Goal: Transaction & Acquisition: Purchase product/service

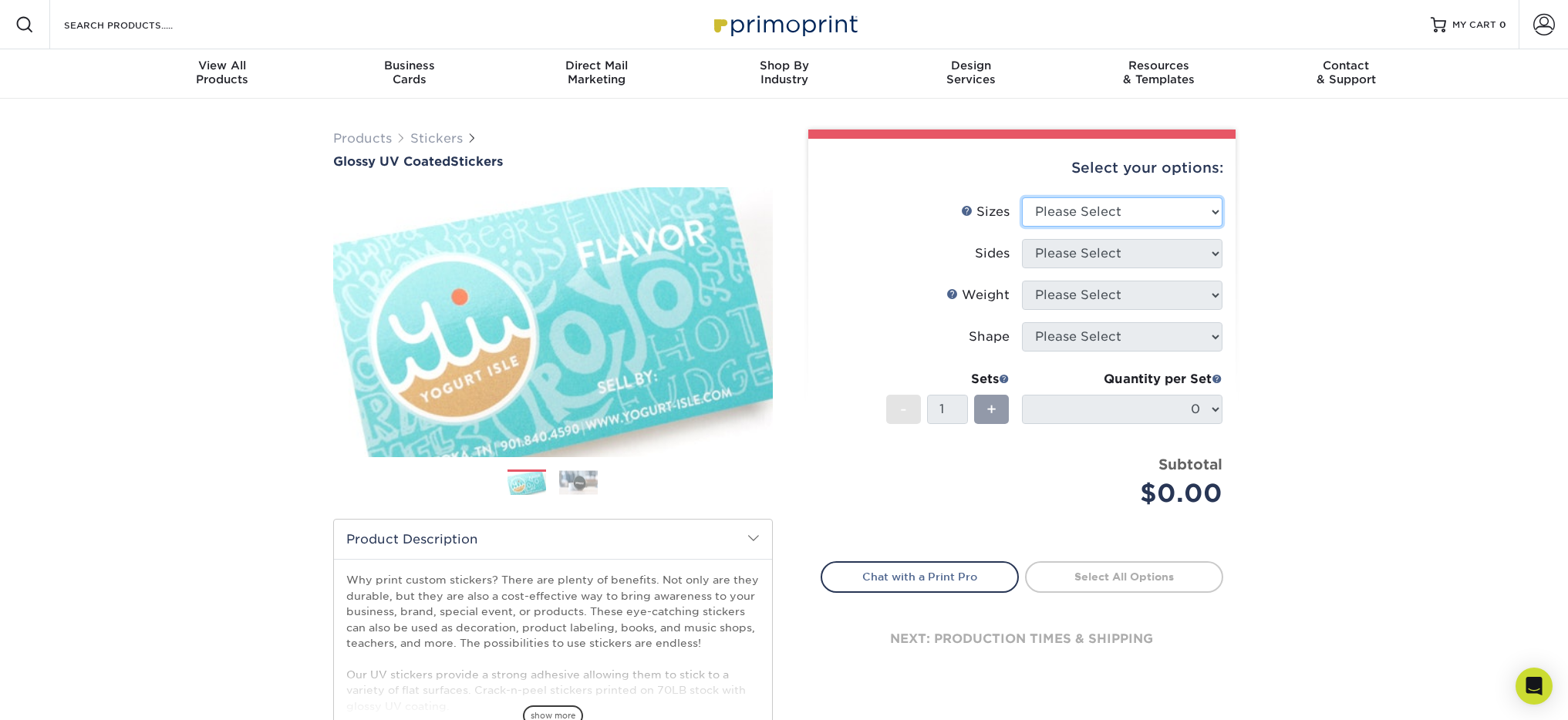
click at [1091, 215] on select "Please Select 1.5" x 2.5" 2" x 2" 2" x 3" 2" x 3.5" 2" x 4" 2" x 8" 2.12" x 5.5…" at bounding box center [1122, 212] width 200 height 29
select select "2.00x3.50"
click at [1021, 197] on select "Please Select 1.5" x 2.5" 2" x 2" 2" x 3" 2" x 3.5" 2" x 4" 2" x 8" 2.12" x 5.5…" at bounding box center [1122, 212] width 200 height 29
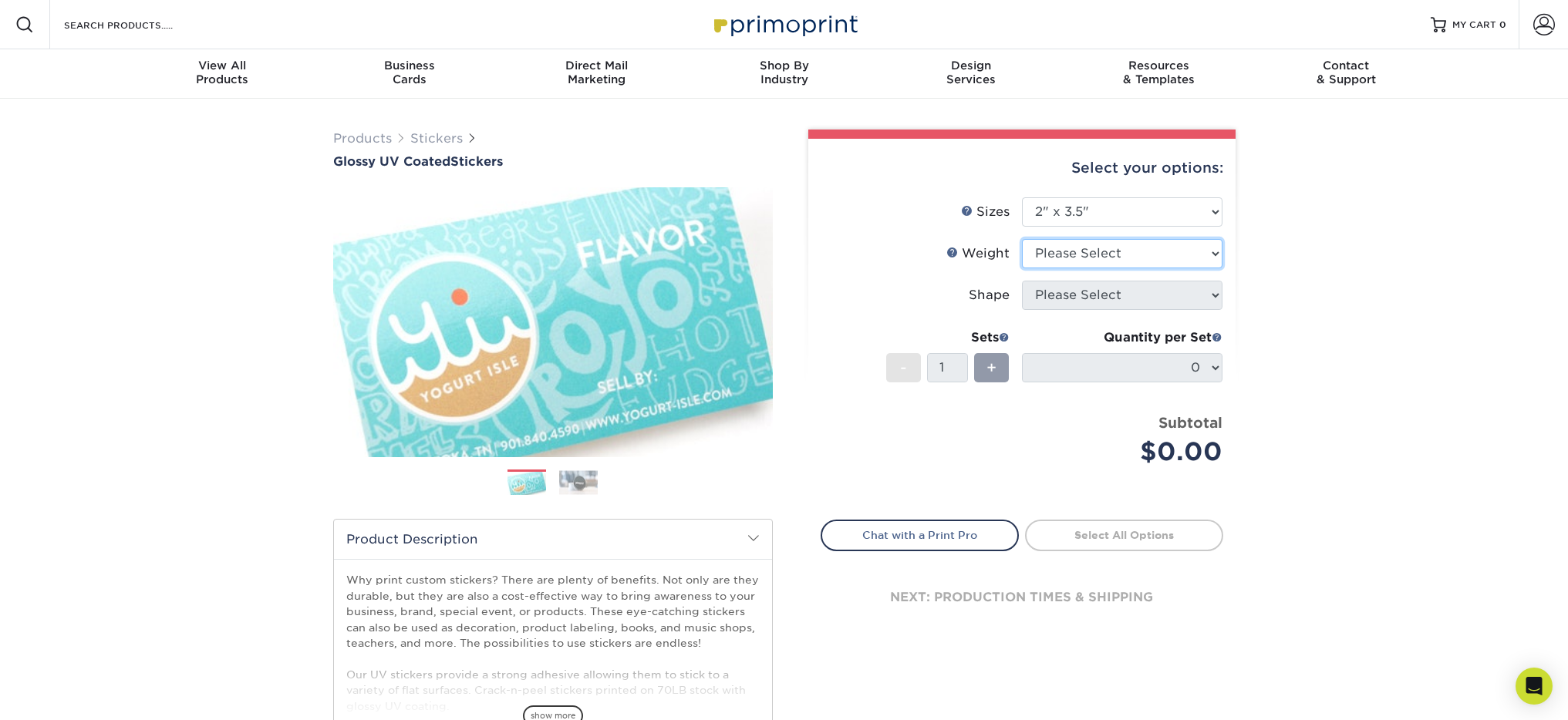
click at [1113, 257] on select "Please Select Crack and Peel Crack and Peel" at bounding box center [1122, 254] width 200 height 29
select select "Crack and Peel"
click at [1021, 239] on select "Please Select Crack and Peel Crack and Peel" at bounding box center [1122, 254] width 200 height 29
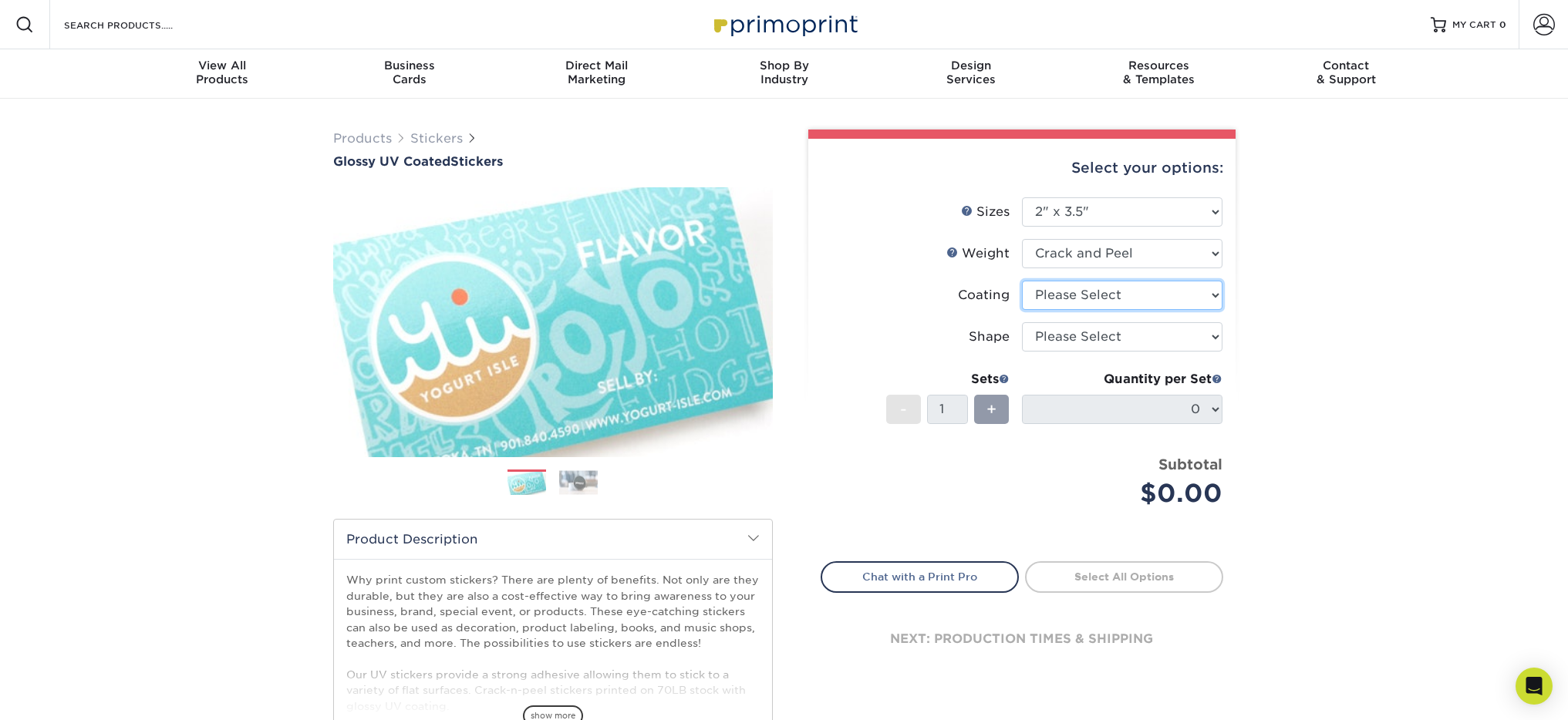
click at [1121, 287] on select at bounding box center [1122, 295] width 200 height 29
select select "1e8116af-acfc-44b1-83dc-8181aa338834"
click at [1021, 281] on select at bounding box center [1122, 295] width 200 height 29
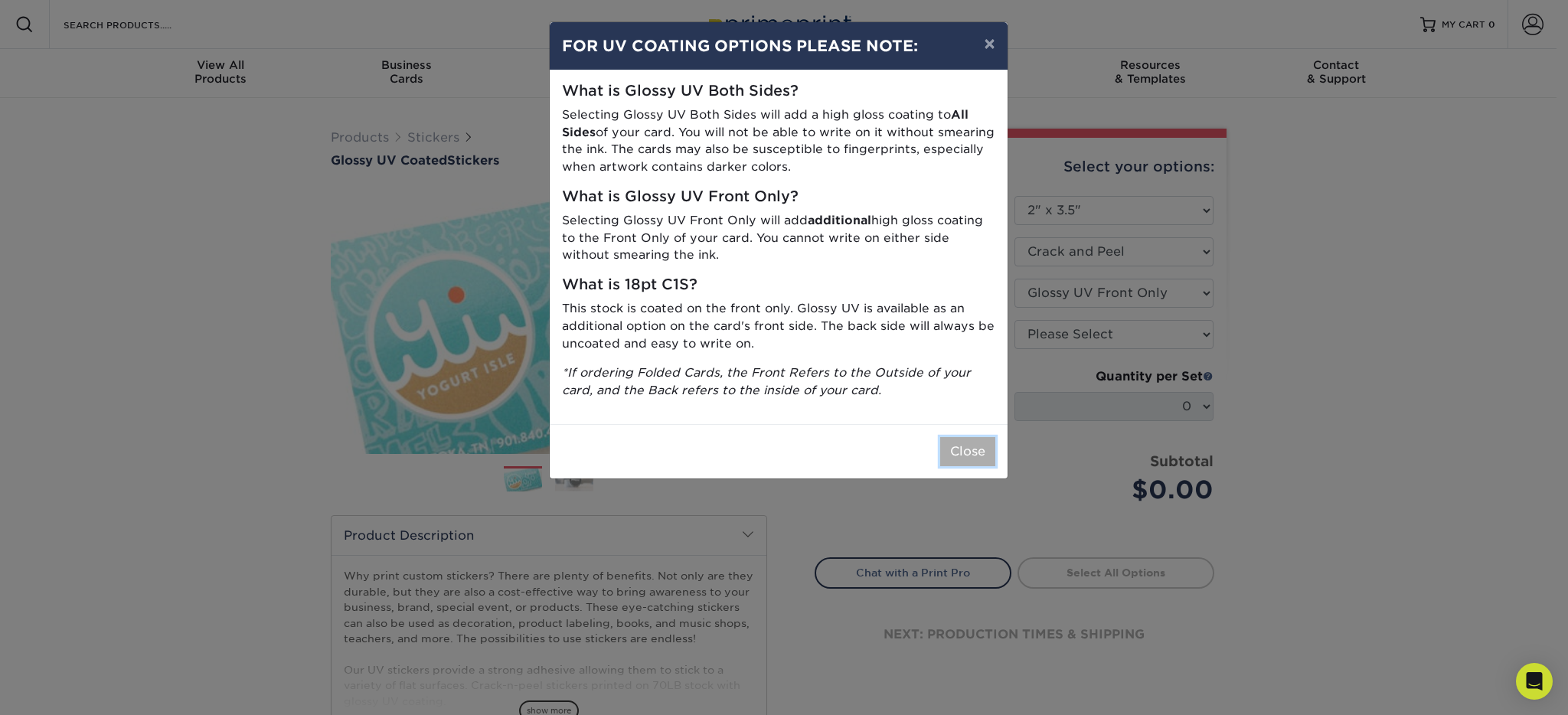
click at [952, 451] on button "Close" at bounding box center [968, 452] width 56 height 29
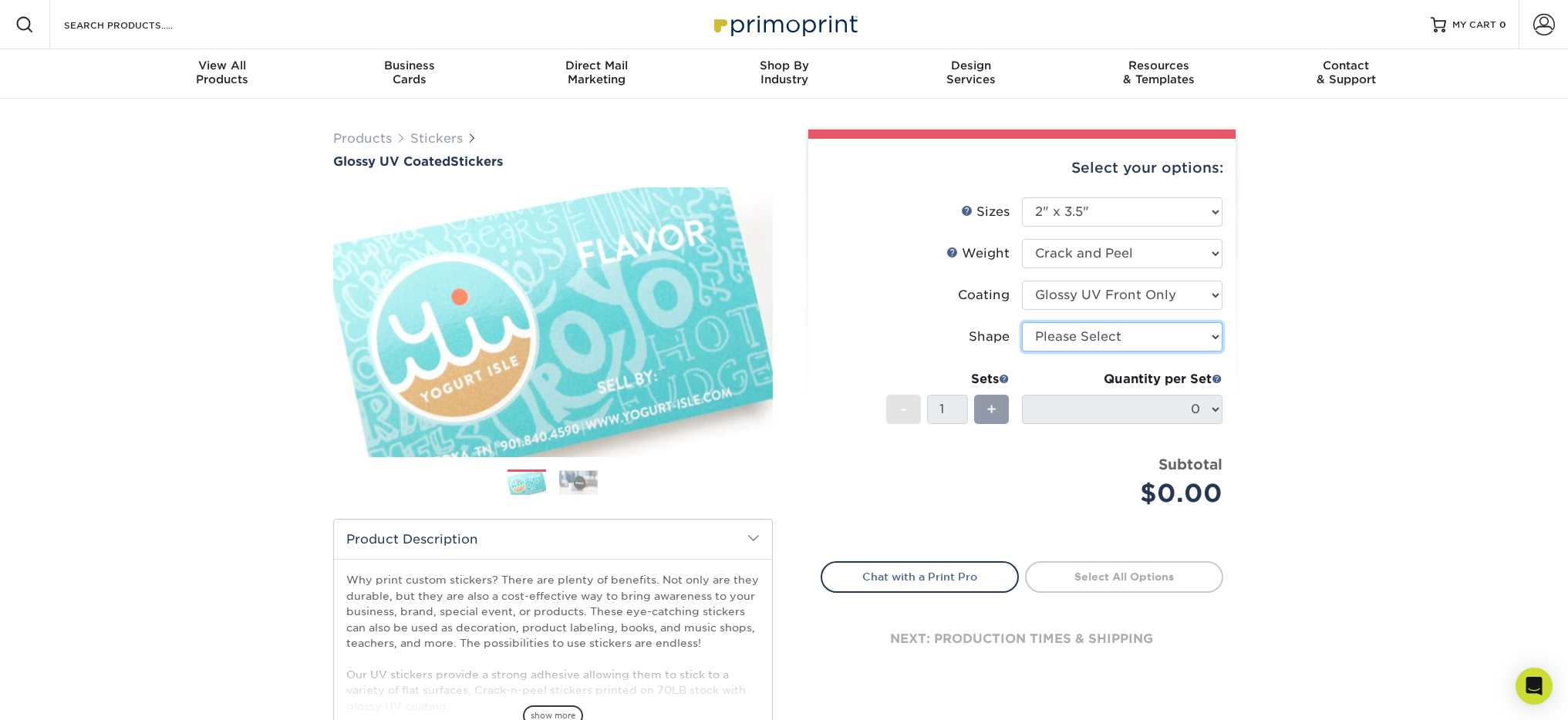
click at [1146, 340] on select "Please Select Standard Oval" at bounding box center [1122, 336] width 200 height 29
select select "standard"
click at [1021, 322] on select "Please Select Standard Oval" at bounding box center [1122, 336] width 200 height 29
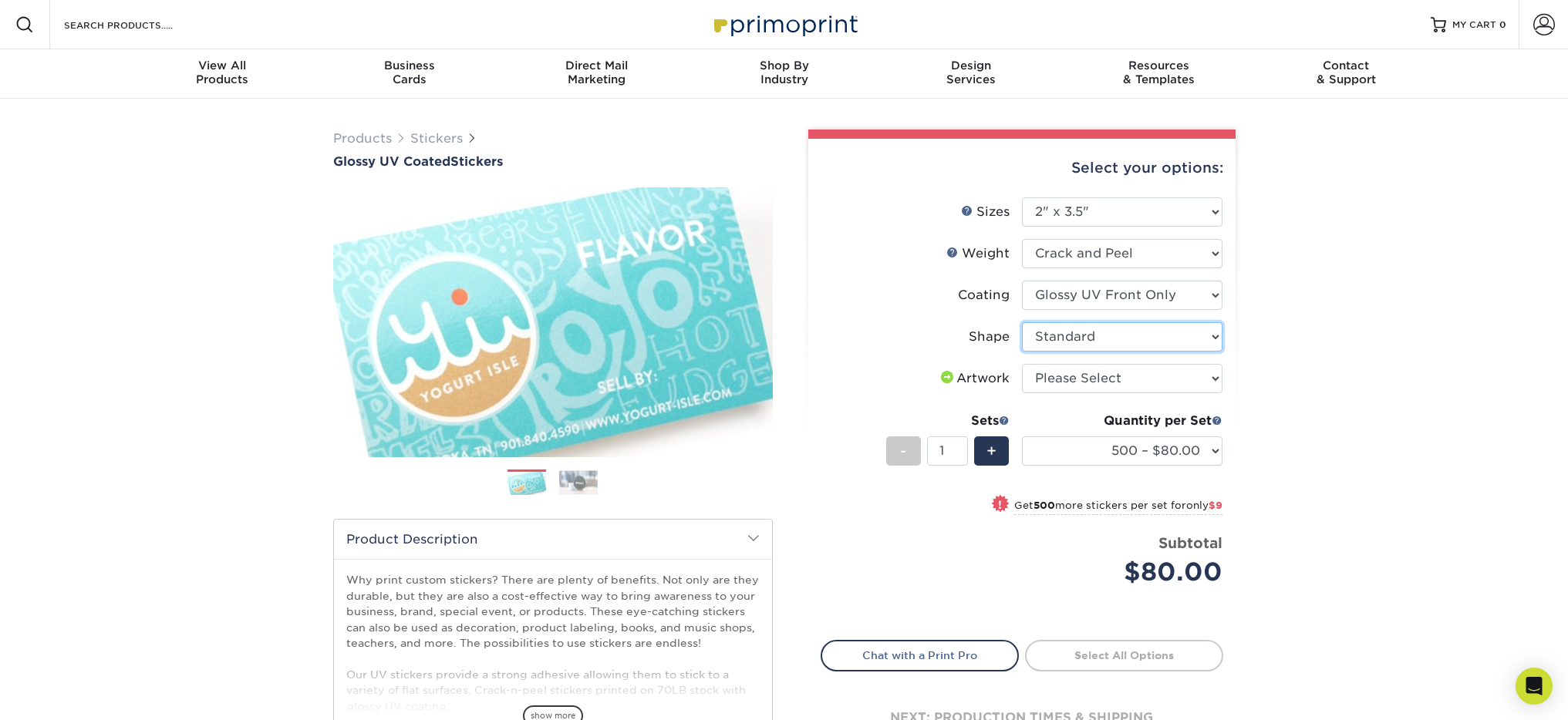
scroll to position [9, 0]
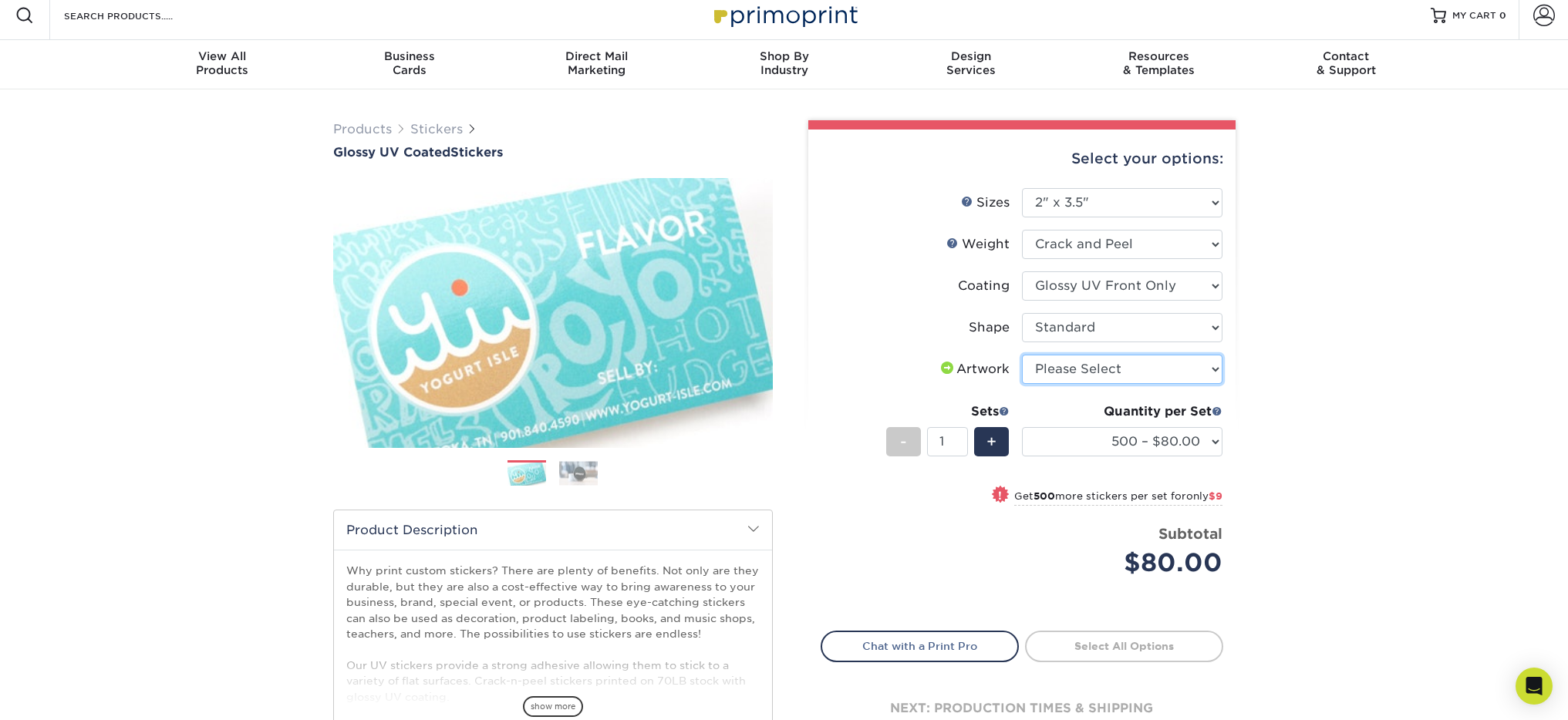
click at [1147, 365] on select "Please Select I will upload files I need a design - $50" at bounding box center [1122, 369] width 200 height 29
select select "upload"
click at [1021, 354] on select "Please Select I will upload files I need a design - $50" at bounding box center [1122, 369] width 200 height 29
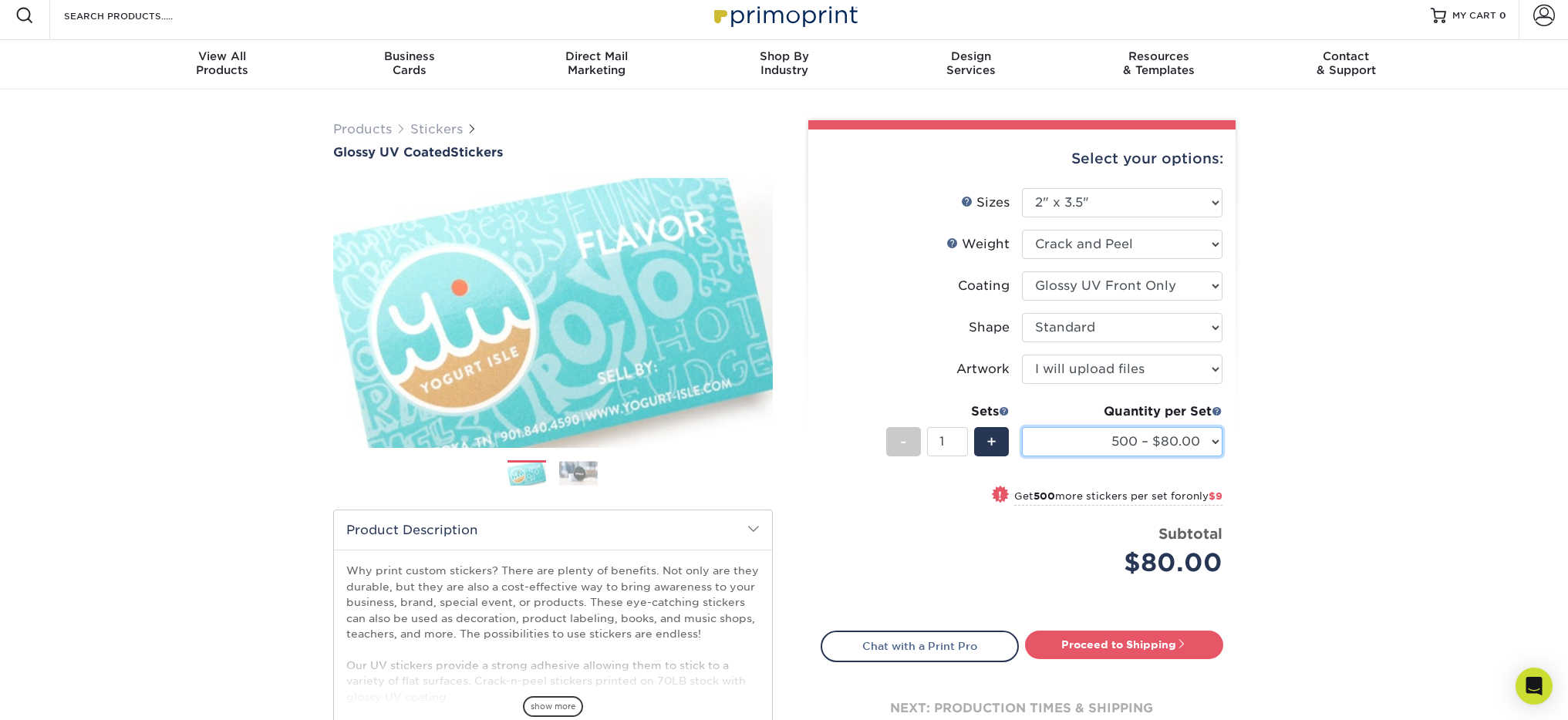
click at [1199, 447] on select "500 – $80.00 1000 – $89.00 2500 – $153.00 5000 – $248.00 10000 – $489.00 15000 …" at bounding box center [1122, 441] width 200 height 29
select select "500 – $80.00"
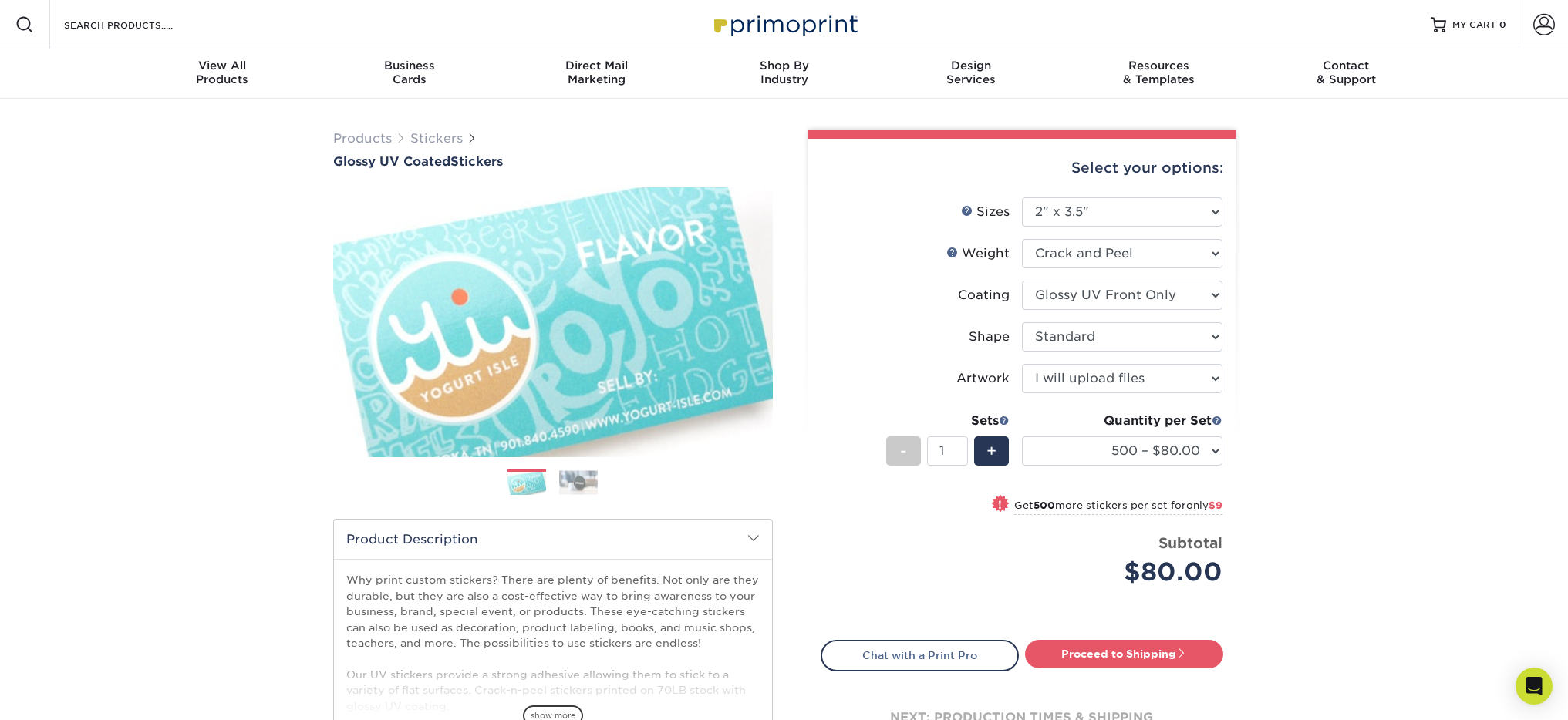
click at [1377, 296] on div "Products Stickers Glossy UV Coated Stickers Previous Next . show more" at bounding box center [784, 490] width 1568 height 783
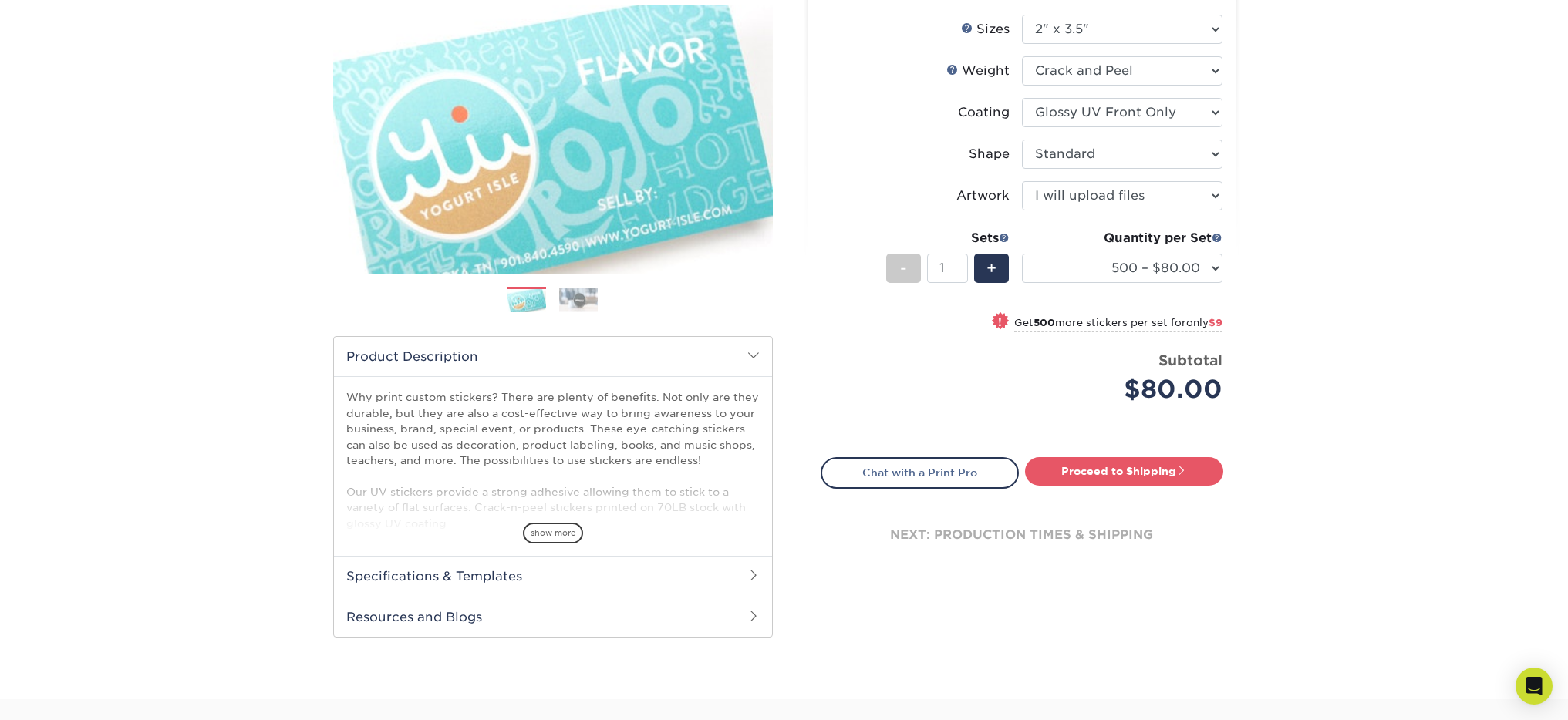
scroll to position [138, 0]
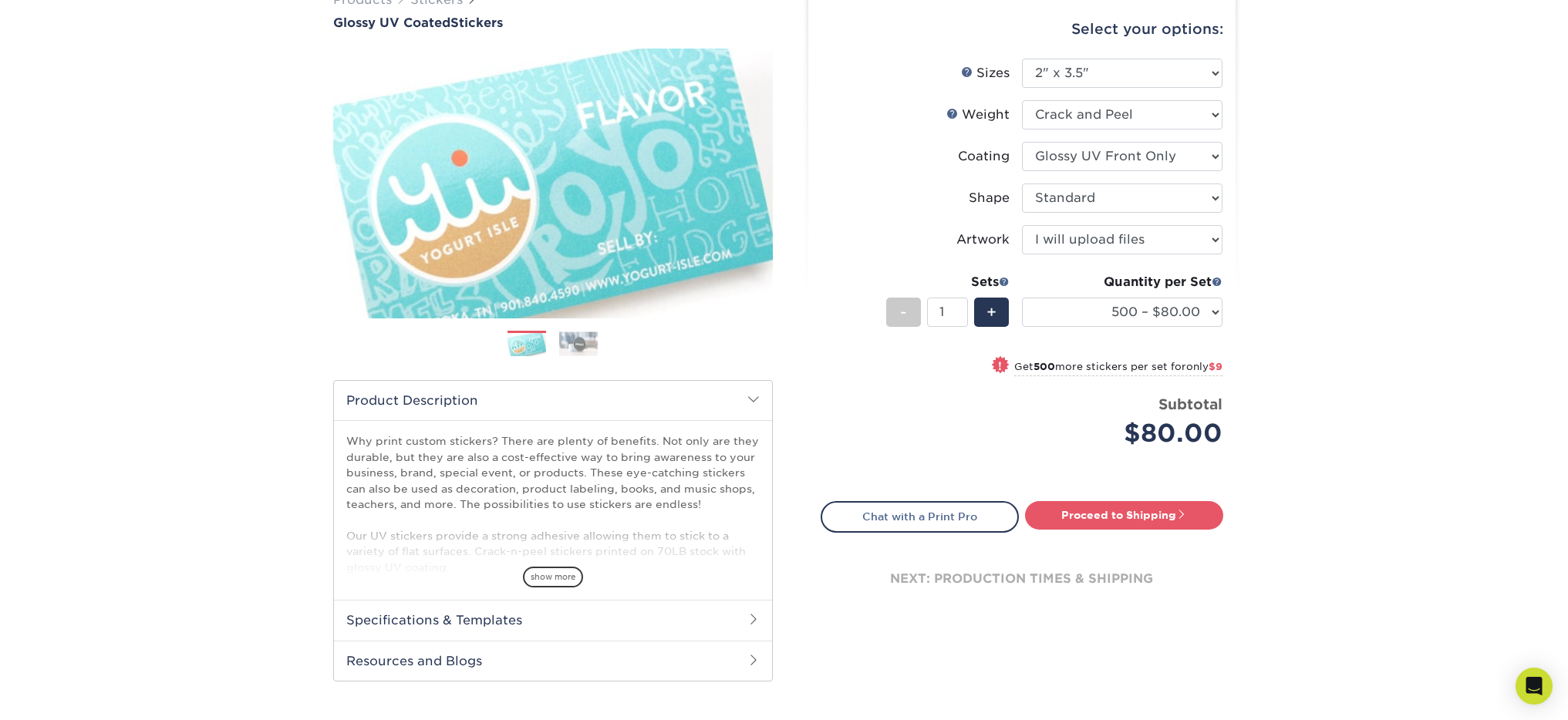
click at [584, 333] on img at bounding box center [578, 343] width 38 height 24
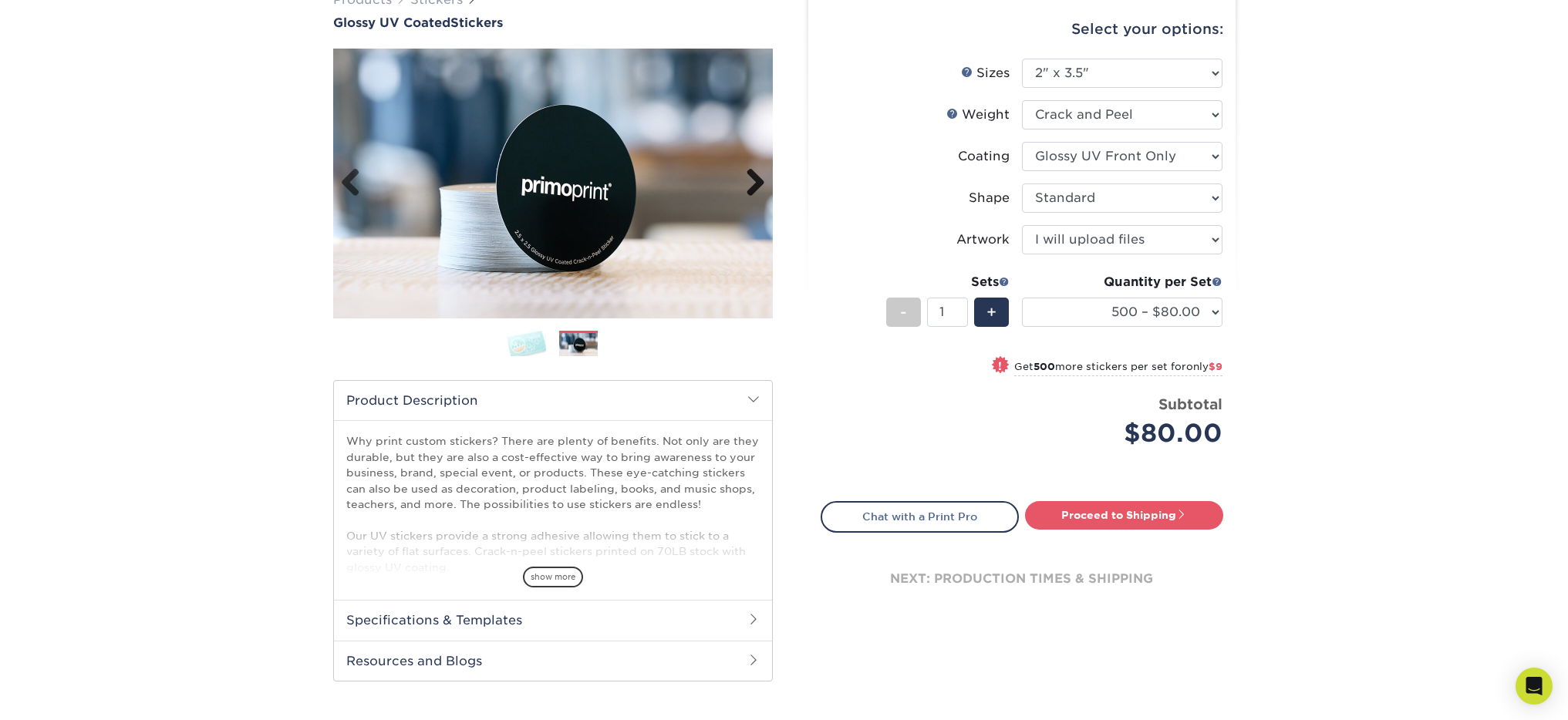
click at [752, 188] on link "Next" at bounding box center [749, 182] width 30 height 30
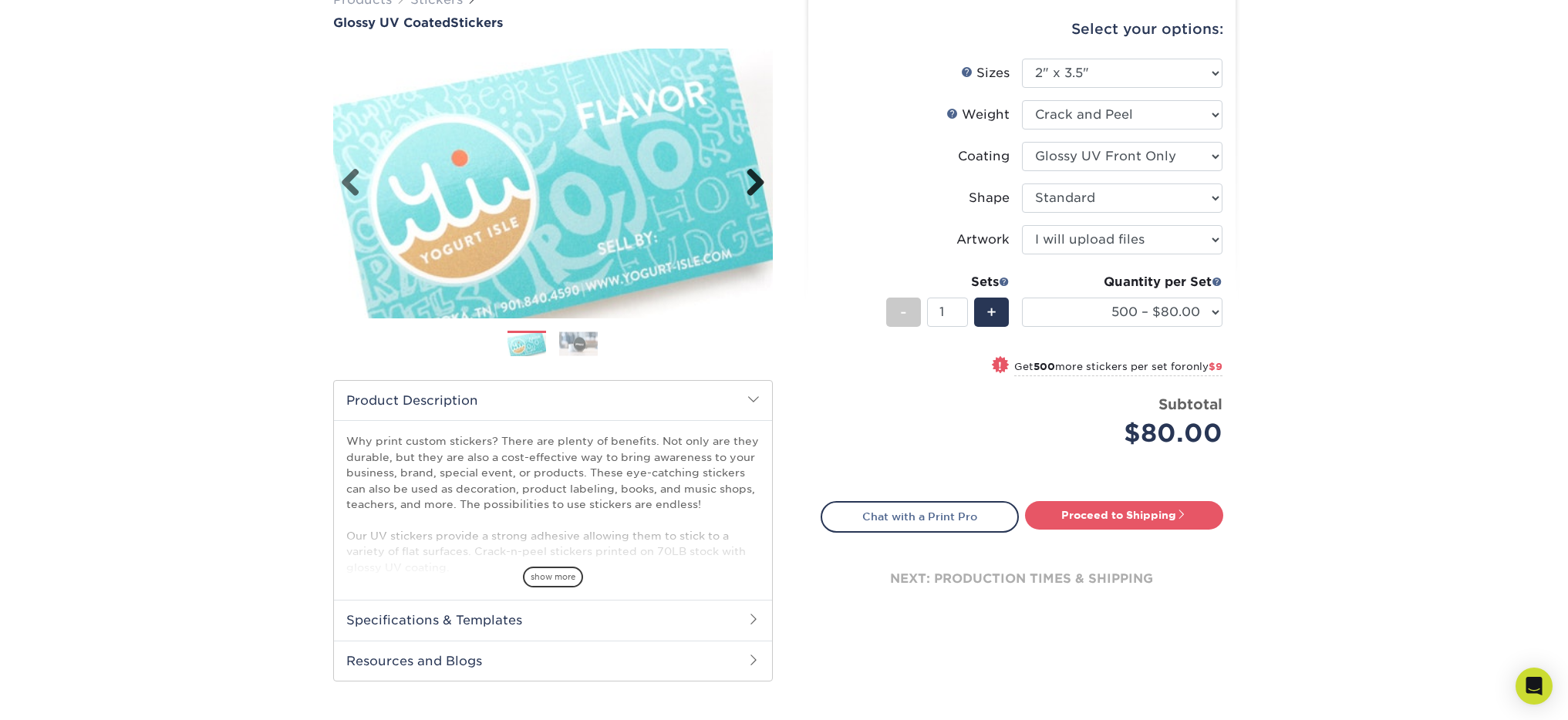
click at [752, 188] on link "Next" at bounding box center [749, 182] width 30 height 30
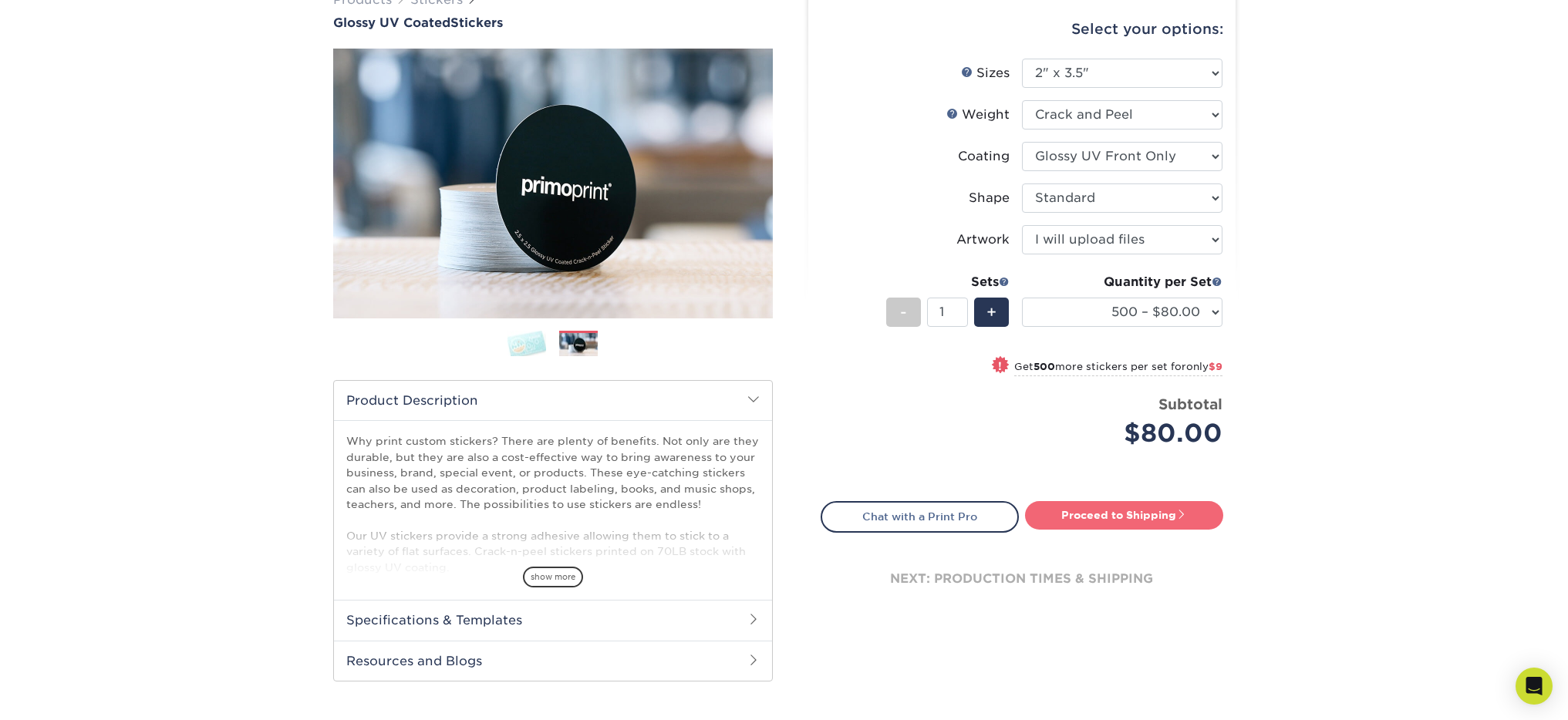
click at [1153, 510] on link "Proceed to Shipping" at bounding box center [1124, 515] width 198 height 27
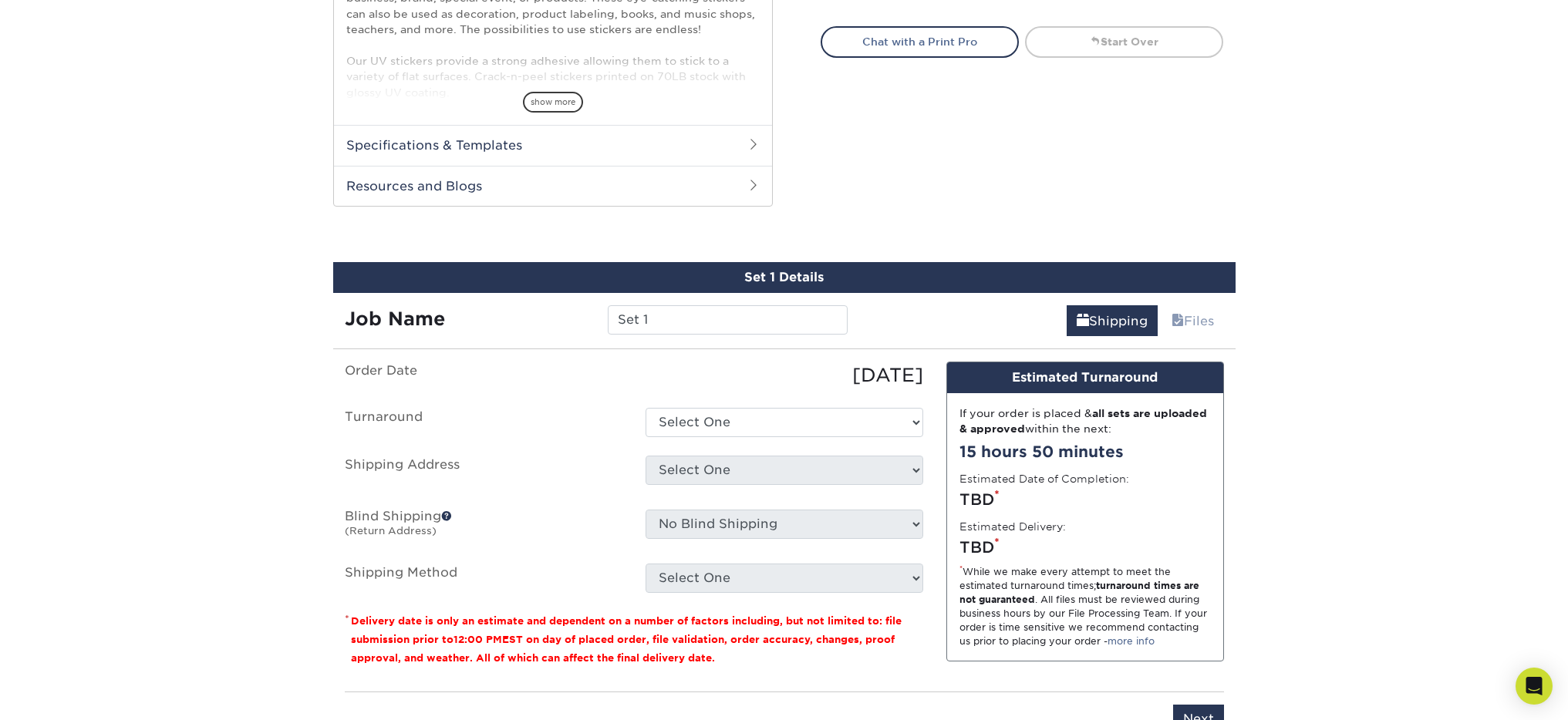
scroll to position [745, 0]
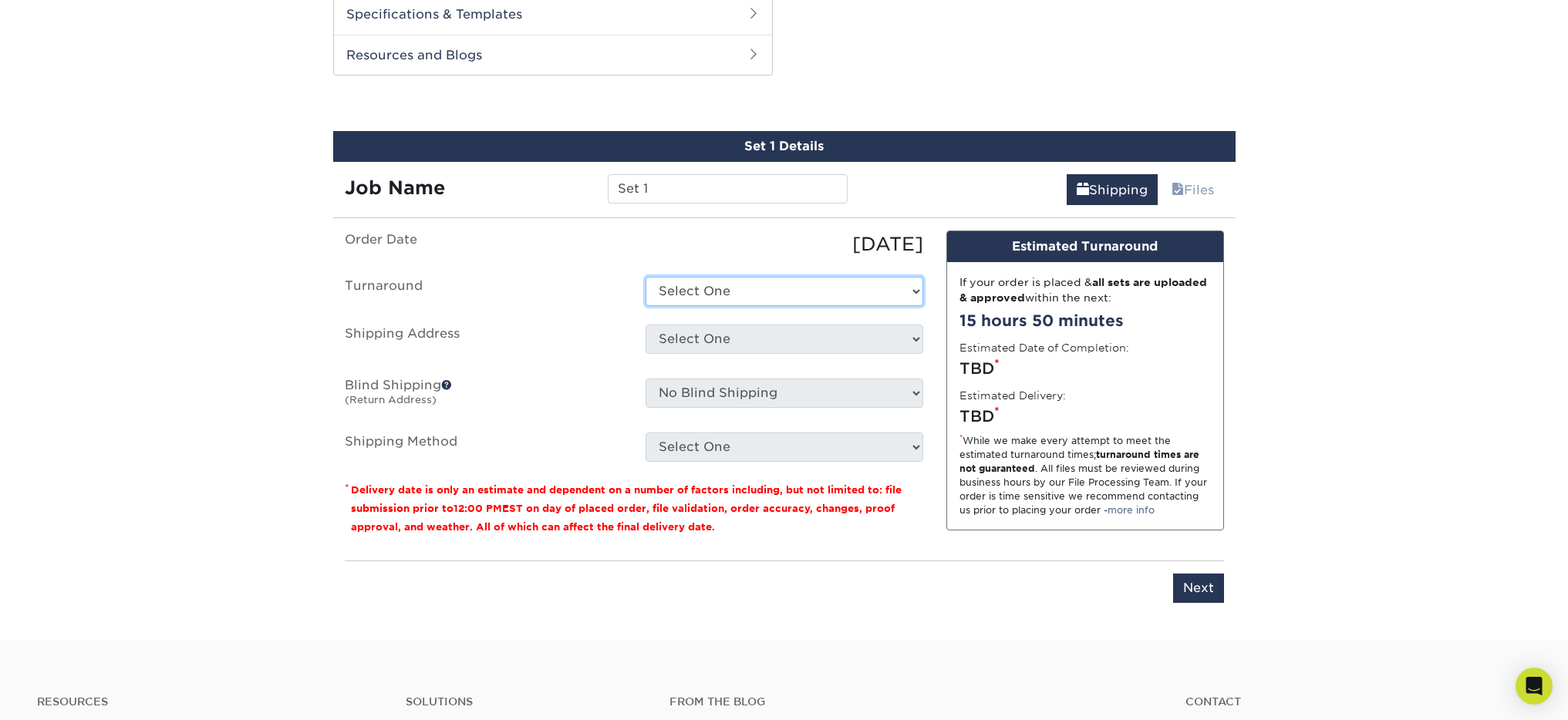
click at [851, 295] on select "Select One 2-4 Business Days 2 Day Next Business Day" at bounding box center [784, 291] width 278 height 29
select select "ee43ad70-340c-4040-9965-2be836e81669"
click at [646, 277] on select "Select One 2-4 Business Days 2 Day Next Business Day" at bounding box center [784, 291] width 278 height 29
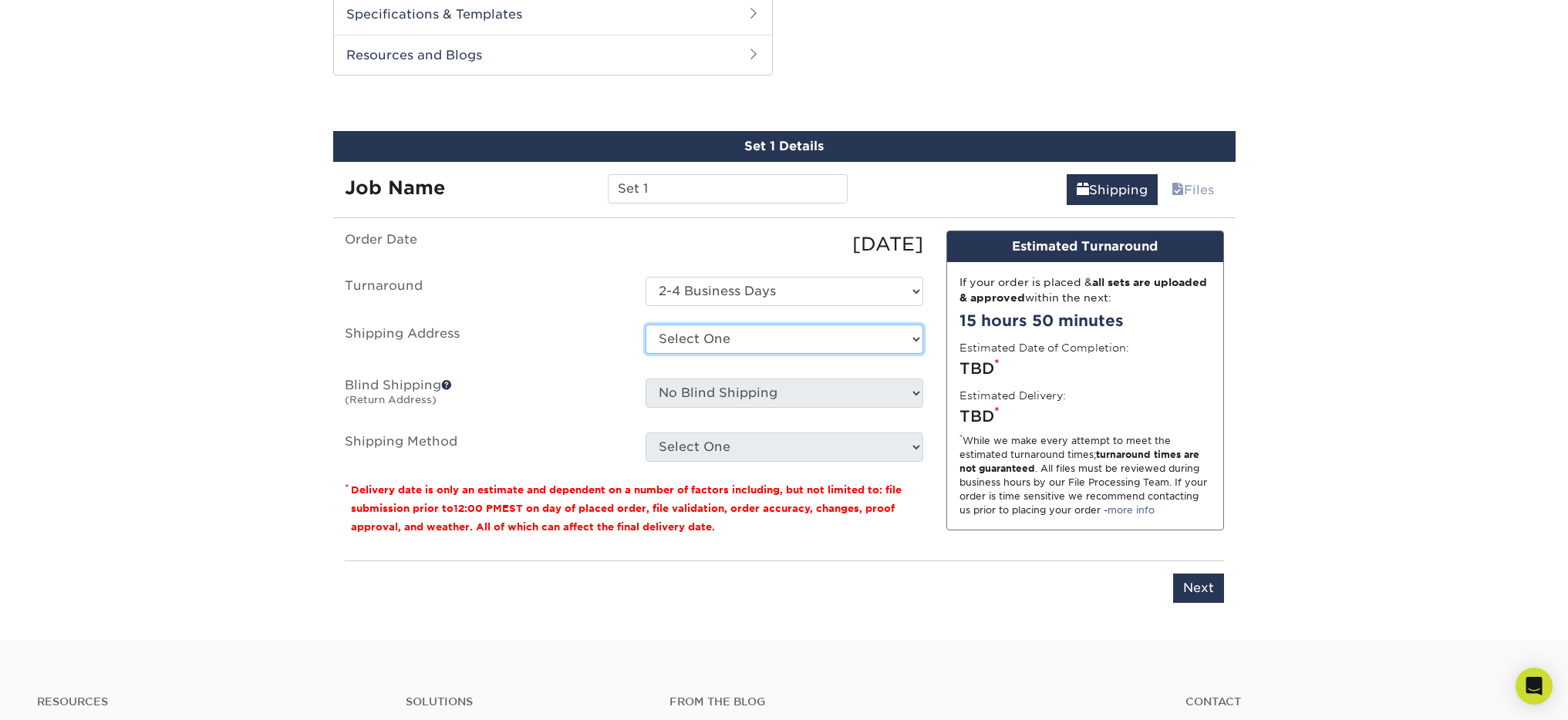
click at [826, 347] on select "Select One + Add New Address - Login" at bounding box center [784, 339] width 278 height 29
select select "newaddress"
click at [646, 325] on select "Select One + Add New Address - Login" at bounding box center [784, 339] width 278 height 29
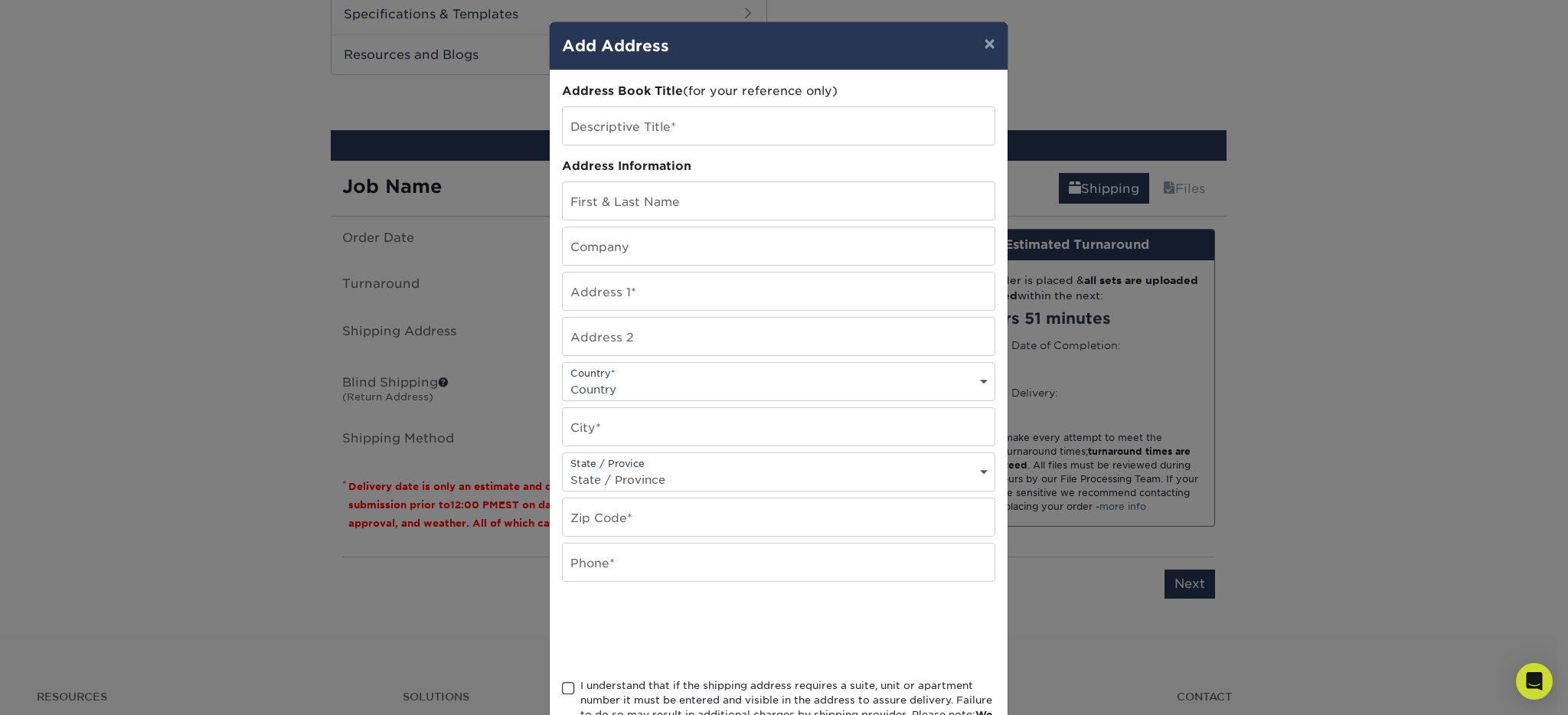
click at [384, 342] on div "× Add Address Address Book Title (for your reference only) Descriptive Title* A…" at bounding box center [784, 358] width 1568 height 715
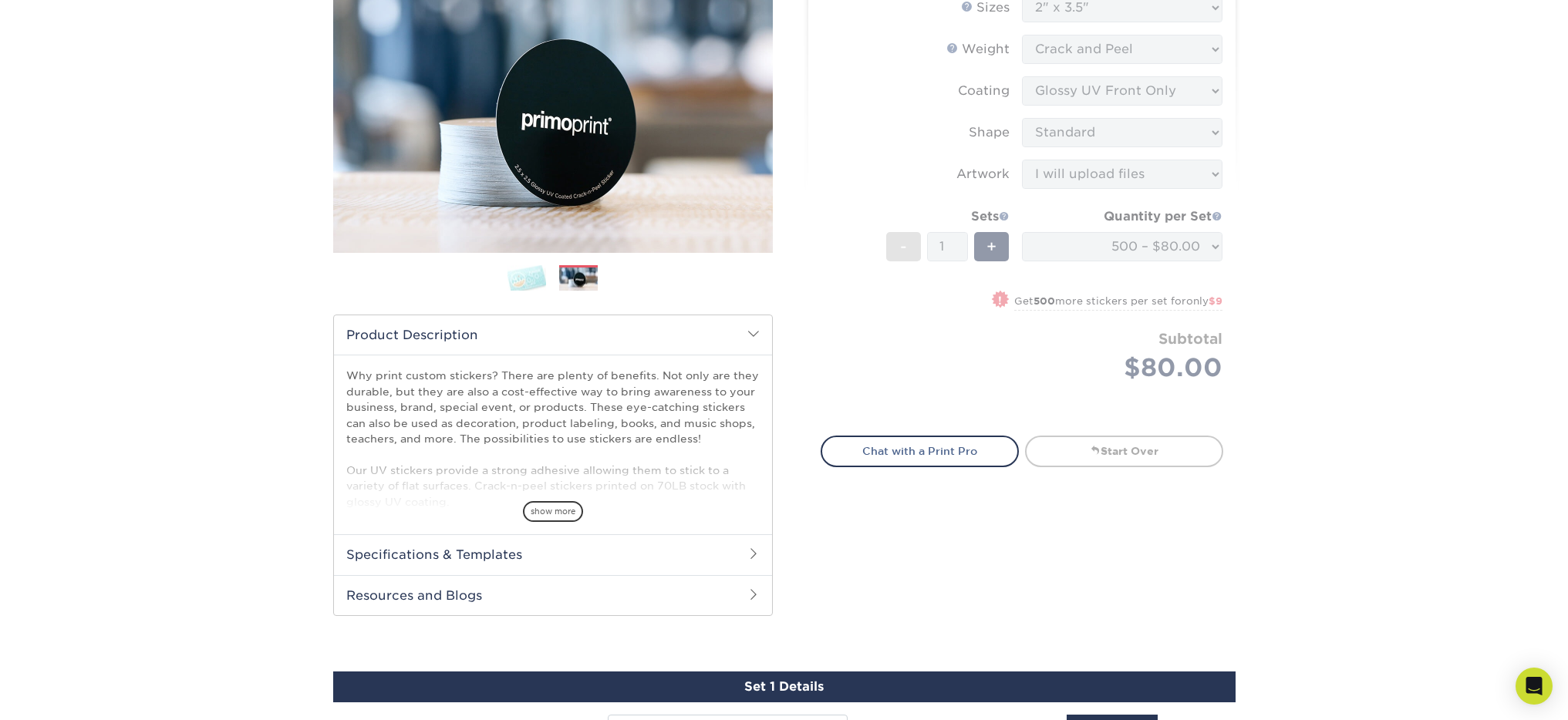
scroll to position [17, 0]
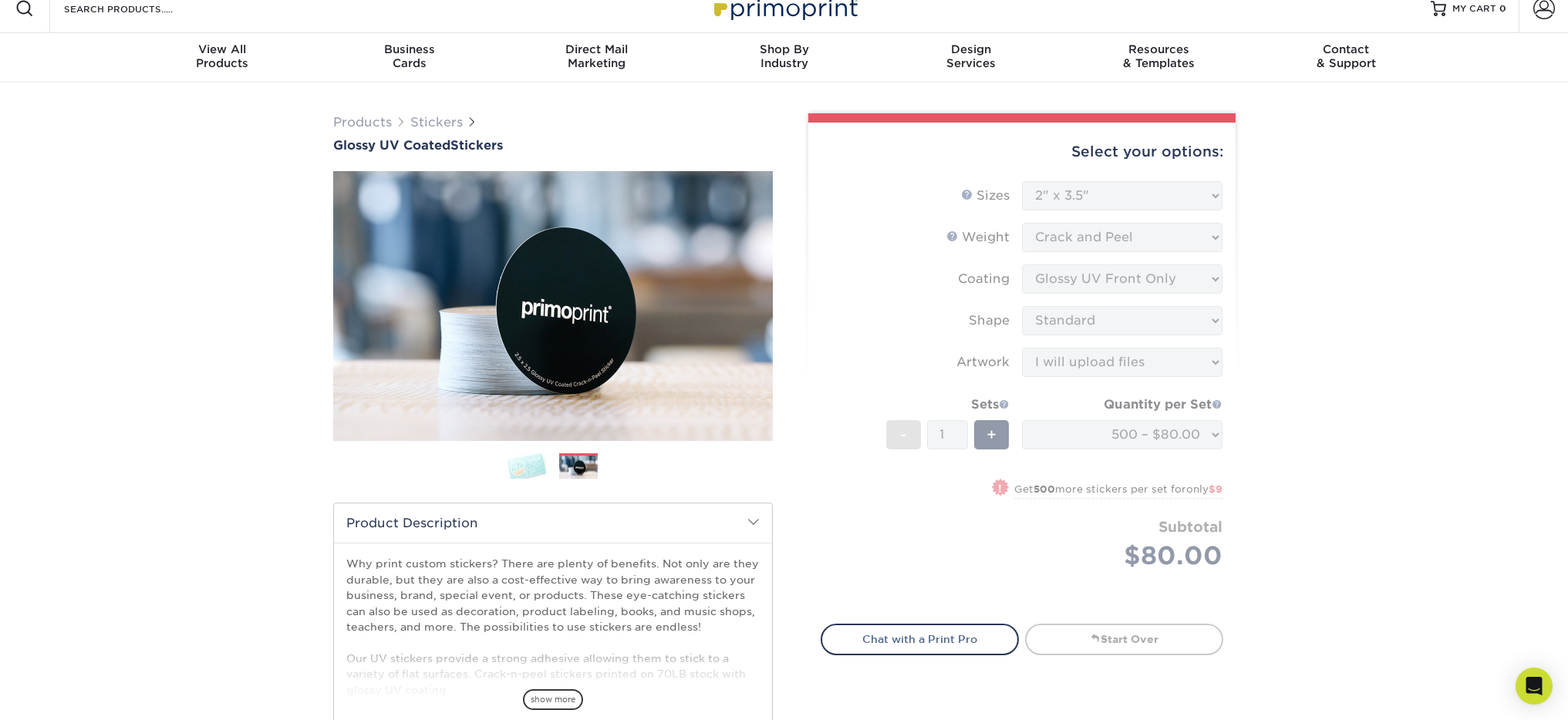
click at [1331, 354] on div "Products Stickers Glossy UV Coated Stickers Previous Next . show more" at bounding box center [784, 725] width 1568 height 1286
click at [1118, 239] on form "Sizes Help Sizes Please Select 1.5" x 2.5" 2" x 2" 2" x 3" 2" x 3.5" 2" x 4" 2"…" at bounding box center [1021, 393] width 402 height 425
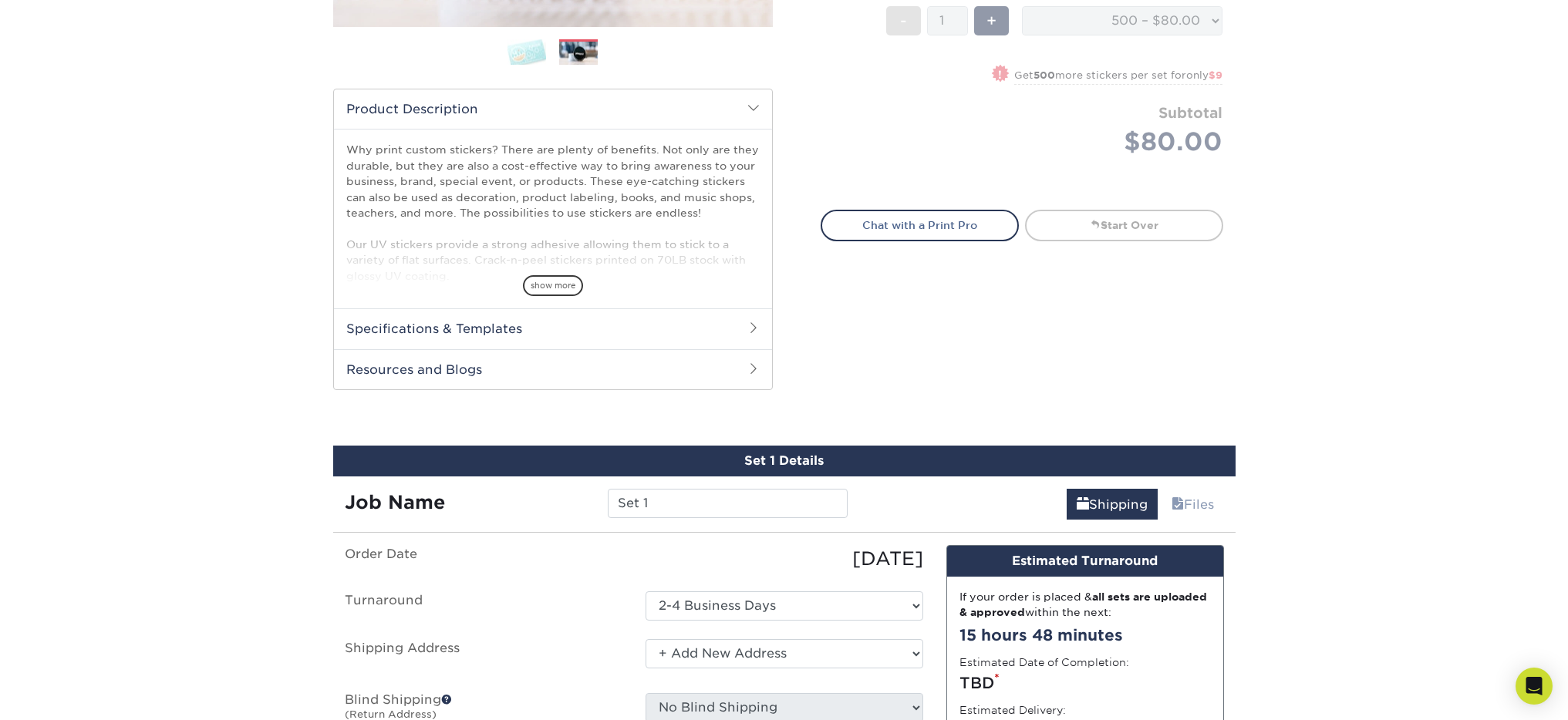
scroll to position [694, 0]
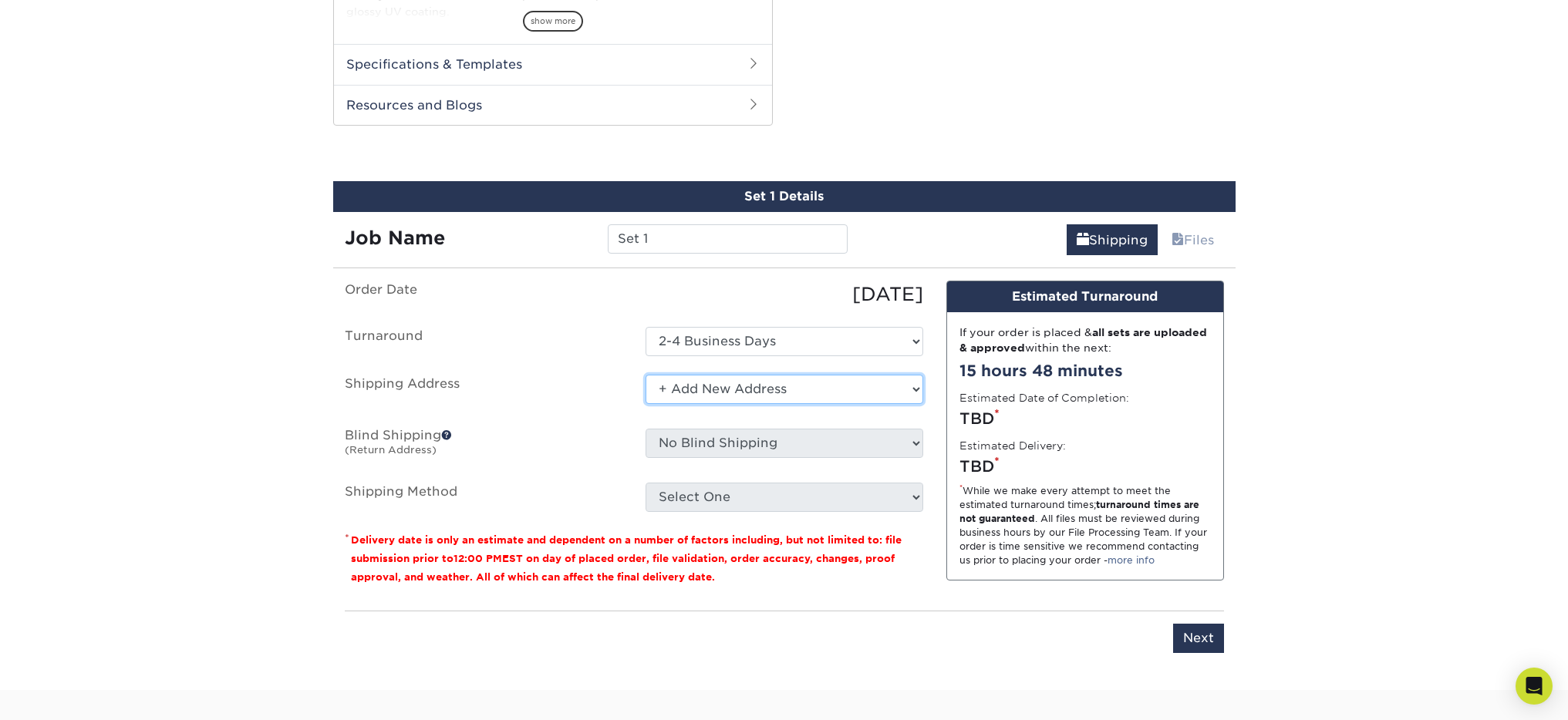
click at [873, 386] on select "Select One + Add New Address - Login" at bounding box center [784, 389] width 278 height 29
click at [646, 375] on select "Select One + Add New Address - Login" at bounding box center [784, 389] width 278 height 29
click at [765, 399] on select "Select One + Add New Address - Login" at bounding box center [784, 389] width 278 height 29
click at [646, 375] on select "Select One + Add New Address - Login" at bounding box center [784, 389] width 278 height 29
click at [393, 441] on label "Blind Shipping (Return Address)" at bounding box center [483, 446] width 300 height 35
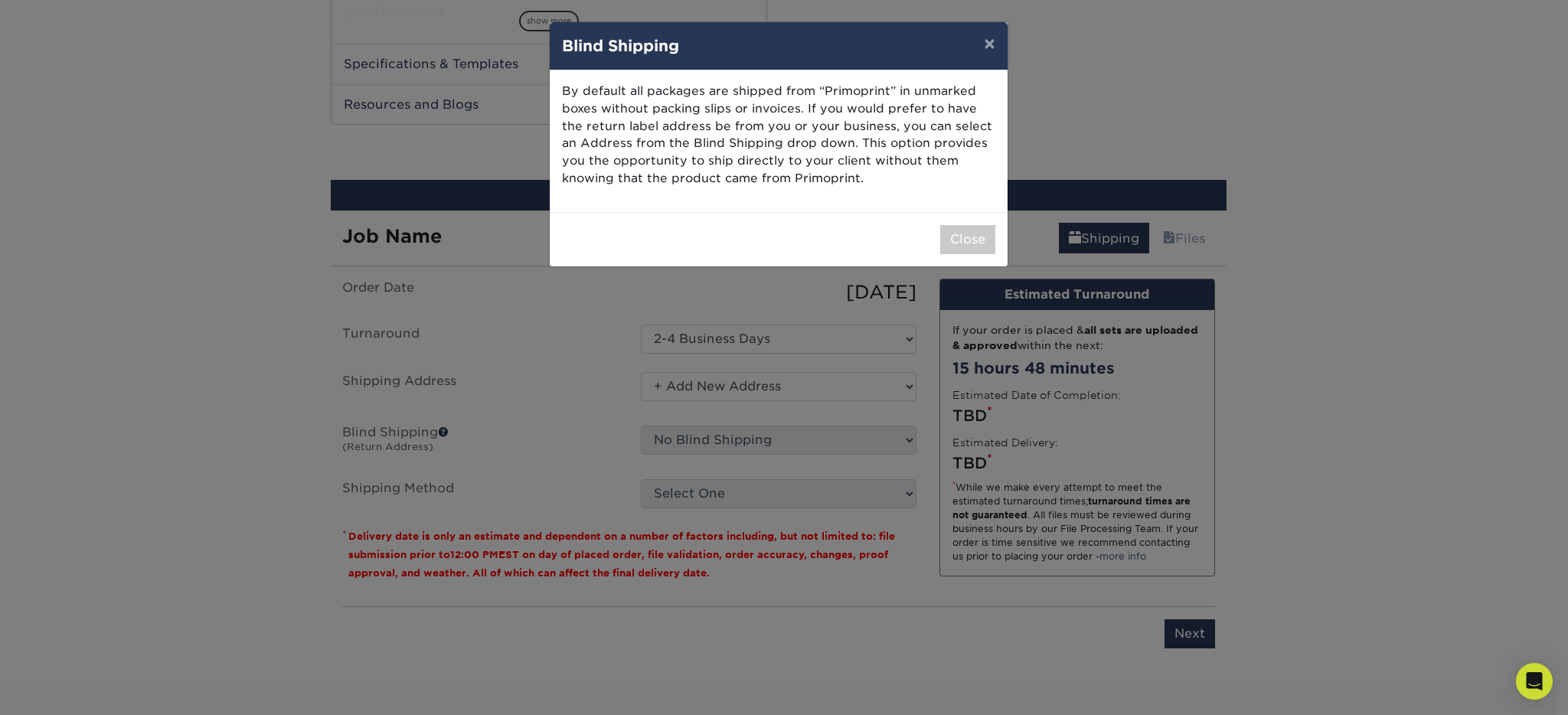
click at [452, 428] on div "× Blind Shipping By default all packages are shipped from “Primoprint” in unmar…" at bounding box center [784, 358] width 1568 height 715
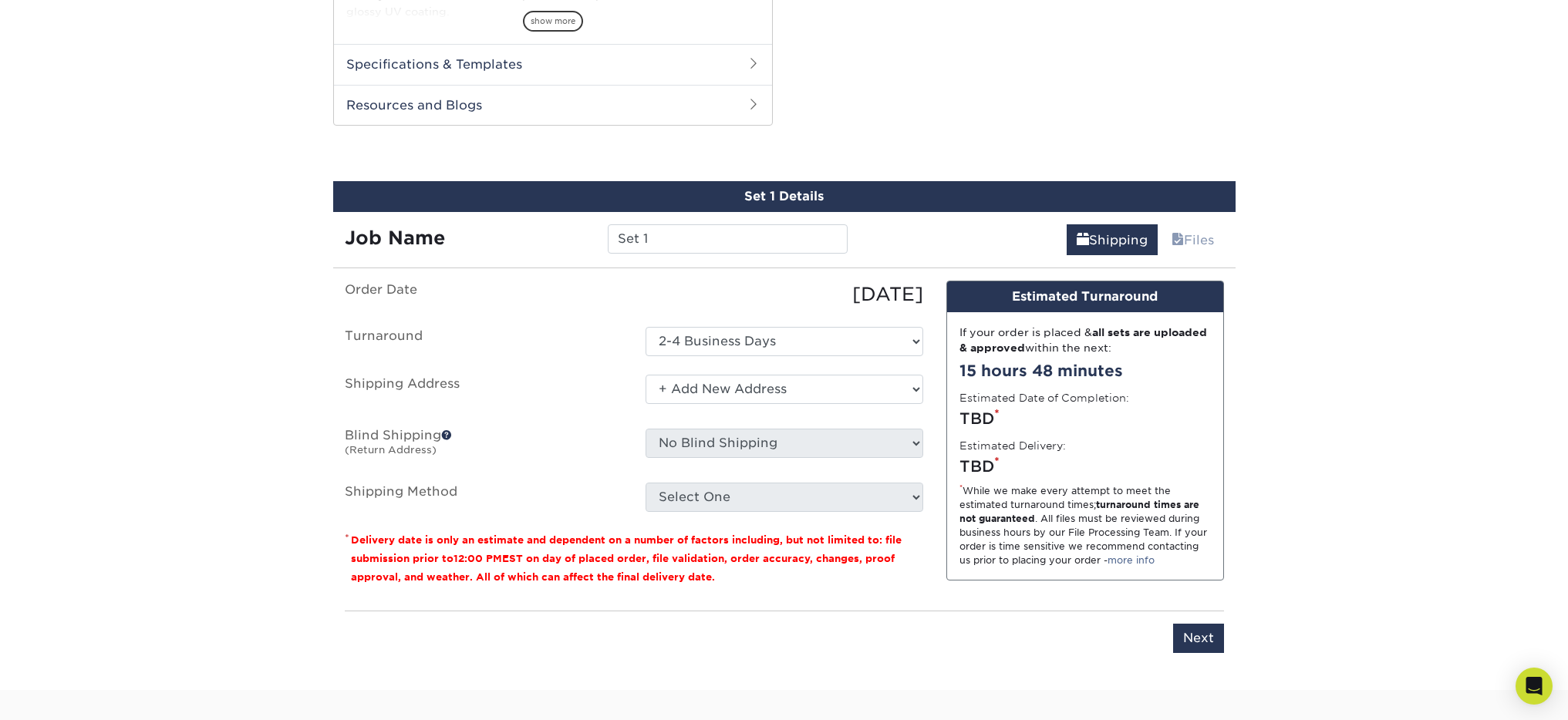
click at [449, 436] on span at bounding box center [446, 435] width 11 height 11
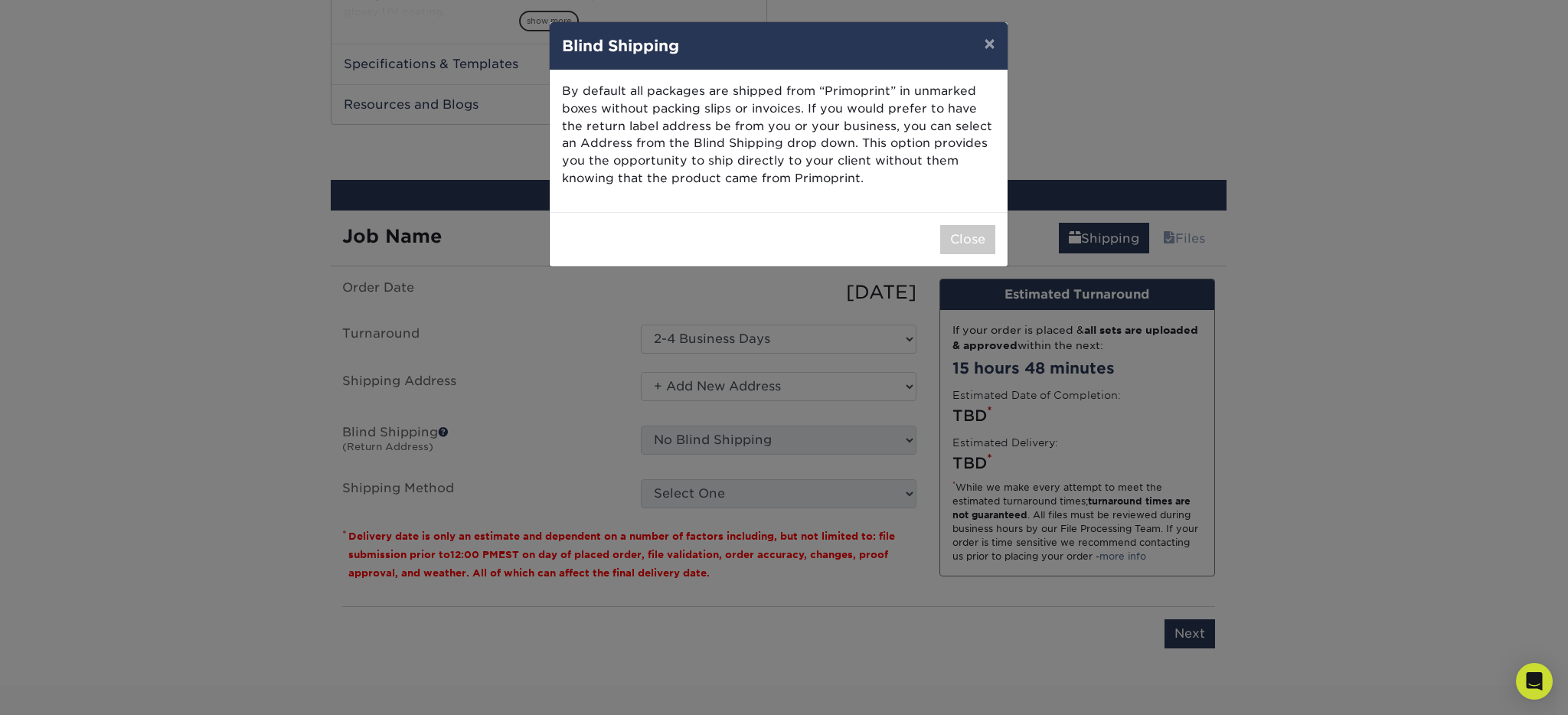
click at [434, 432] on div "× Blind Shipping By default all packages are shipped from “Primoprint” in unmar…" at bounding box center [784, 358] width 1568 height 715
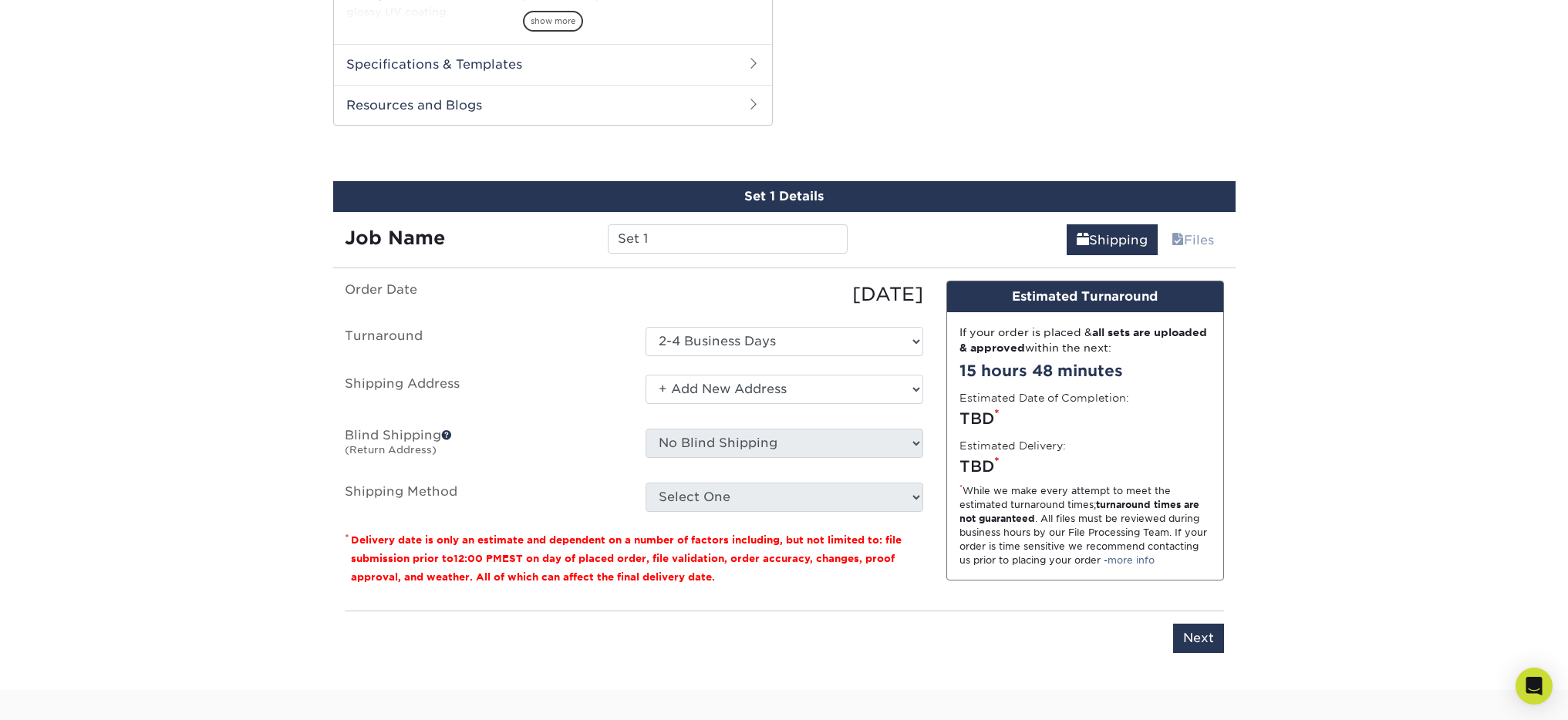
click at [727, 355] on ul "Order Date [DATE] [GEOGRAPHIC_DATA] Select One 2-4 Business Days 2 Day Next Bus…" at bounding box center [633, 396] width 578 height 231
click at [734, 331] on select "Select One 2-4 Business Days 2 Day Next Business Day" at bounding box center [784, 341] width 278 height 29
click at [646, 327] on select "Select One 2-4 Business Days 2 Day Next Business Day" at bounding box center [784, 341] width 278 height 29
click at [747, 392] on select "Select One + Add New Address - Login" at bounding box center [784, 389] width 278 height 29
click at [646, 375] on select "Select One + Add New Address - Login" at bounding box center [784, 389] width 278 height 29
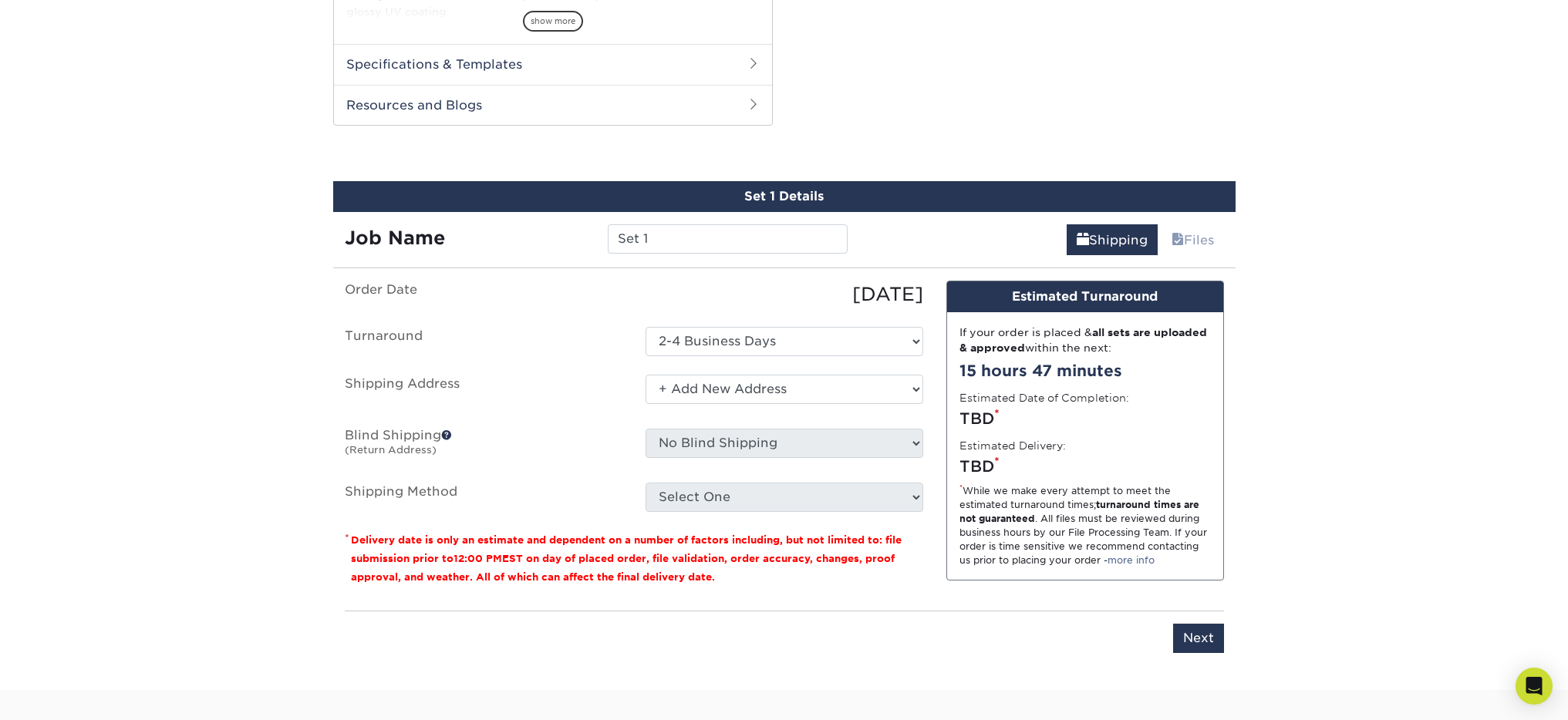
click at [1223, 653] on div "You've choosen mailing services! If you have a csv address list please upload i…" at bounding box center [784, 476] width 879 height 390
click at [1217, 647] on input "Next" at bounding box center [1198, 639] width 51 height 29
type input "Next"
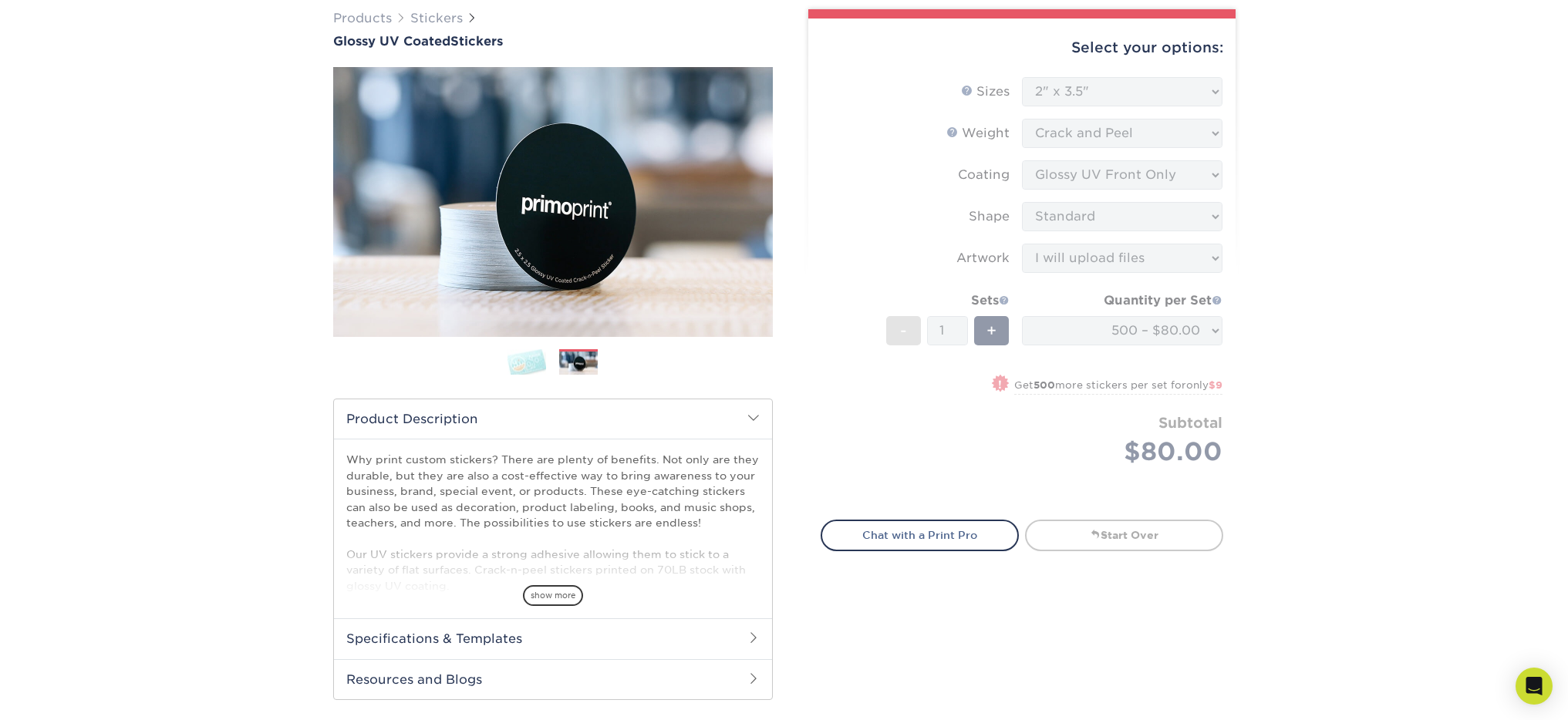
scroll to position [41, 0]
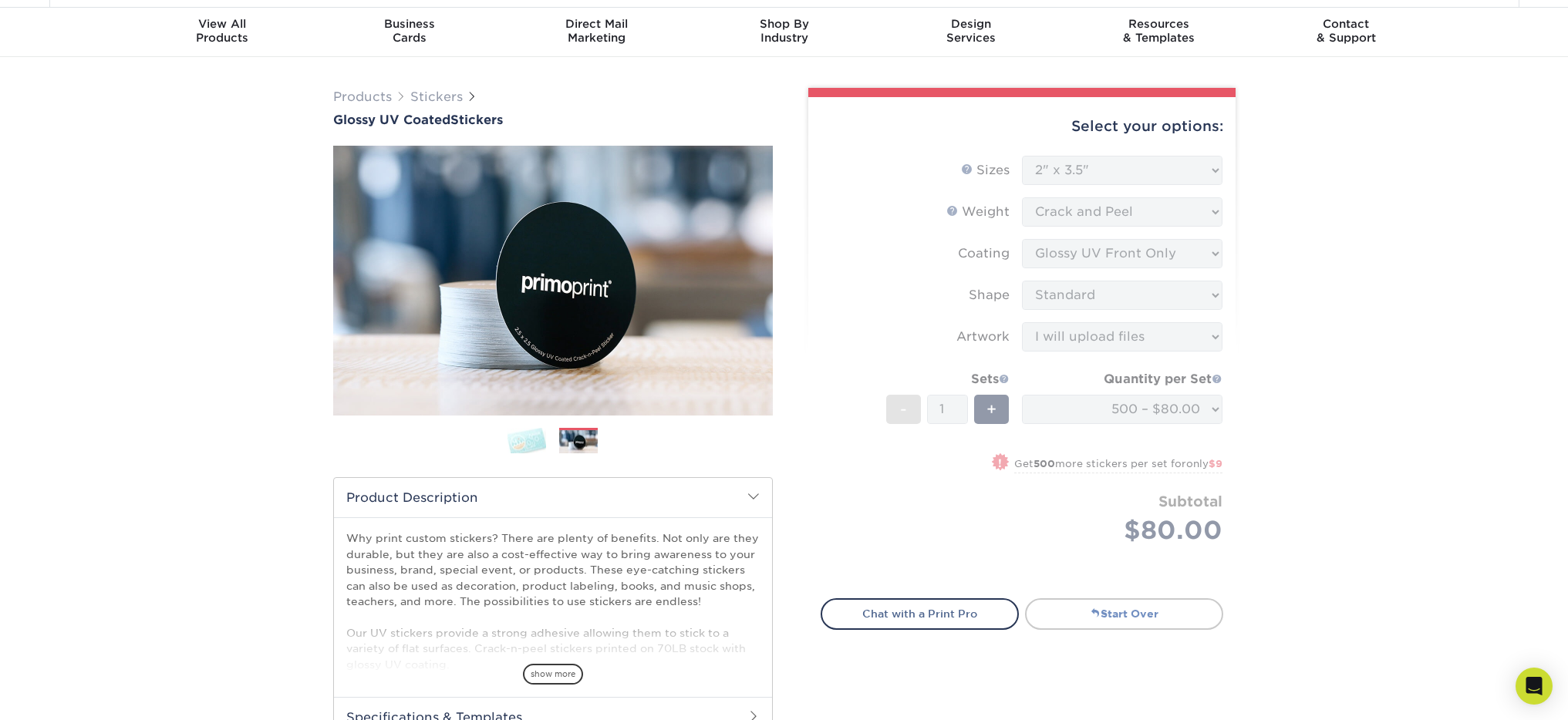
click at [1089, 627] on link "Start Over" at bounding box center [1124, 613] width 198 height 30
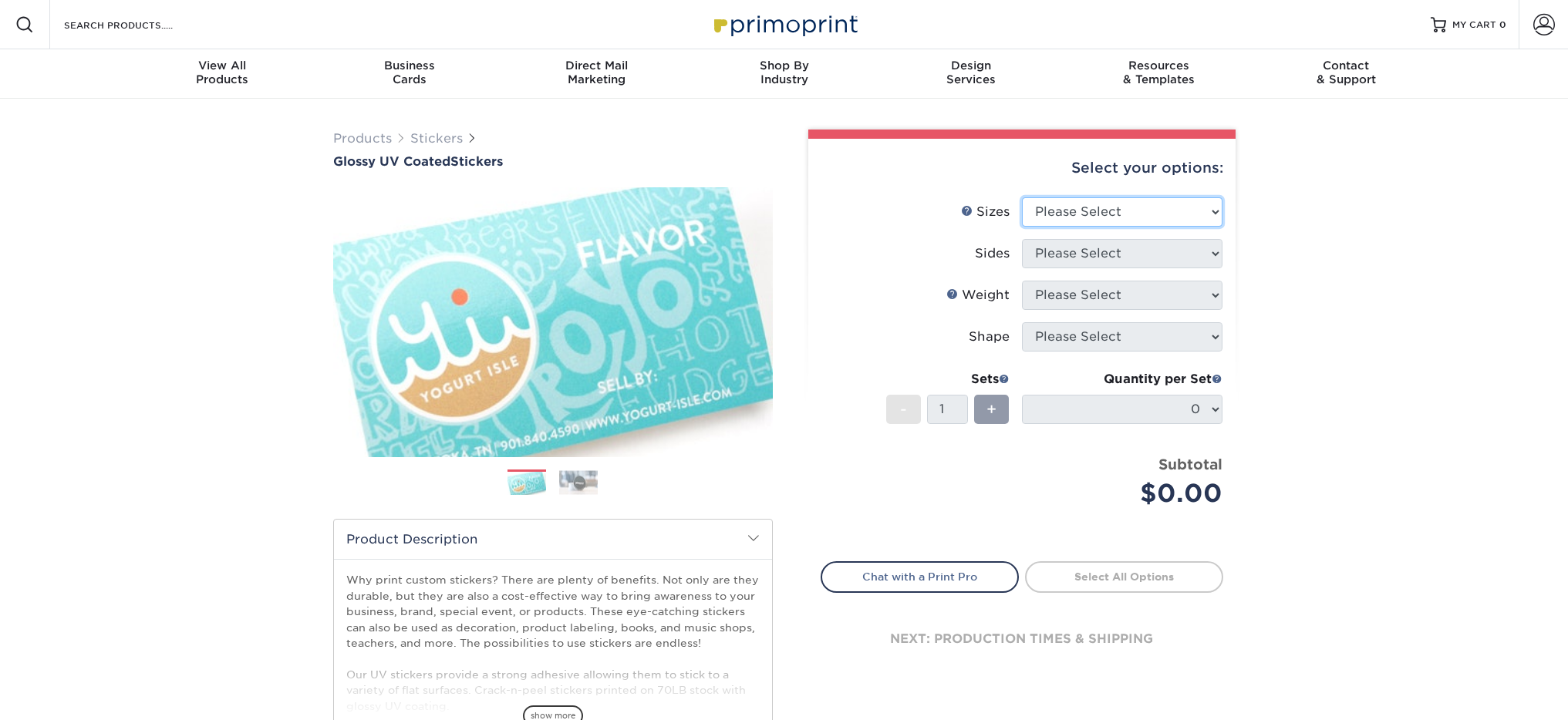
click at [1132, 223] on select "Please Select 1.5" x 2.5" 2" x 2" 2" x 3" 2" x 3.5" 2" x 4" 2" x 8" 2.12" x 5.5…" at bounding box center [1122, 212] width 200 height 29
select select "2.00x3.50"
click at [1021, 197] on select "Please Select 1.5" x 2.5" 2" x 2" 2" x 3" 2" x 3.5" 2" x 4" 2" x 8" 2.12" x 5.5…" at bounding box center [1122, 212] width 200 height 29
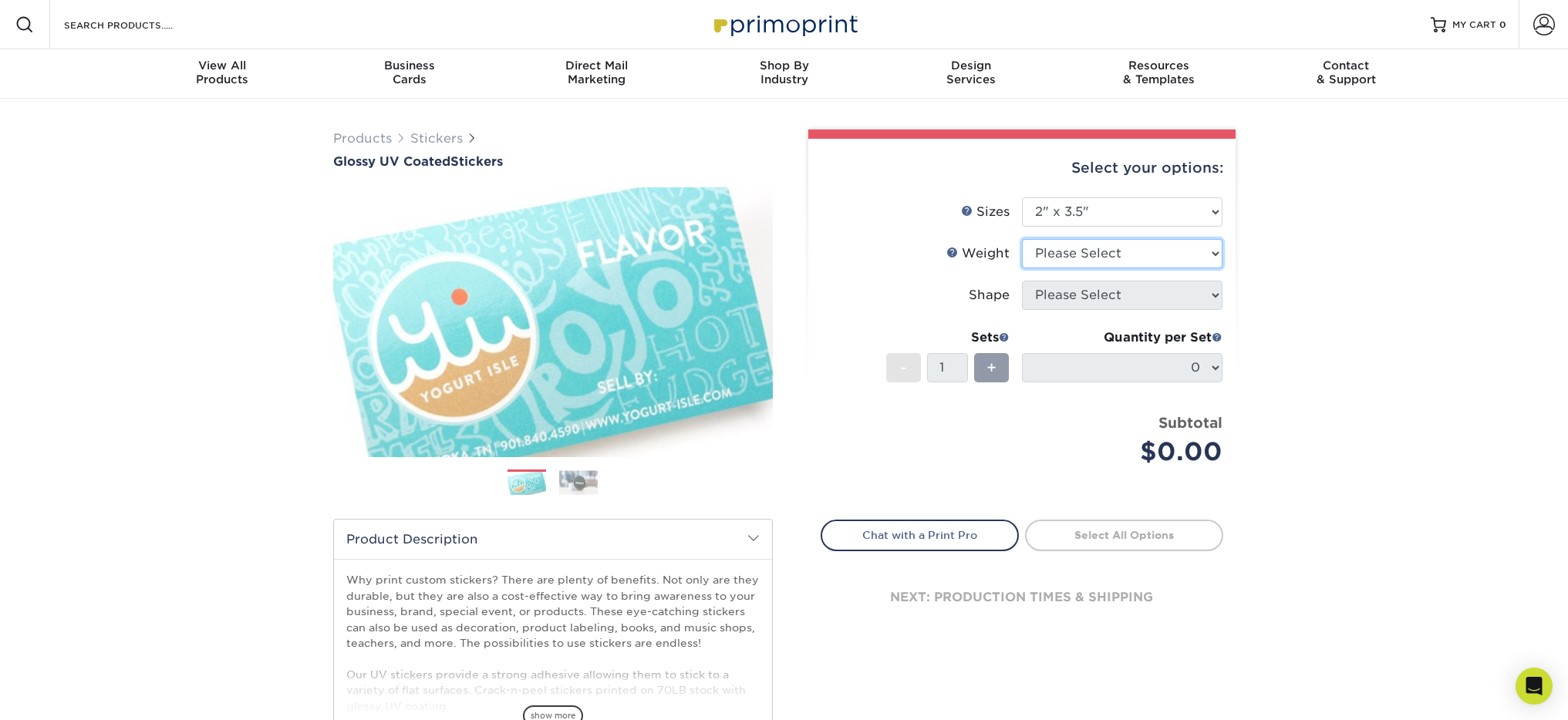
click at [1122, 257] on select "Please Select Crack and Peel Crack and Peel" at bounding box center [1122, 254] width 200 height 29
select select "Crack and Peel"
click at [1021, 239] on select "Please Select Crack and Peel Crack and Peel" at bounding box center [1122, 254] width 200 height 29
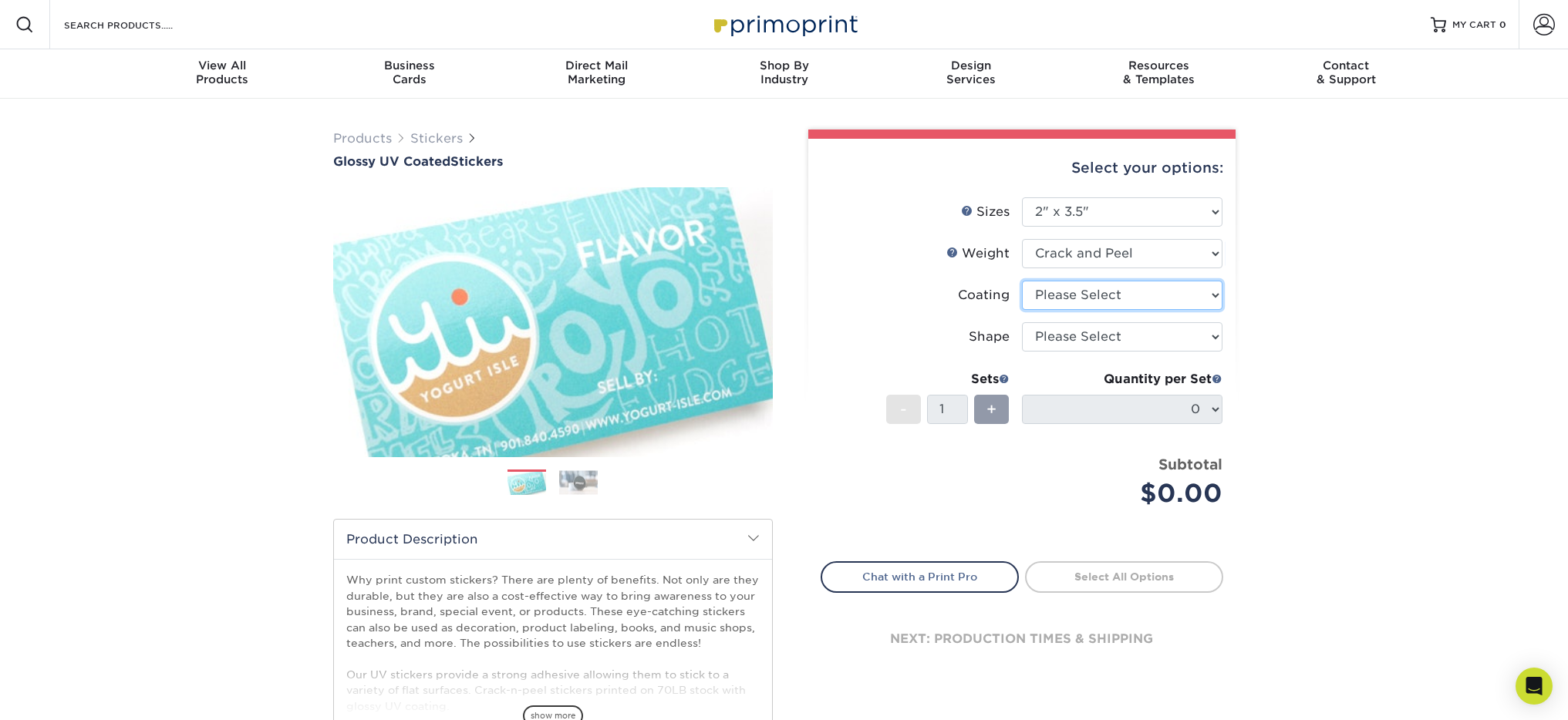
click at [1111, 299] on select at bounding box center [1122, 295] width 200 height 29
select select "1e8116af-acfc-44b1-83dc-8181aa338834"
click at [1021, 281] on select at bounding box center [1122, 295] width 200 height 29
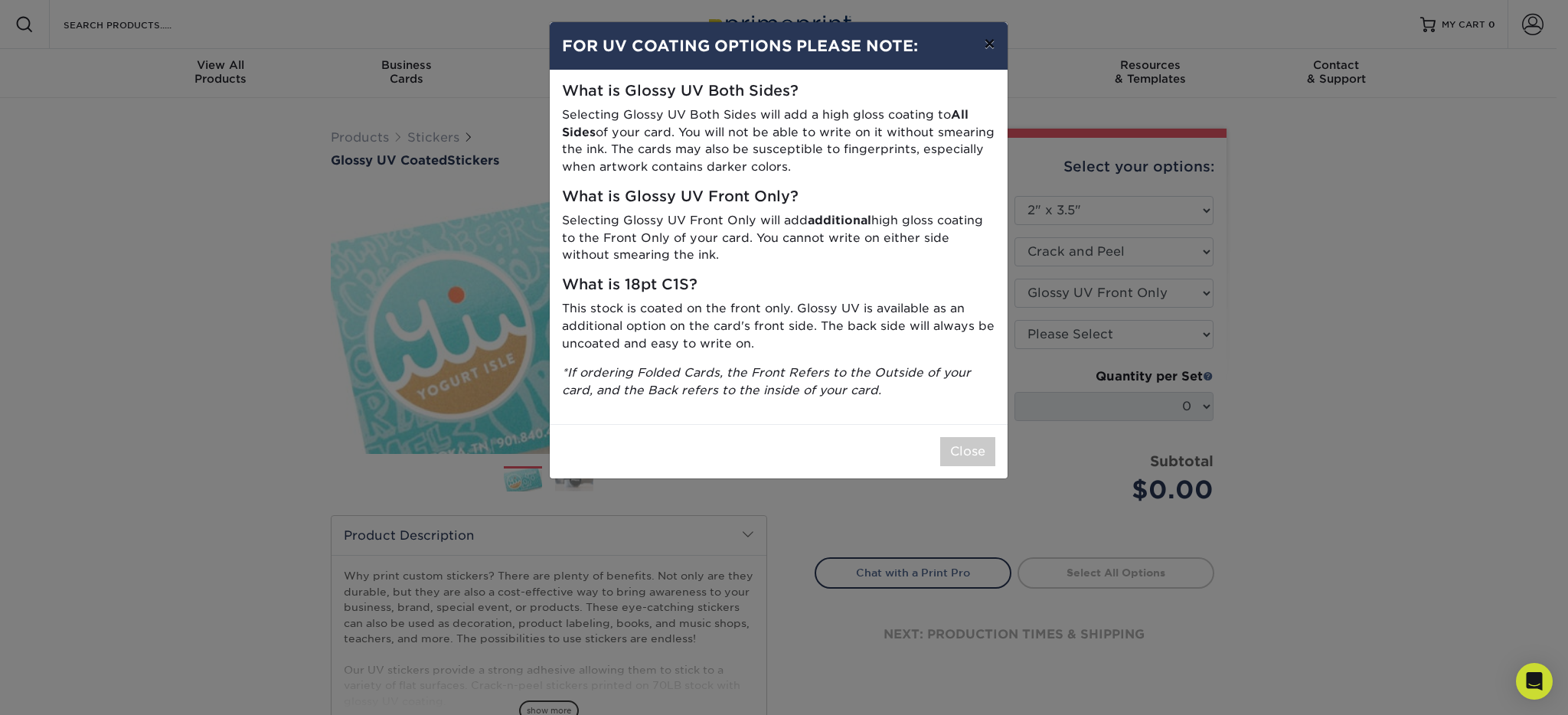
click at [992, 47] on button "×" at bounding box center [989, 44] width 35 height 43
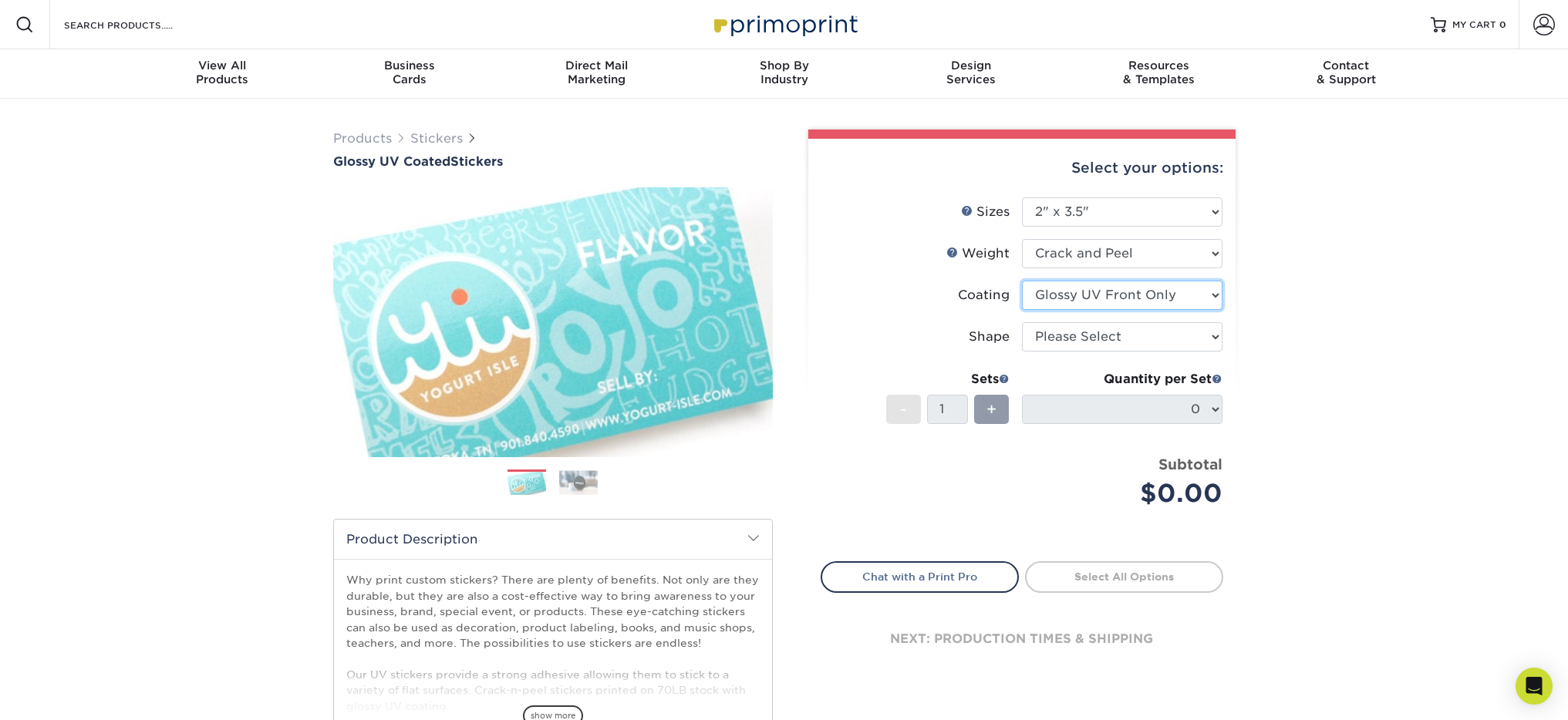
click at [1178, 288] on select at bounding box center [1122, 295] width 200 height 29
click at [1183, 345] on select "Please Select Standard Oval" at bounding box center [1122, 336] width 200 height 29
select select "standard"
click at [1021, 322] on select "Please Select Standard Oval" at bounding box center [1122, 336] width 200 height 29
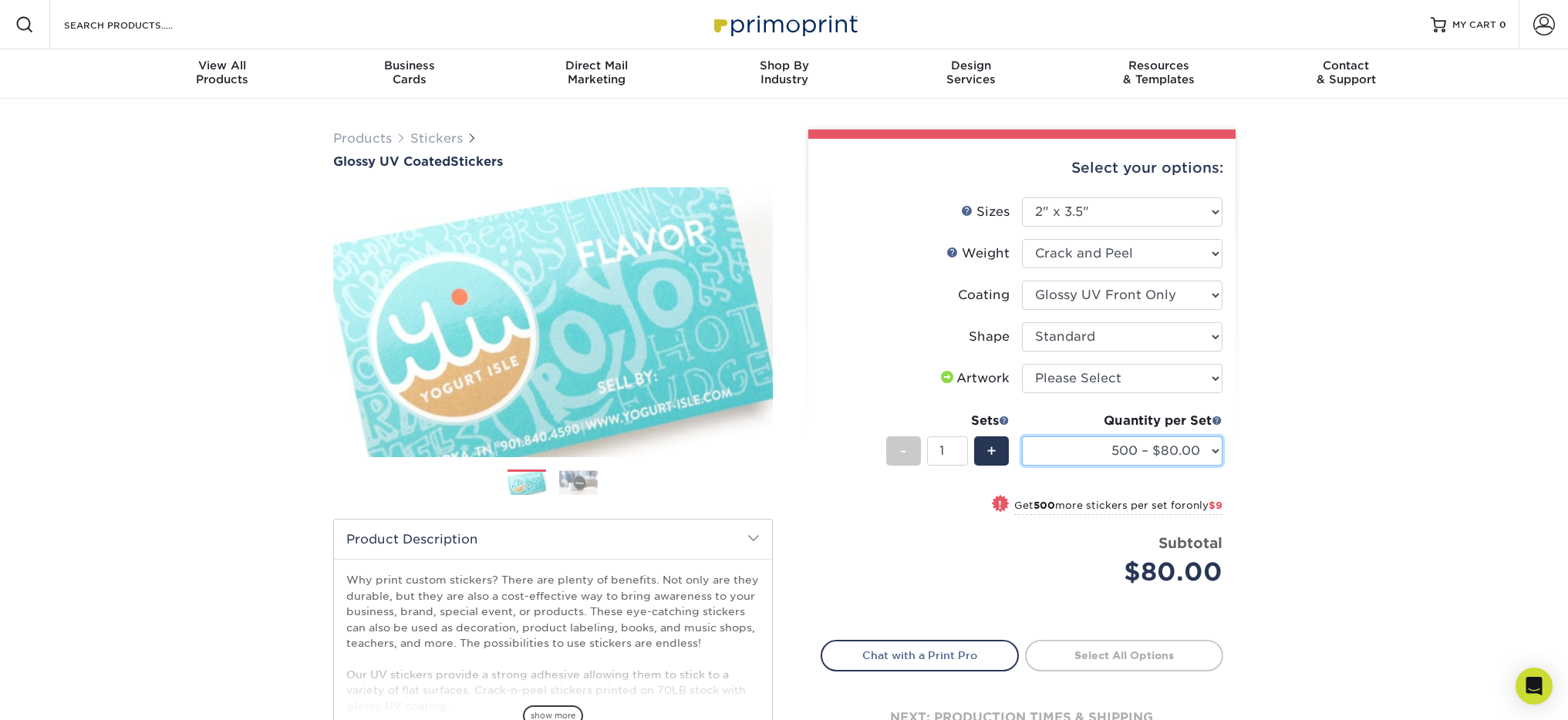
click at [1187, 452] on select "500 – $80.00 1000 – $89.00 2500 – $153.00 5000 – $248.00 10000 – $489.00 15000 …" at bounding box center [1122, 451] width 200 height 29
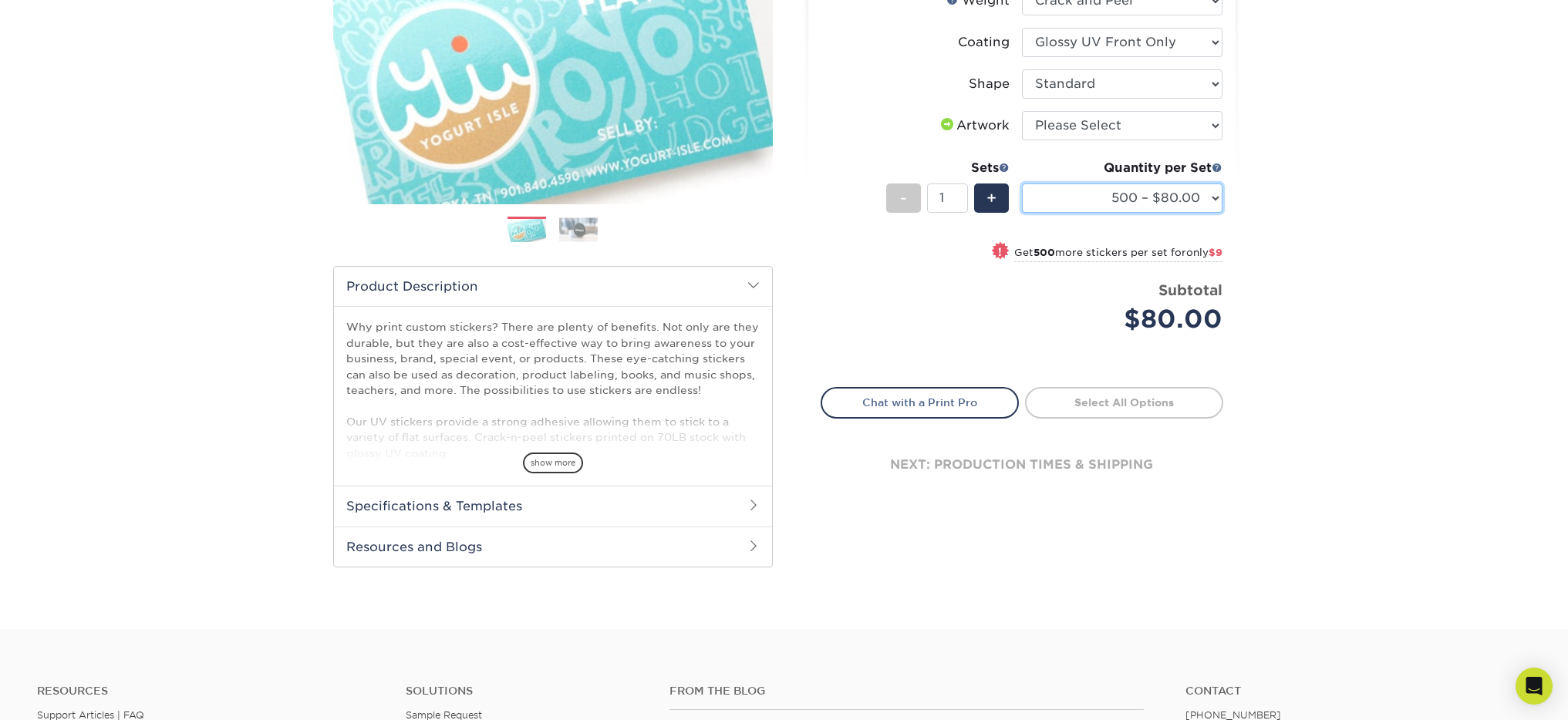
scroll to position [443, 0]
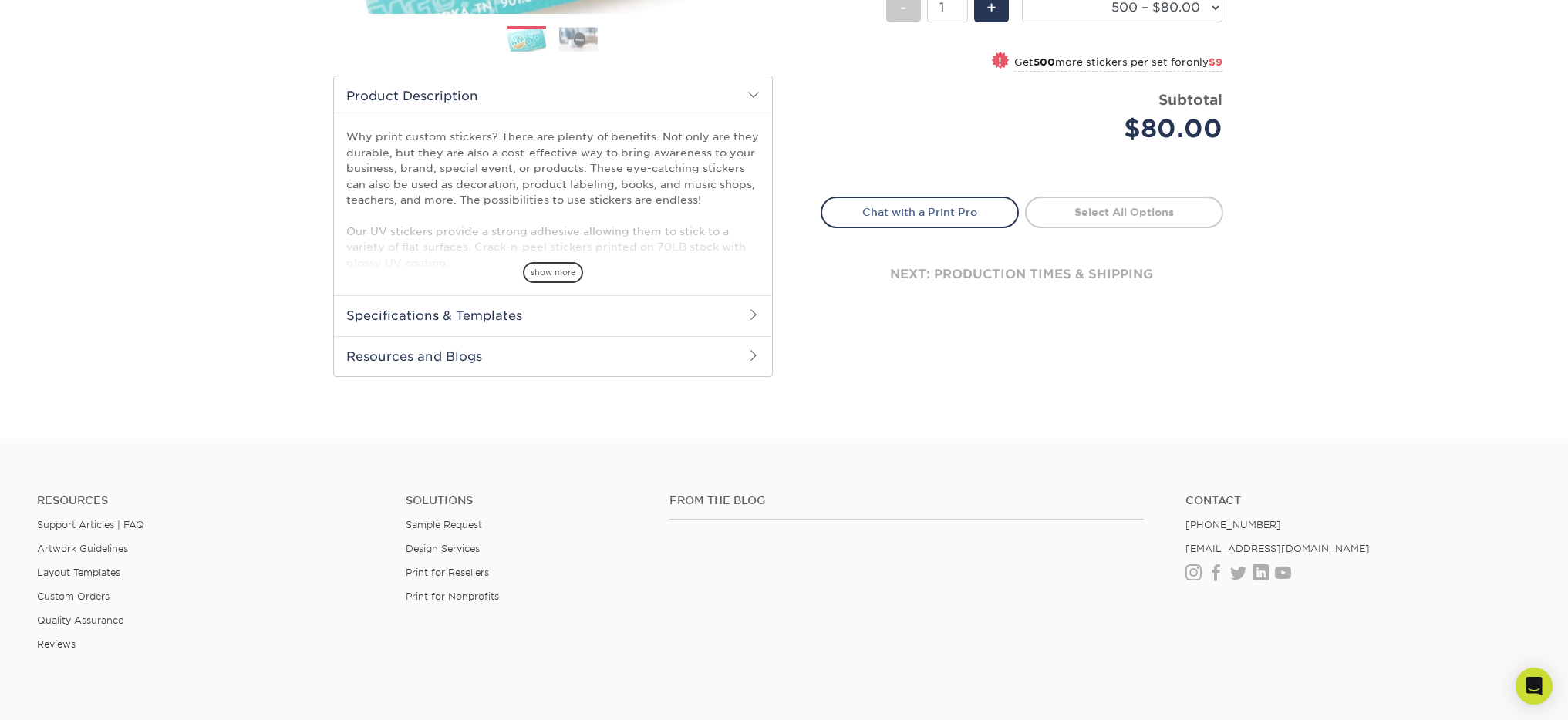
drag, startPoint x: 1122, startPoint y: 272, endPoint x: 1125, endPoint y: 256, distance: 16.3
click at [1123, 271] on div "next: production times & shipping" at bounding box center [1021, 275] width 402 height 92
click at [1128, 190] on div "Select your options: Sizes Help Sizes Please Select 1.5" x 2.5" 2" x 2" 2" x 3"…" at bounding box center [1021, 15] width 427 height 638
click at [1121, 226] on link "Select All Options" at bounding box center [1124, 211] width 198 height 30
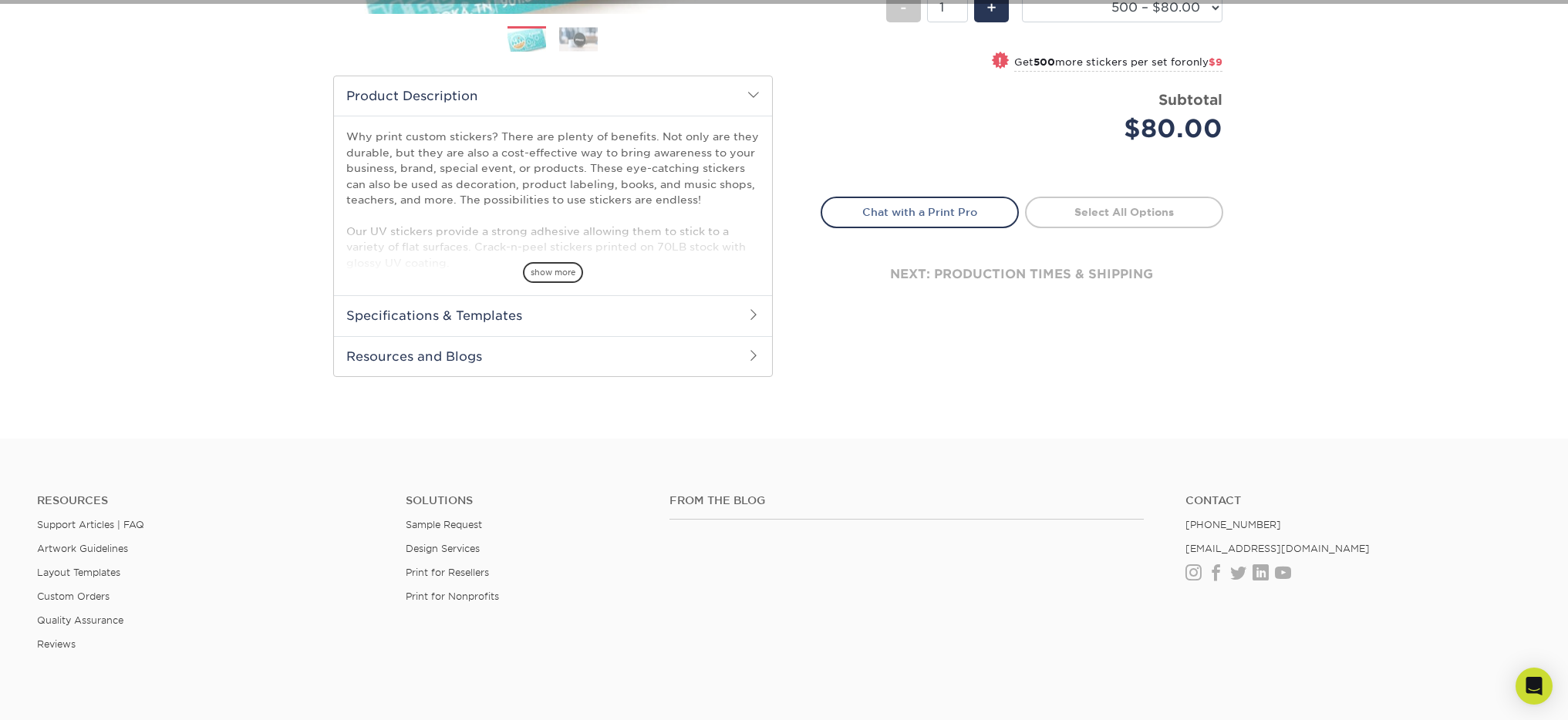
click at [1109, 259] on div "next: production times & shipping" at bounding box center [1021, 275] width 402 height 92
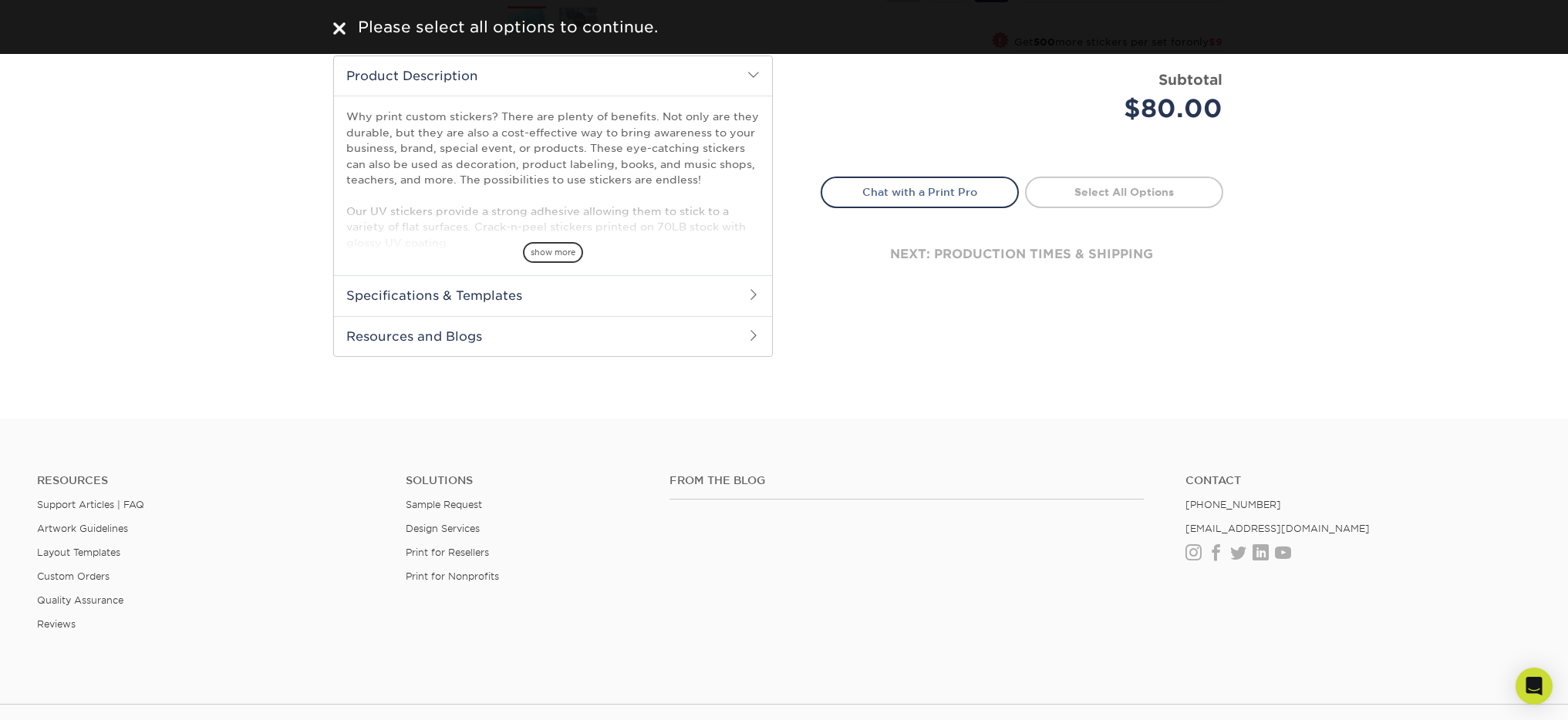
scroll to position [224, 0]
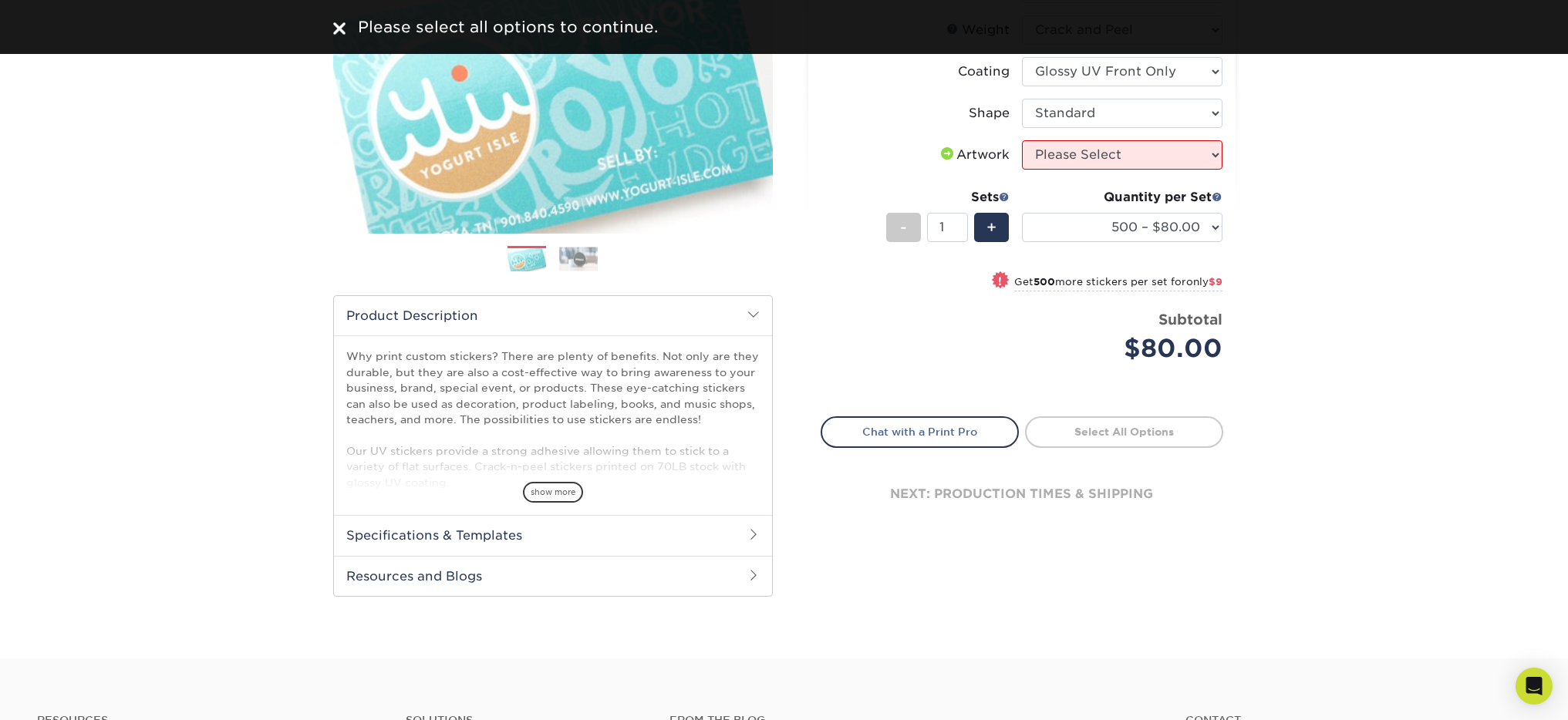
click at [1071, 307] on div "! Get 500 more stickers per set for only $9" at bounding box center [1021, 290] width 401 height 37
select select "1000 – $89.00"
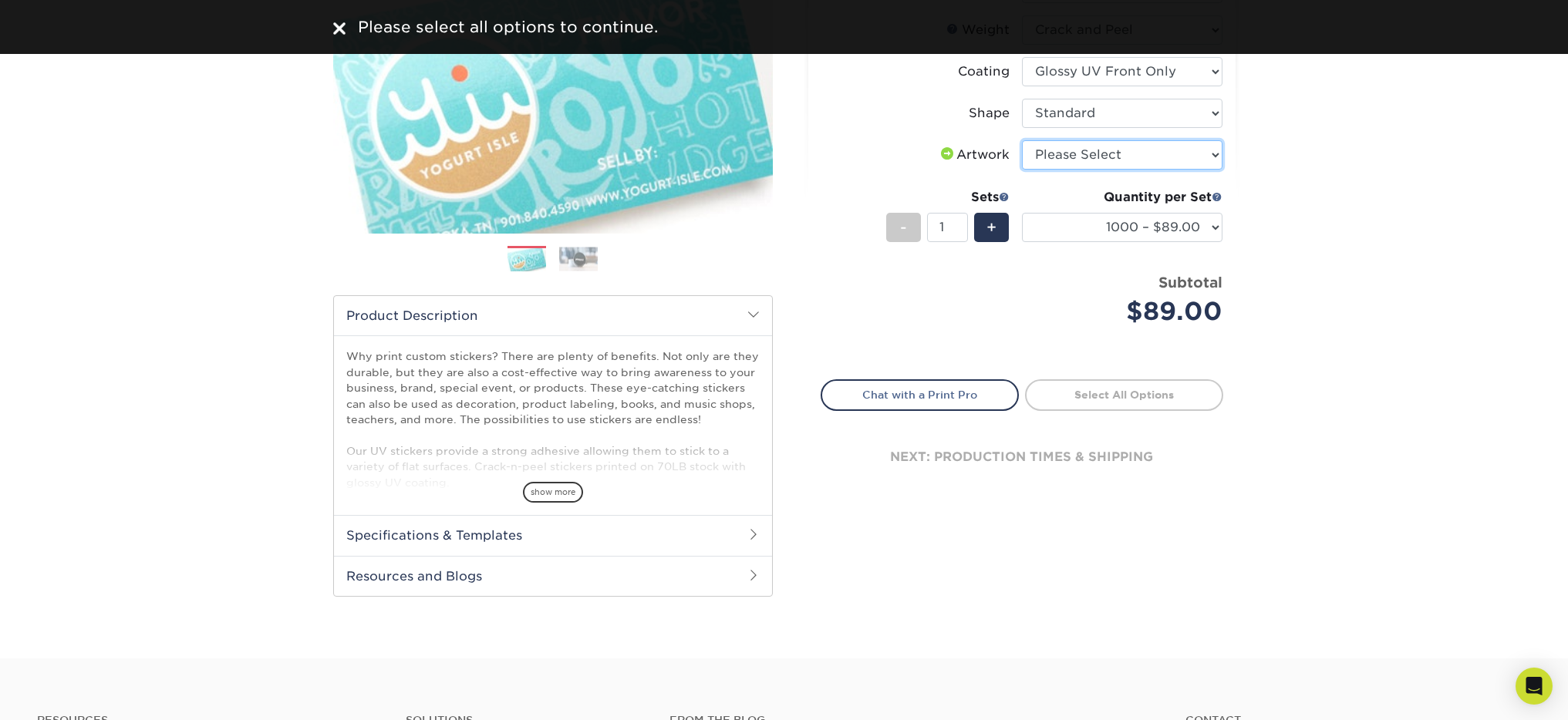
click at [1121, 159] on select "Please Select I will upload files I need a design - $50" at bounding box center [1122, 155] width 200 height 29
select select "upload"
click at [1021, 140] on select "Please Select I will upload files I need a design - $50" at bounding box center [1122, 155] width 200 height 29
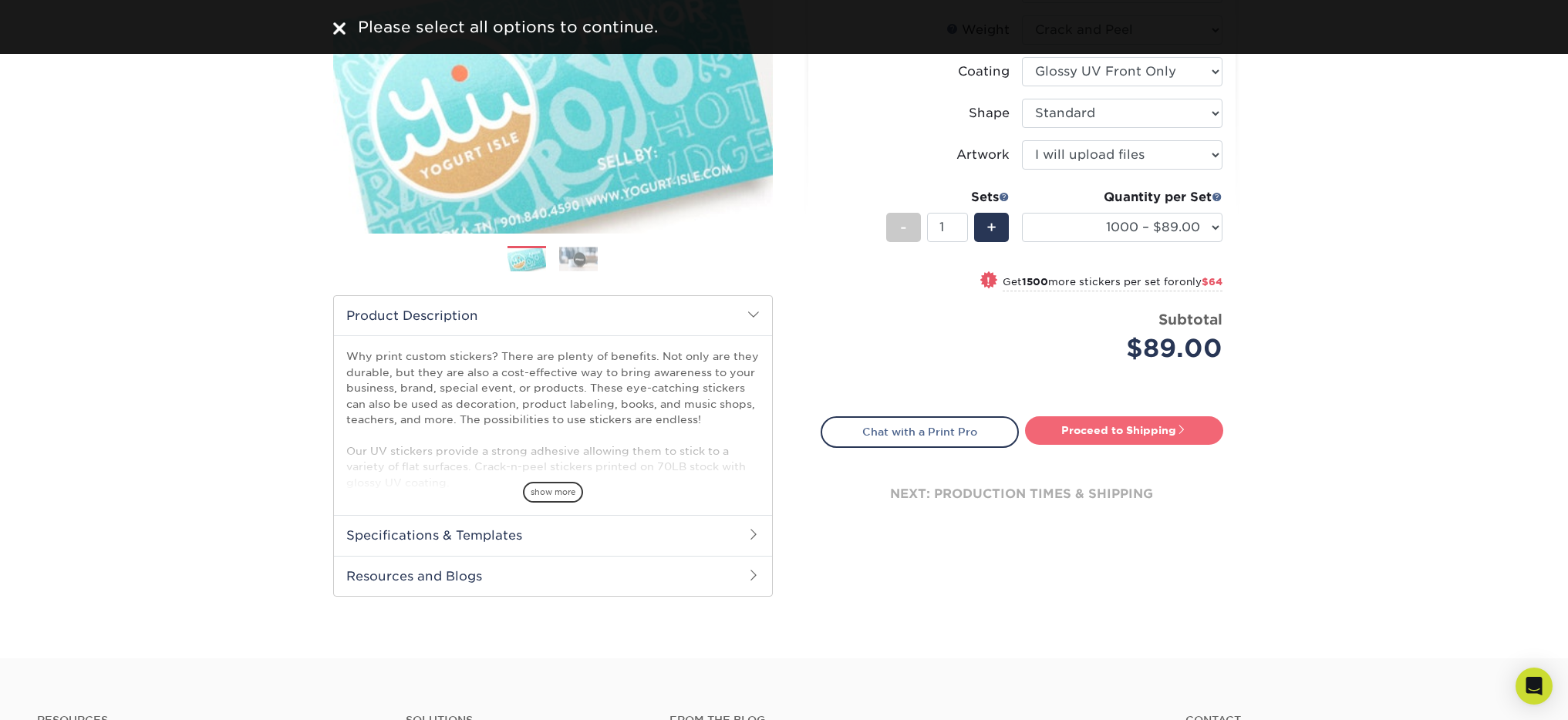
click at [1152, 434] on link "Proceed to Shipping" at bounding box center [1124, 430] width 198 height 27
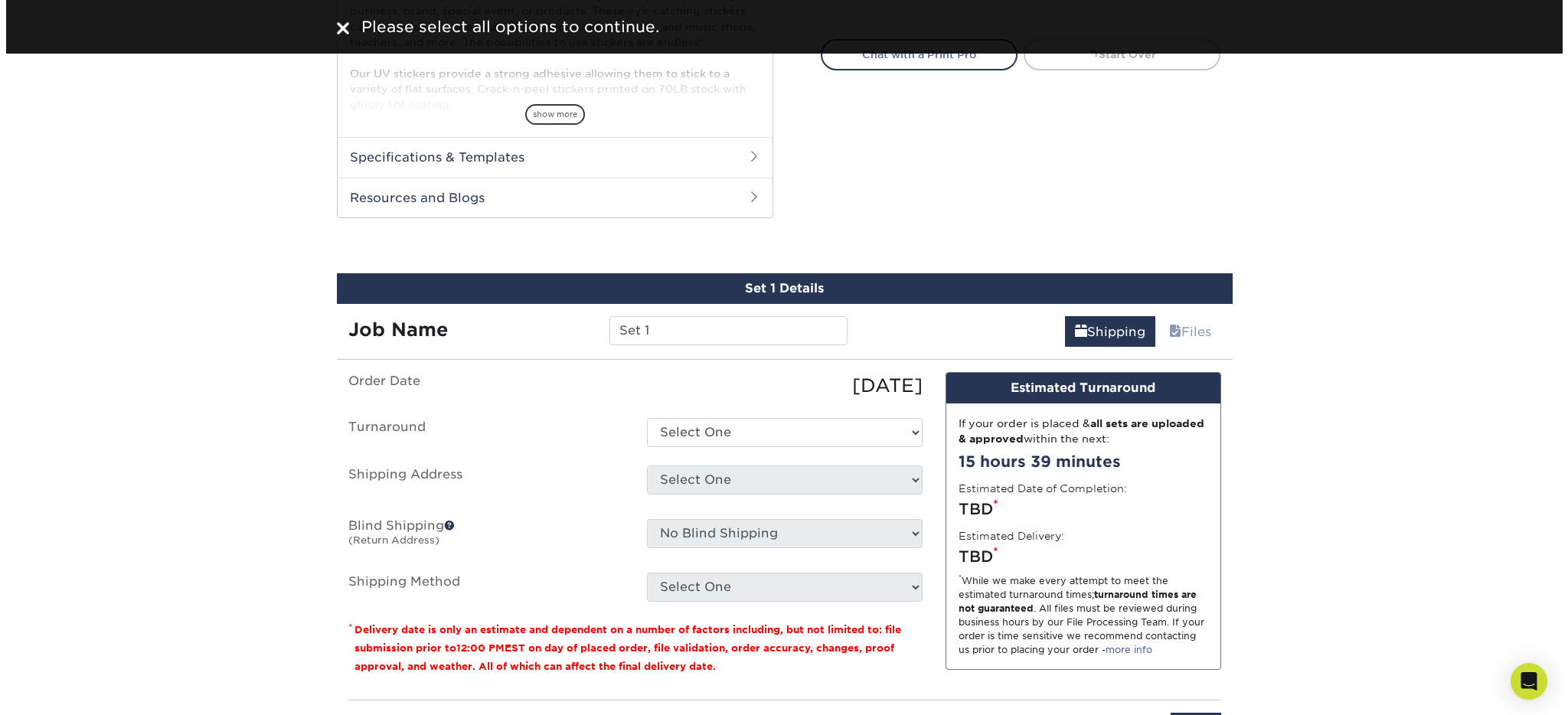
scroll to position [739, 0]
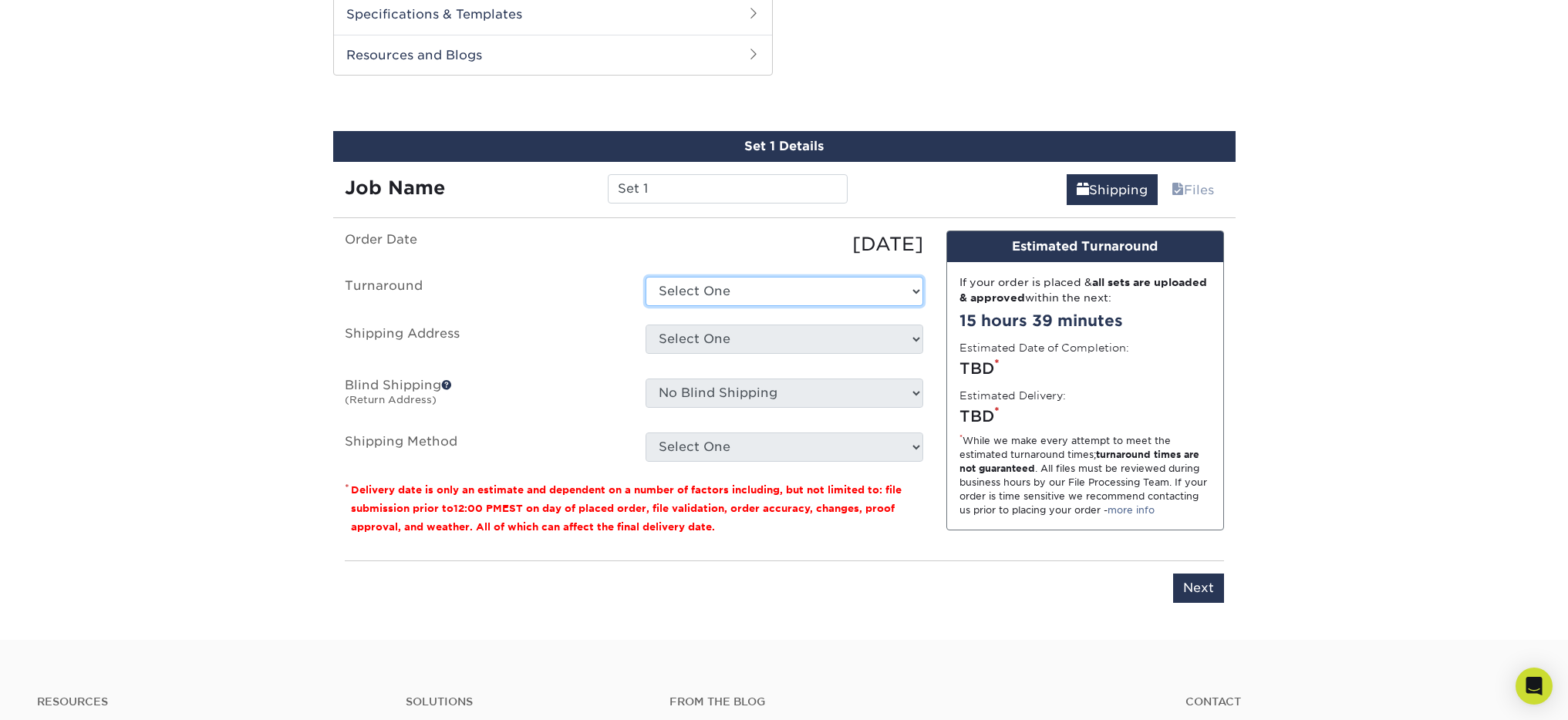
click at [751, 293] on select "Select One 2-4 Business Days 2 Day Next Business Day" at bounding box center [784, 291] width 278 height 29
select select "c4c0d694-bbdc-4a03-9abc-963a177abccb"
click at [646, 277] on select "Select One 2-4 Business Days 2 Day Next Business Day" at bounding box center [784, 291] width 278 height 29
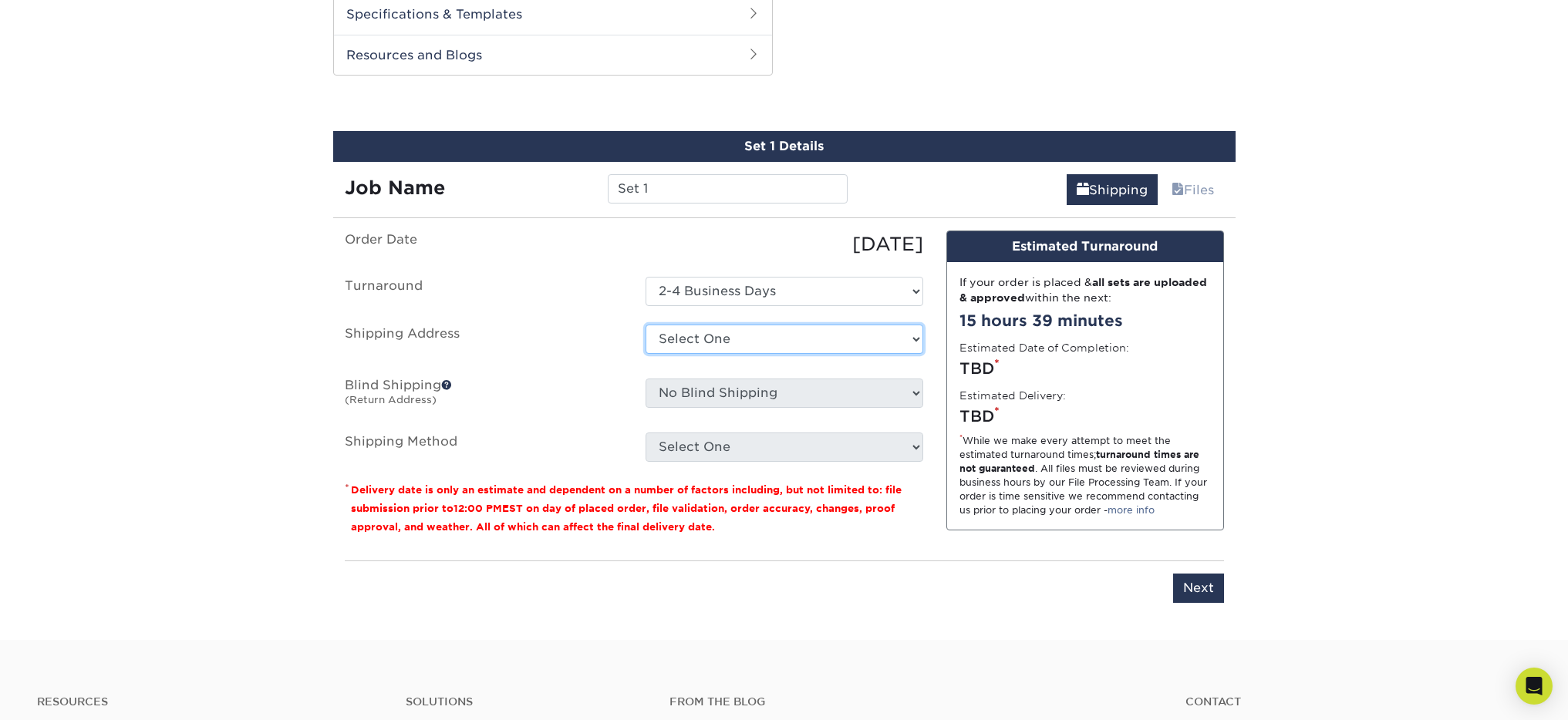
click at [751, 340] on select "Select One + Add New Address - Login" at bounding box center [784, 339] width 278 height 29
select select "newaddress"
click at [646, 325] on select "Select One + Add New Address - Login" at bounding box center [784, 339] width 278 height 29
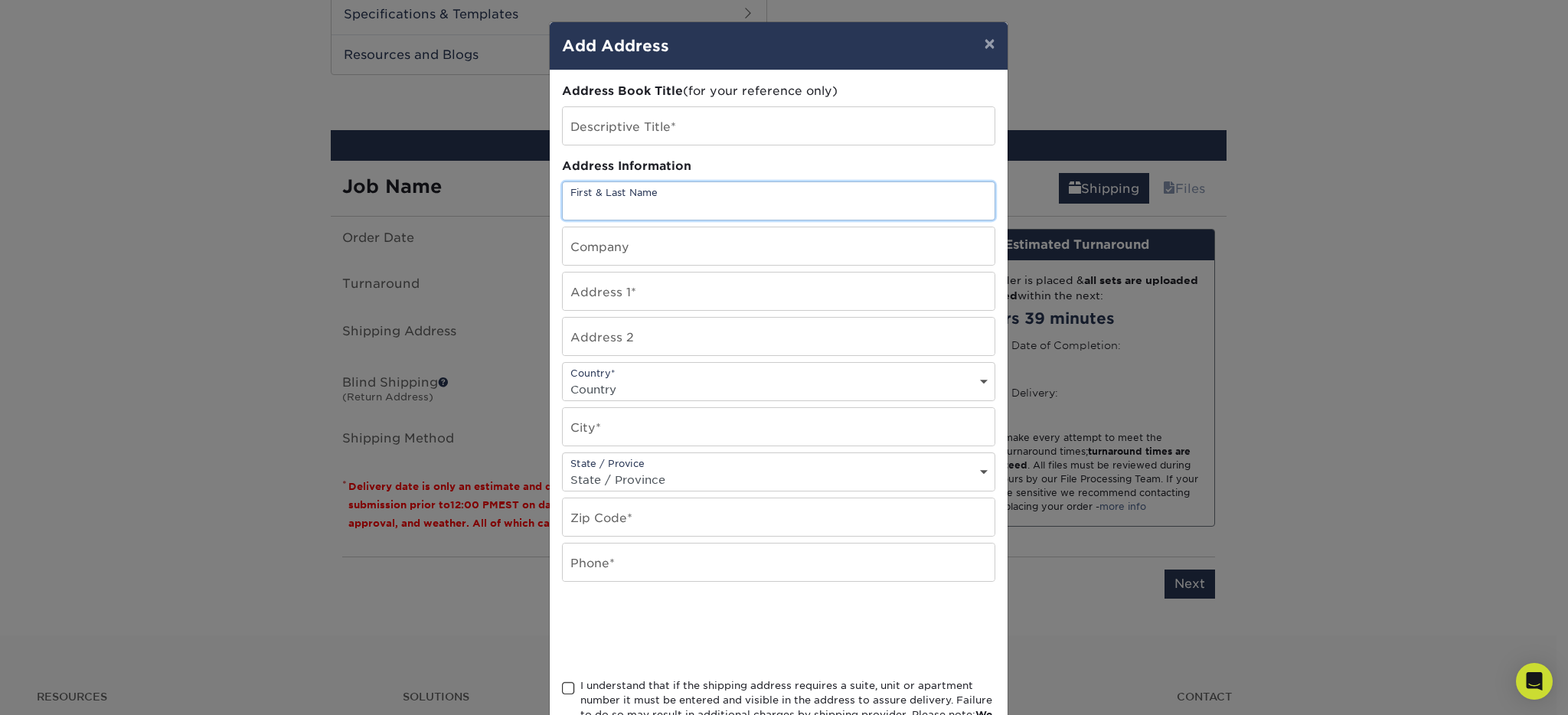
click at [660, 201] on input "text" at bounding box center [779, 201] width 432 height 38
type input "Romina Karim Romanos"
type input "12725 NW 24th Ave, Miami, Florida 33167"
select select "US"
type input "Miami"
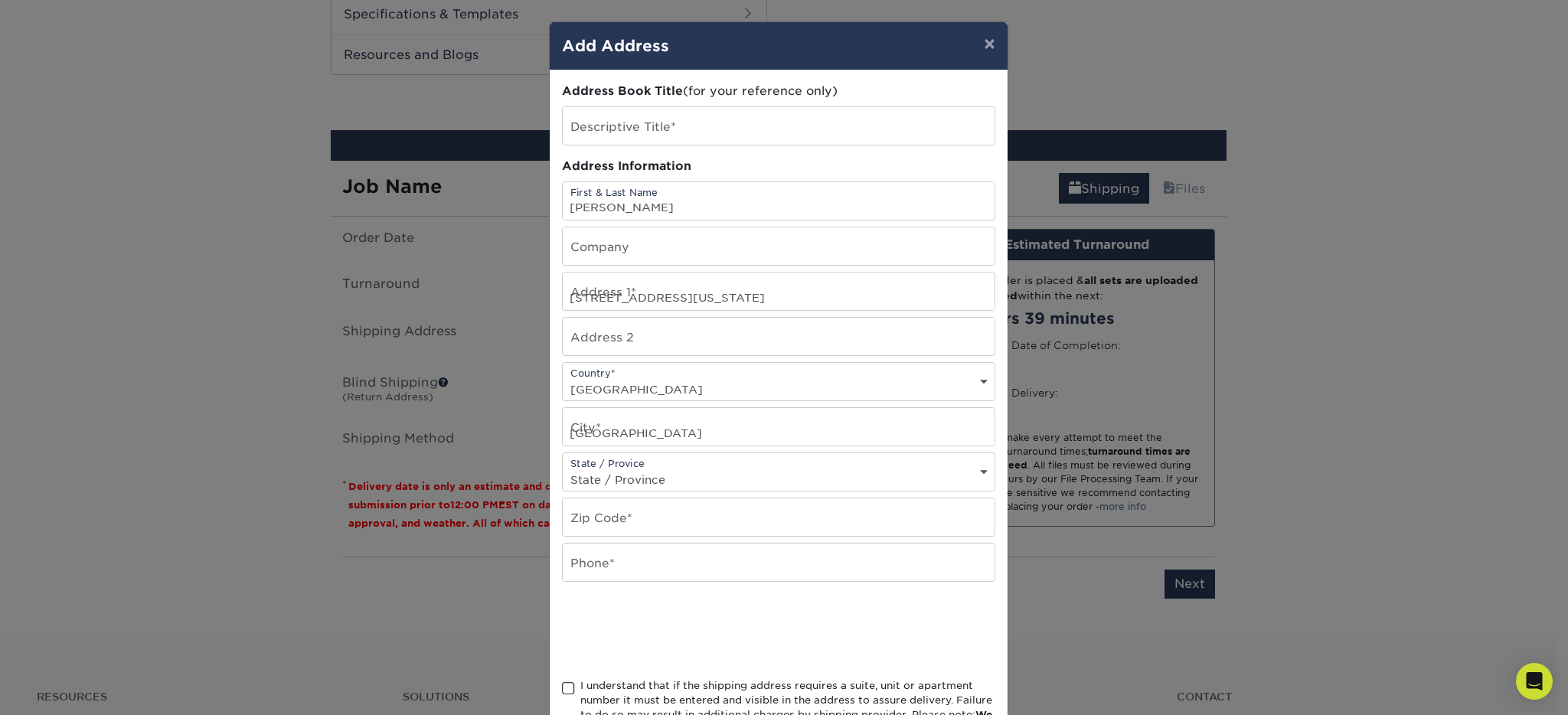
select select "FL"
type input "33167"
click at [562, 684] on span at bounding box center [568, 688] width 13 height 15
click at [0, 0] on input "I understand that if the shipping address requires a suite, unit or apartment n…" at bounding box center [0, 0] width 0 height 0
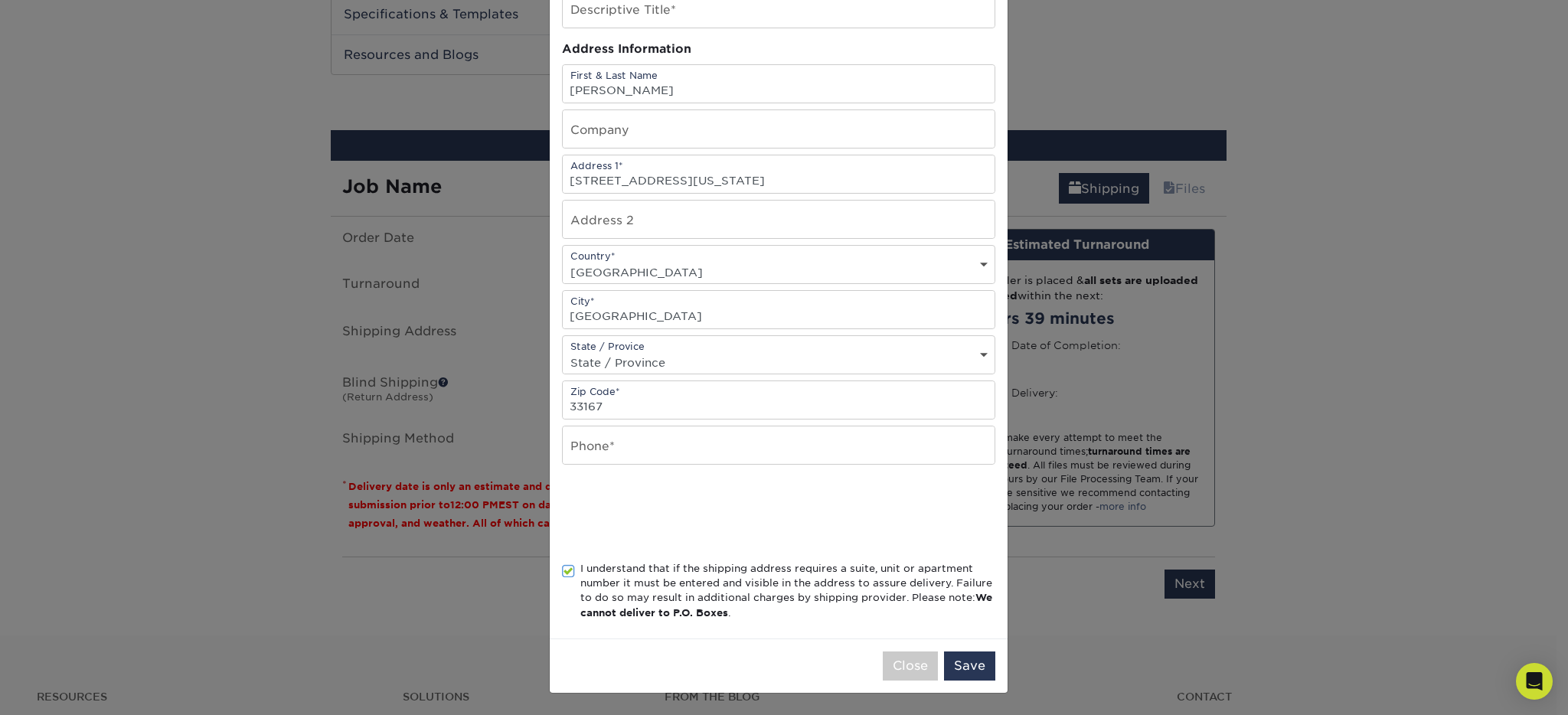
click at [989, 670] on div "Close Save" at bounding box center [779, 665] width 458 height 55
click at [979, 665] on button "Save" at bounding box center [970, 666] width 52 height 29
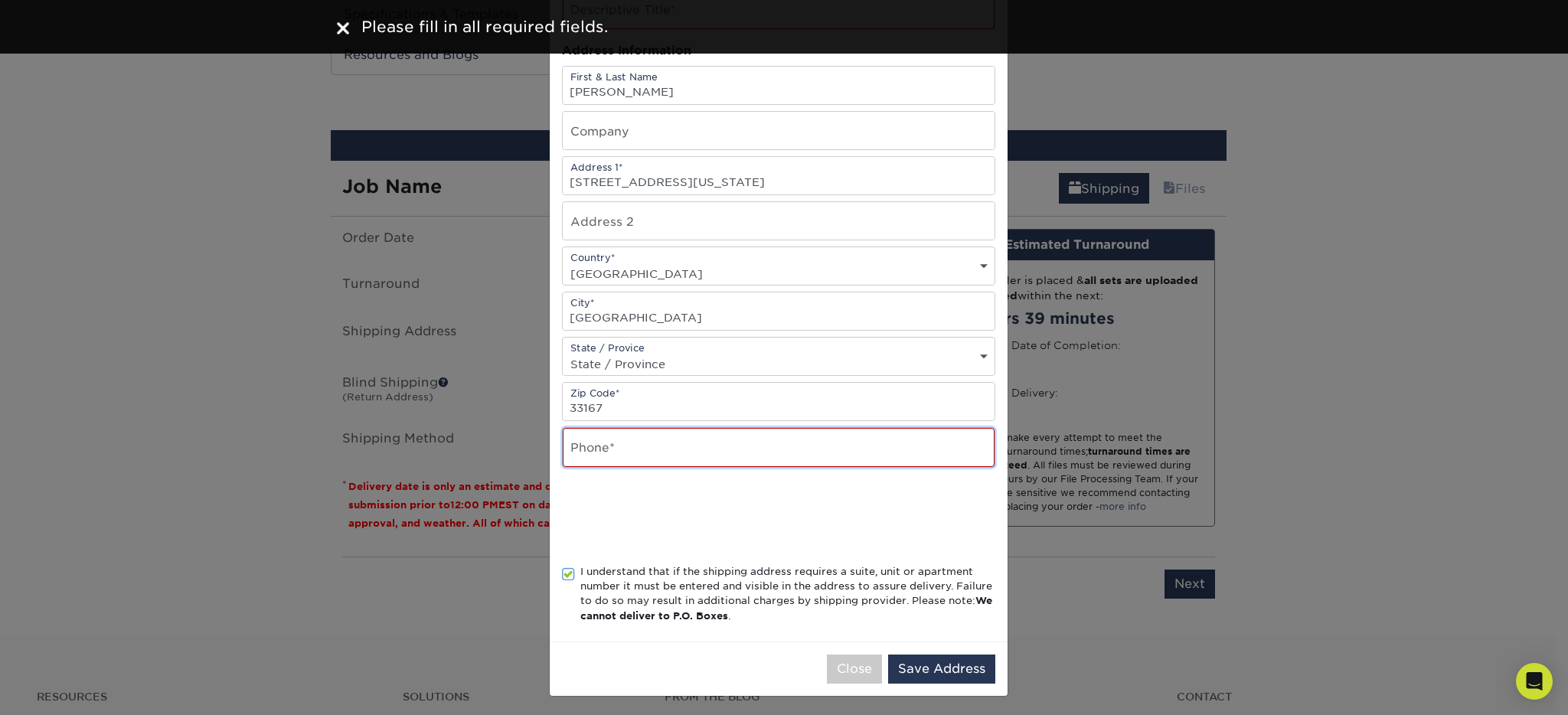
click at [808, 441] on input "text" at bounding box center [779, 447] width 432 height 39
type input "7815397070"
click at [956, 672] on button "Save Address" at bounding box center [942, 669] width 107 height 29
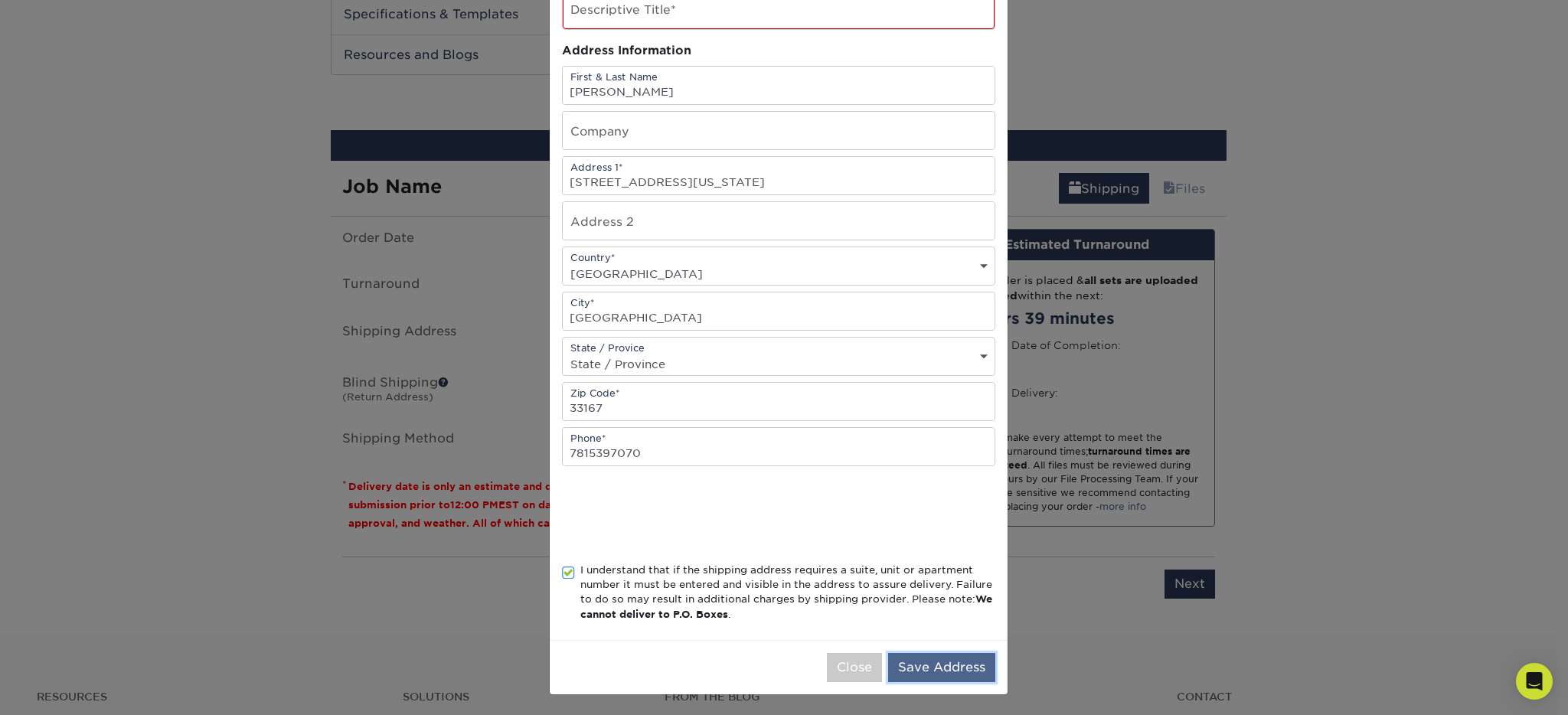
click at [954, 668] on button "Save Address" at bounding box center [942, 667] width 107 height 29
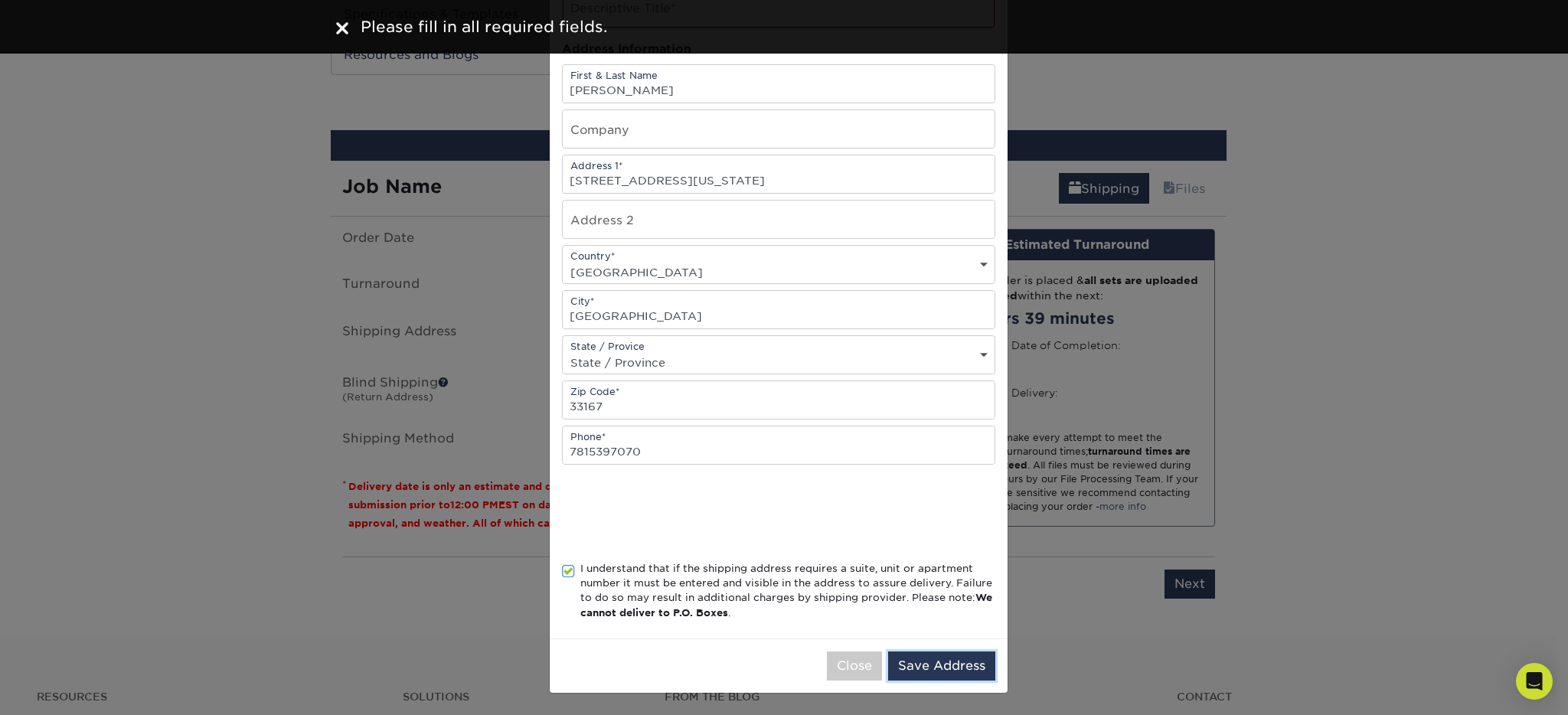
scroll to position [0, 0]
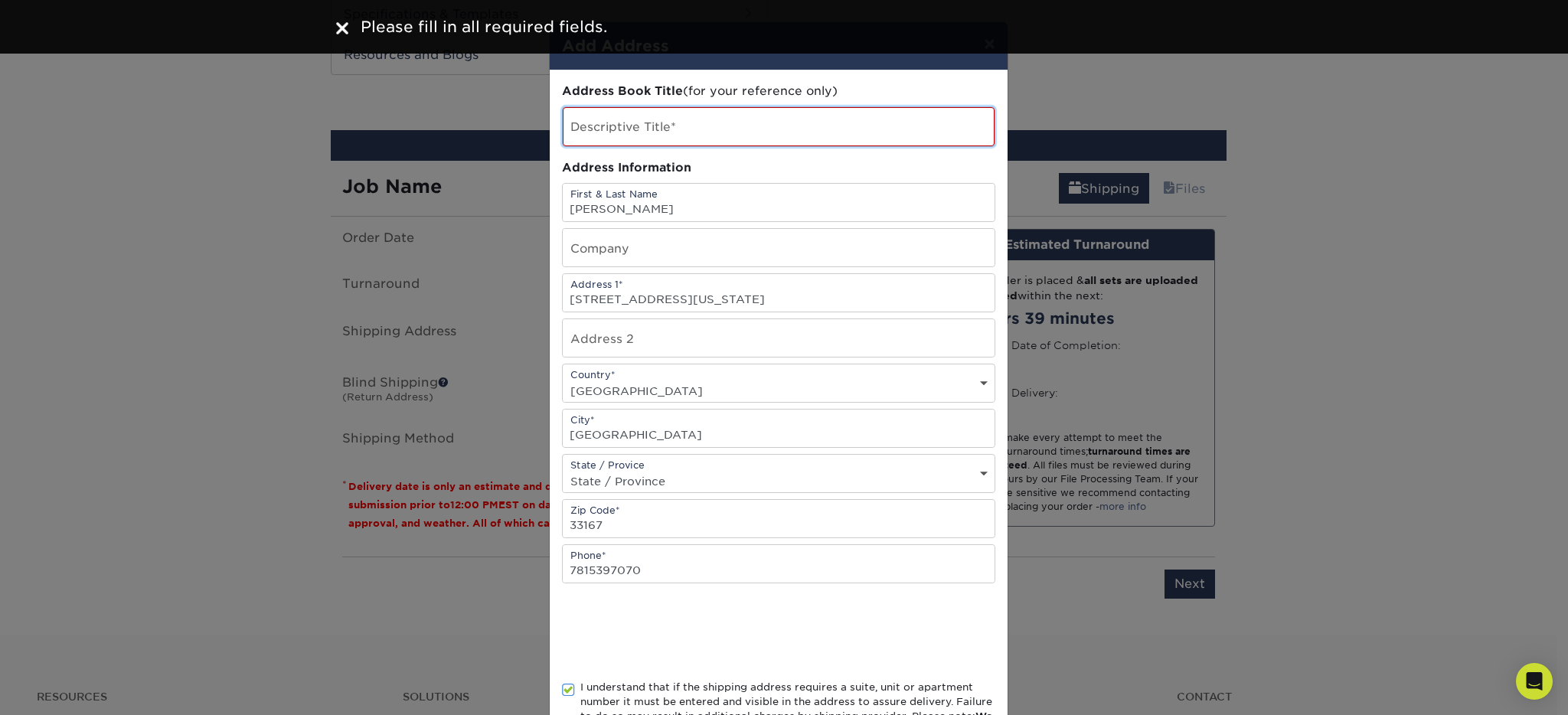
click at [630, 125] on input "text" at bounding box center [779, 127] width 432 height 39
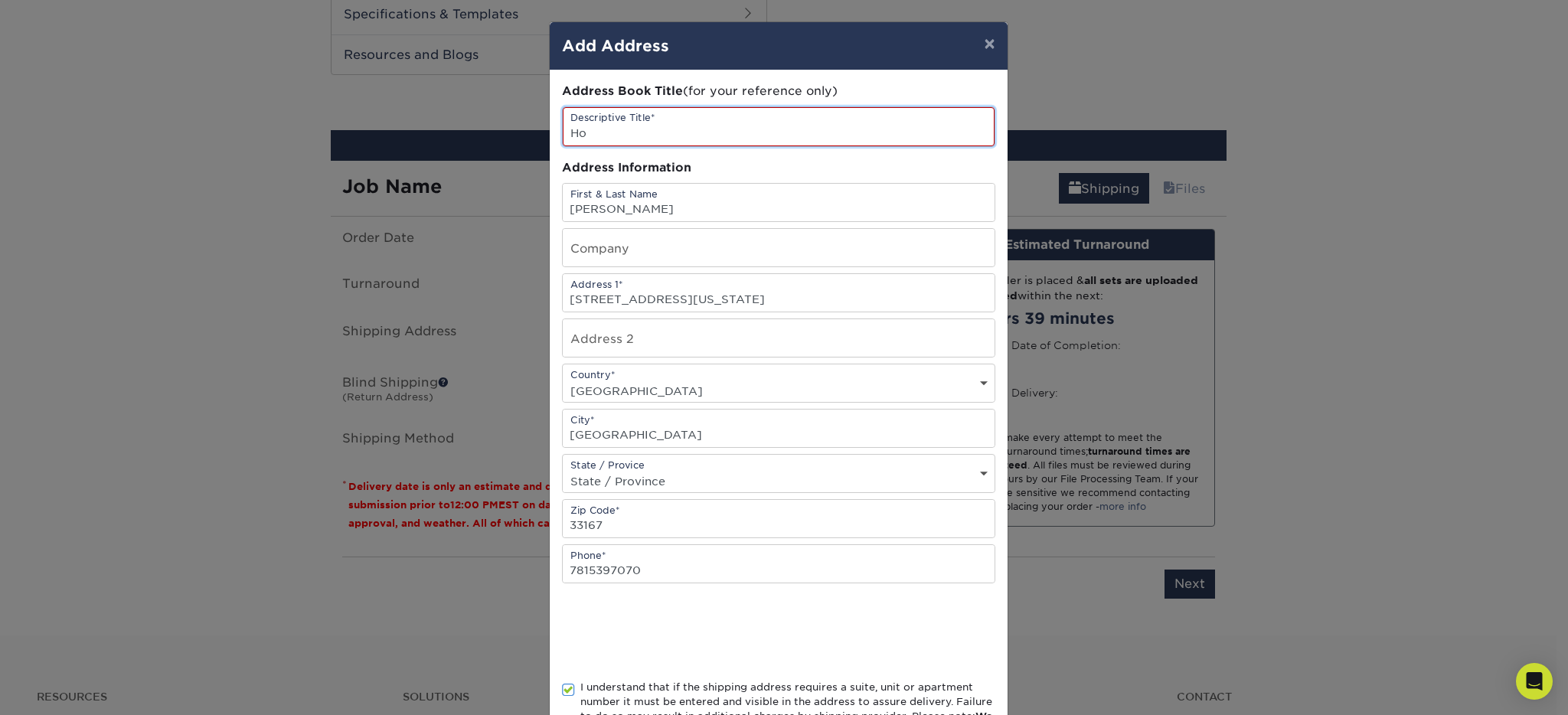
type input "H"
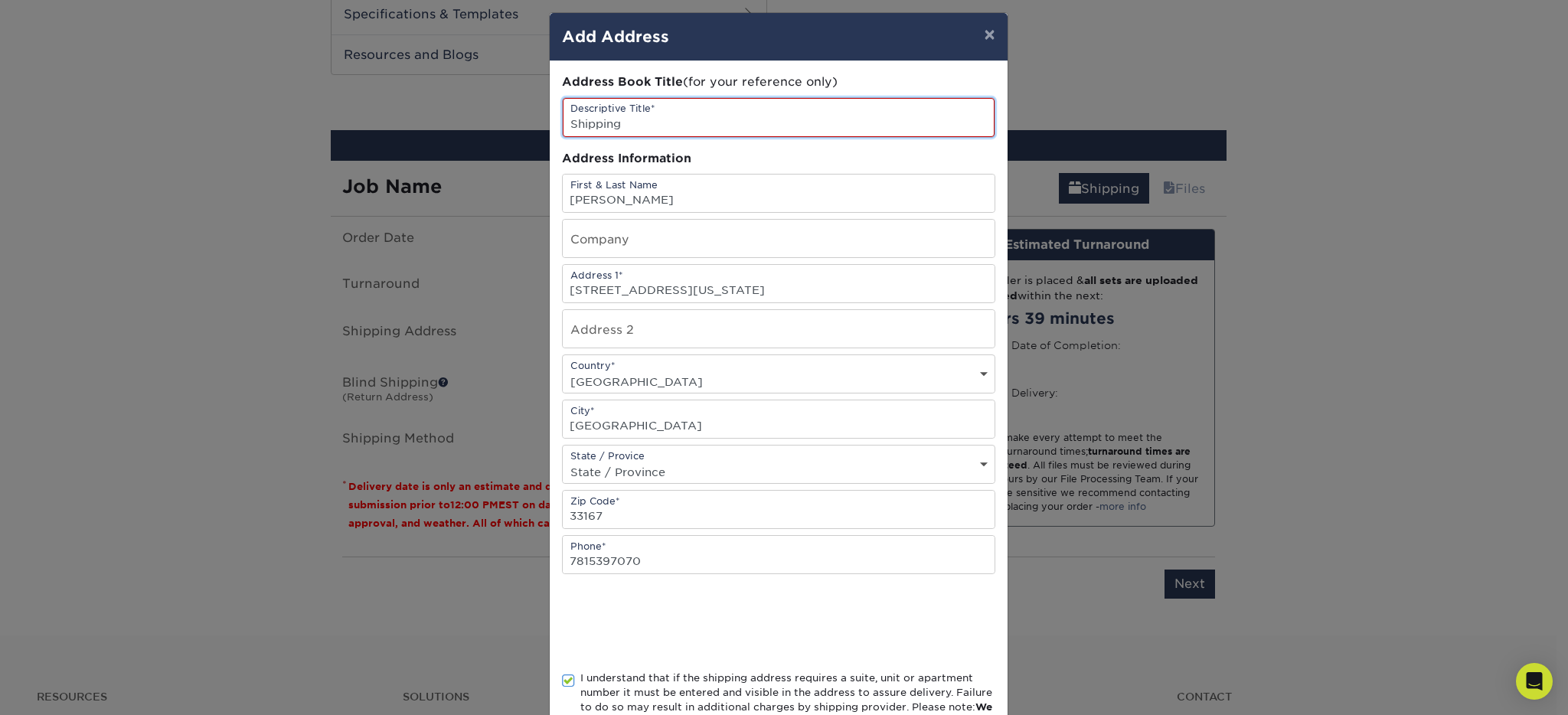
scroll to position [119, 0]
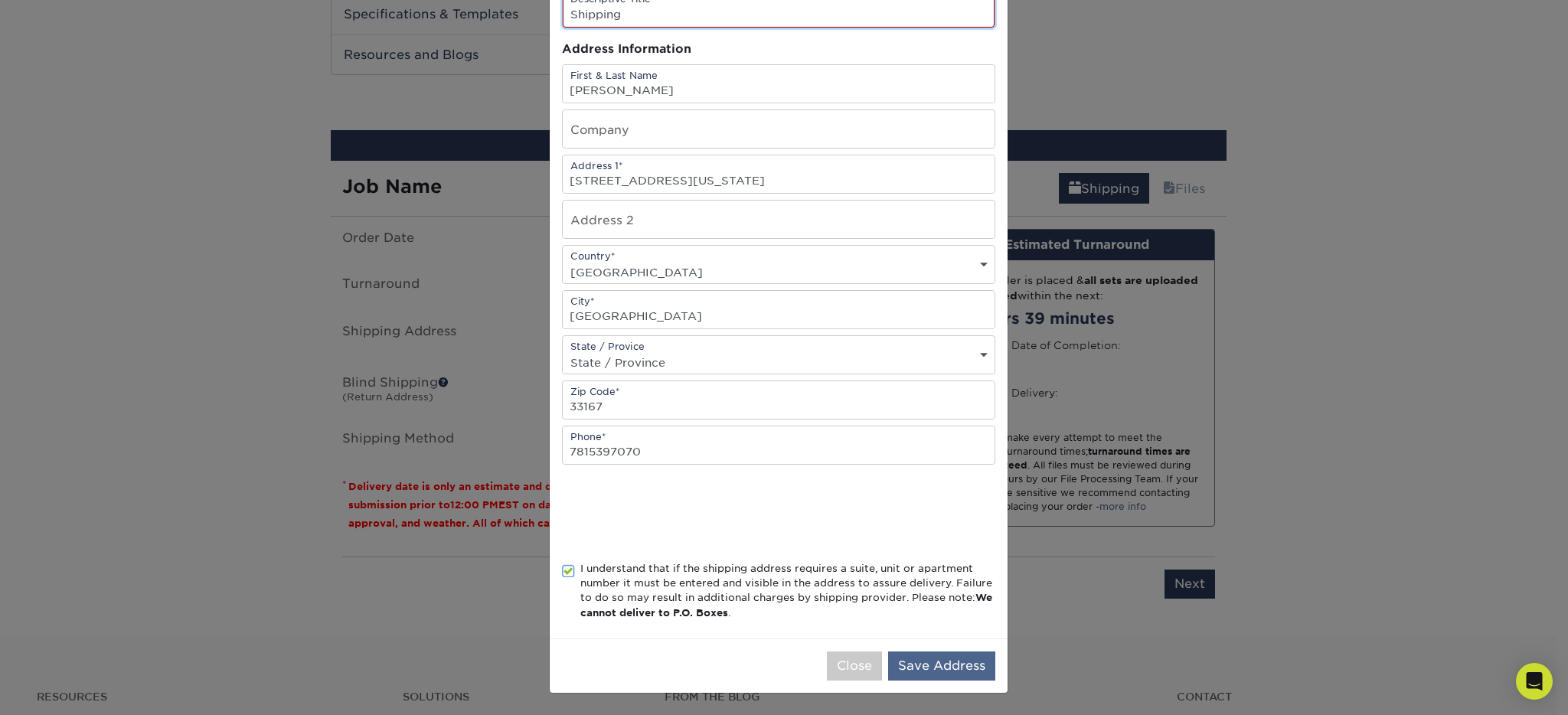
type input "Shipping"
click at [935, 672] on button "Save Address" at bounding box center [942, 666] width 107 height 29
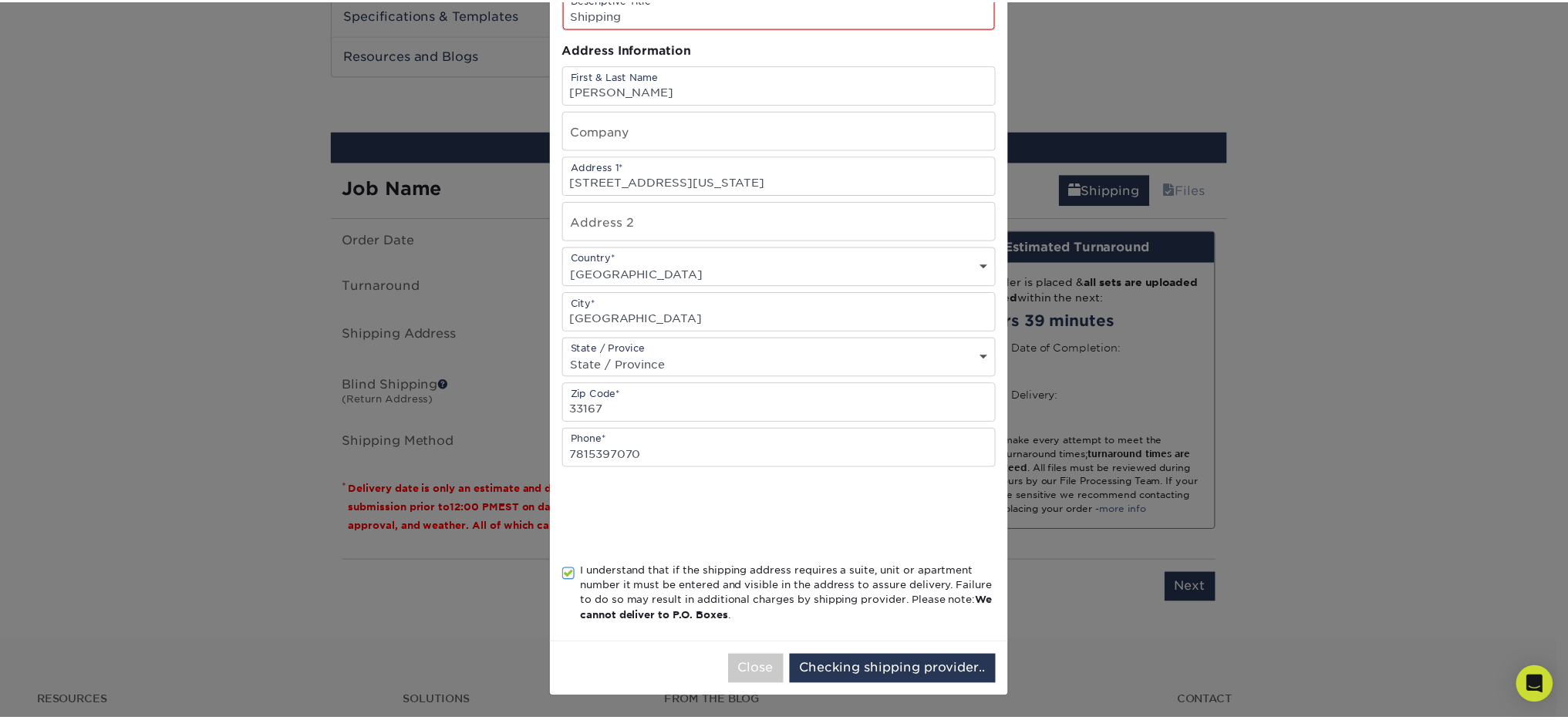
scroll to position [0, 0]
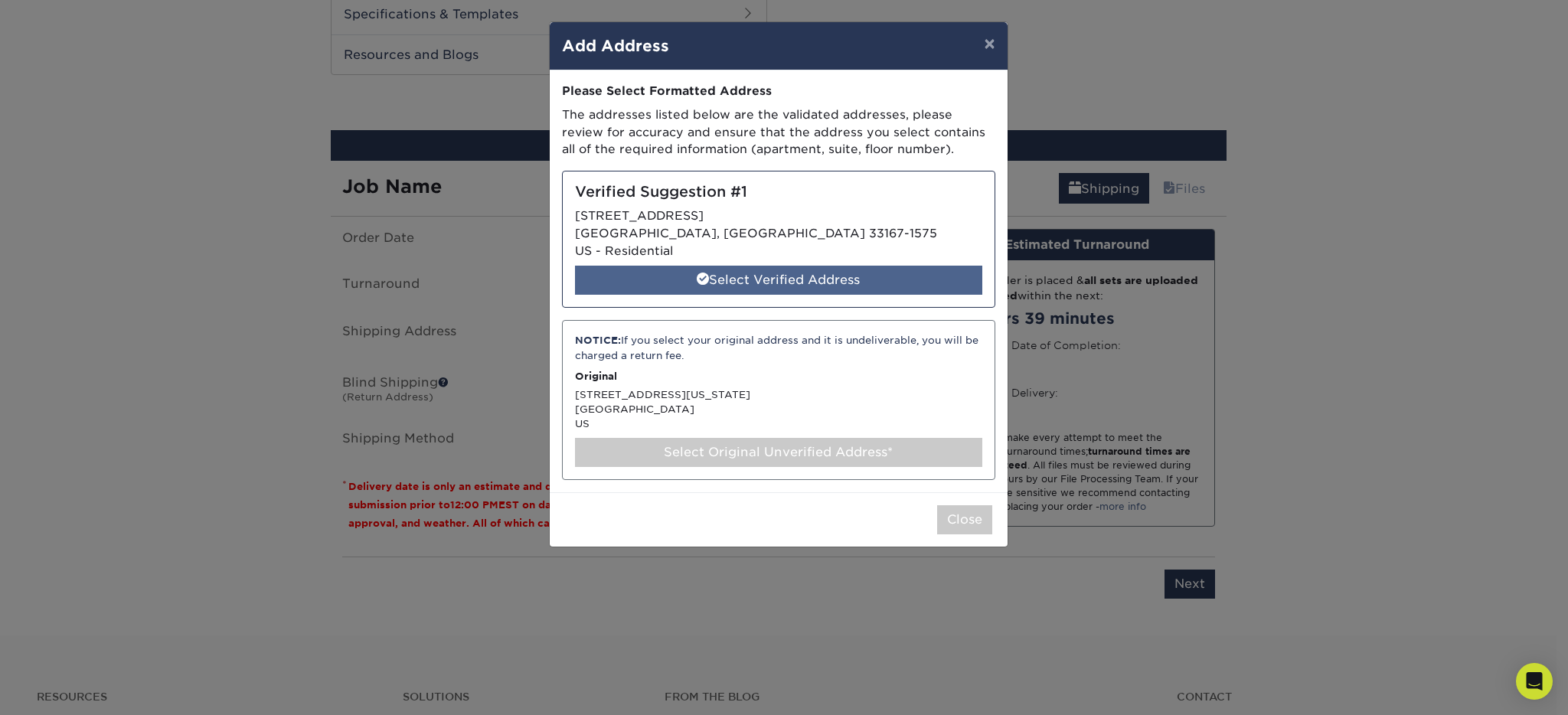
click at [733, 274] on div "Select Verified Address" at bounding box center [779, 281] width 407 height 29
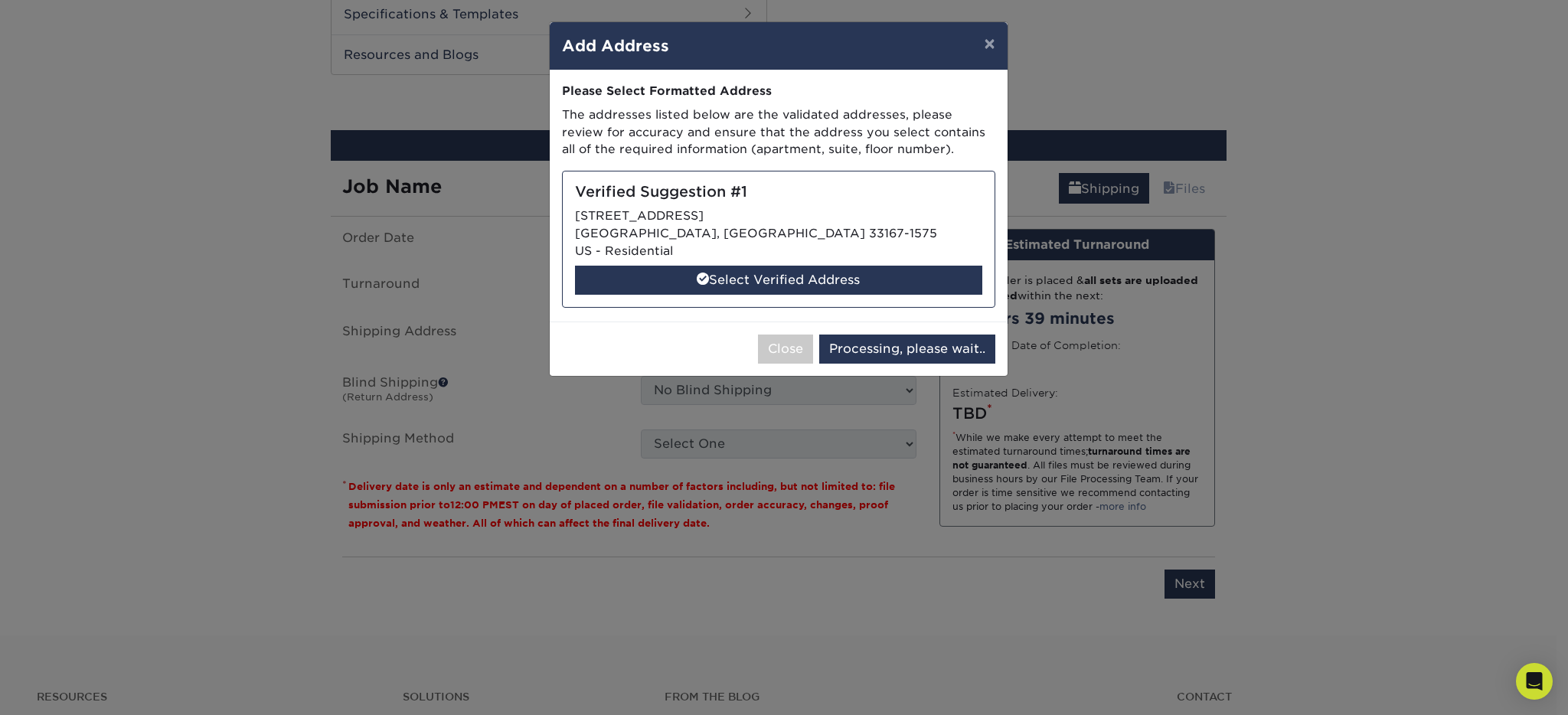
select select "286482"
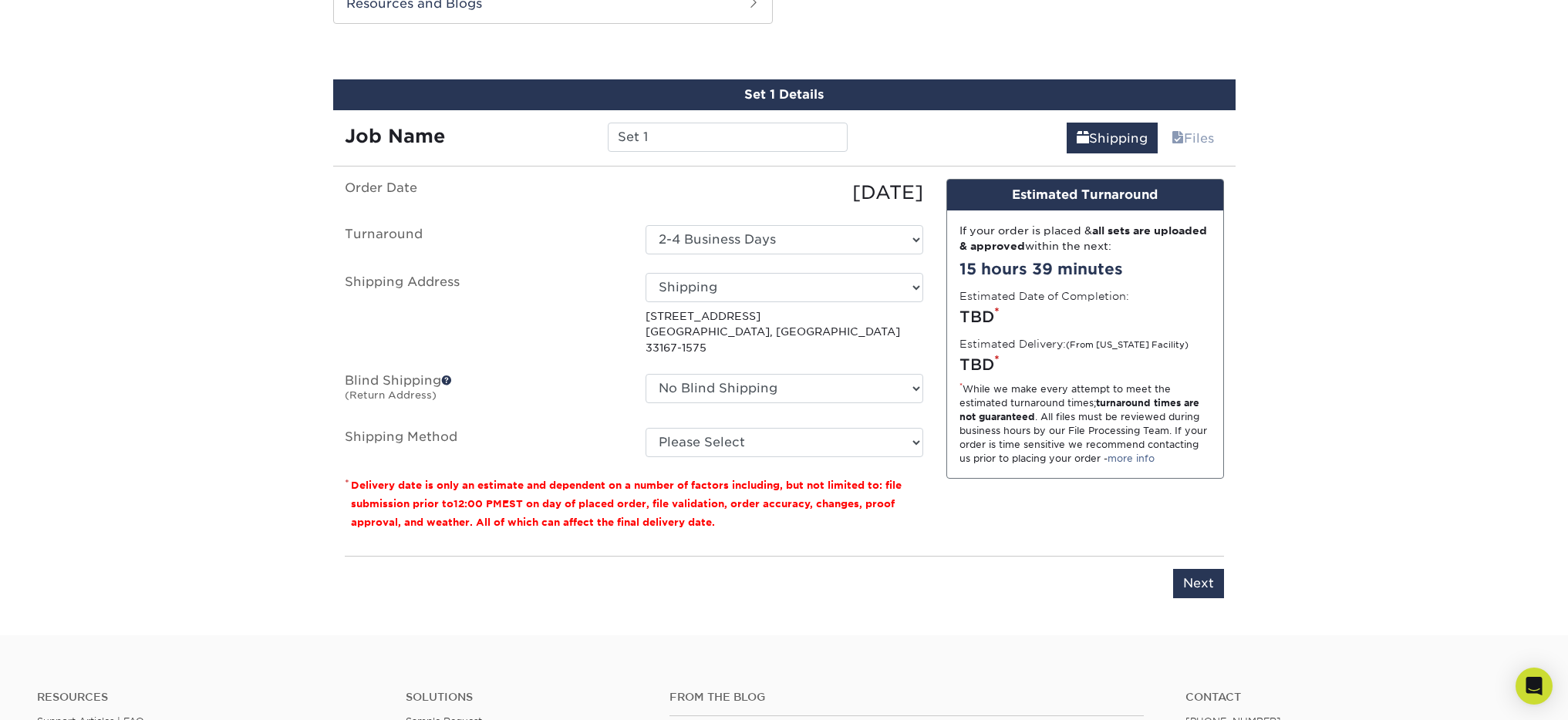
scroll to position [876, 0]
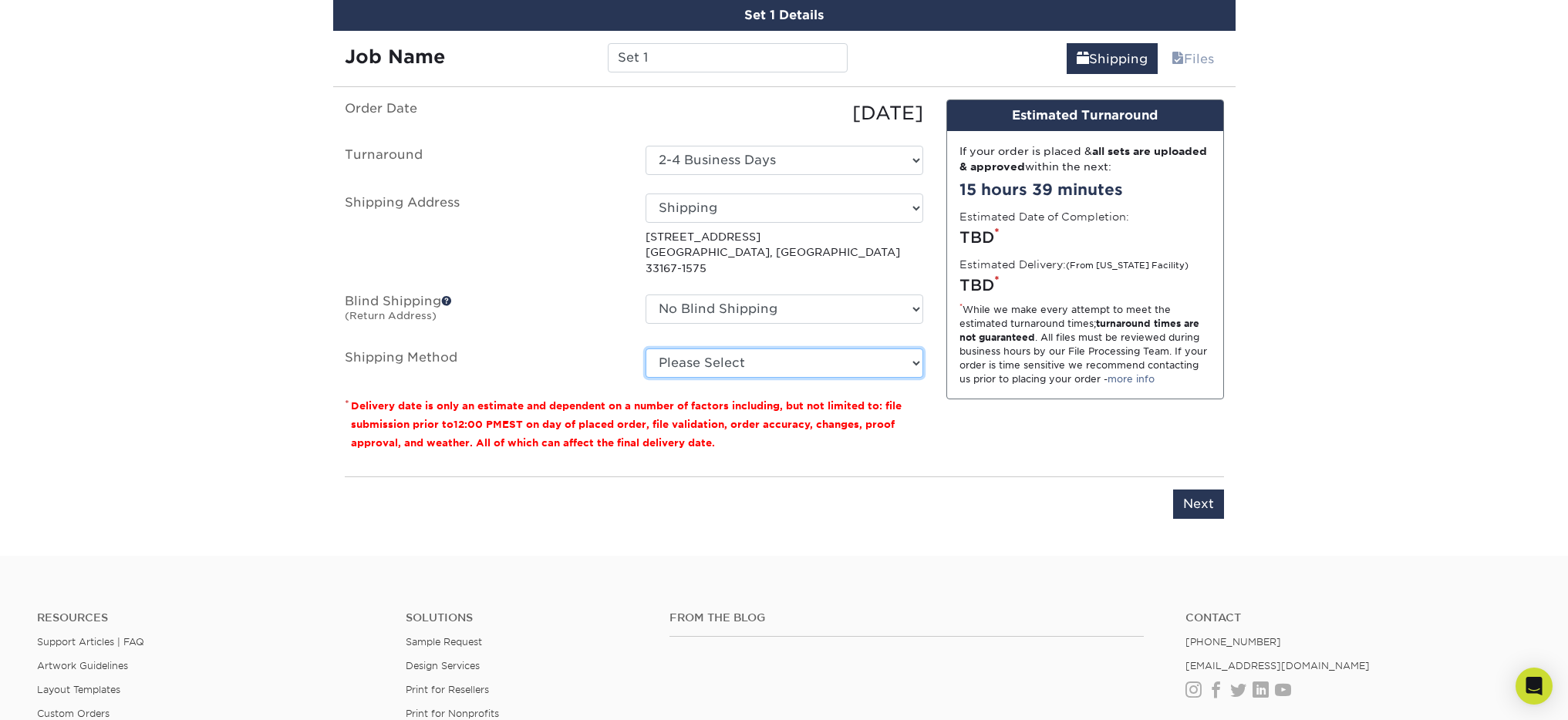
click at [782, 348] on select "Please Select 3 Day Shipping Service (+$20.06) Ground Shipping (+$20.27) 2 Day …" at bounding box center [784, 363] width 278 height 29
click at [646, 348] on select "Please Select 3 Day Shipping Service (+$20.06) Ground Shipping (+$20.27) 2 Day …" at bounding box center [784, 363] width 278 height 29
click at [805, 348] on select "Please Select 3 Day Shipping Service (+$20.06) Ground Shipping (+$20.27) 2 Day …" at bounding box center [784, 363] width 278 height 29
select select "02"
click at [646, 348] on select "Please Select 3 Day Shipping Service (+$20.06) Ground Shipping (+$20.27) 2 Day …" at bounding box center [784, 363] width 278 height 29
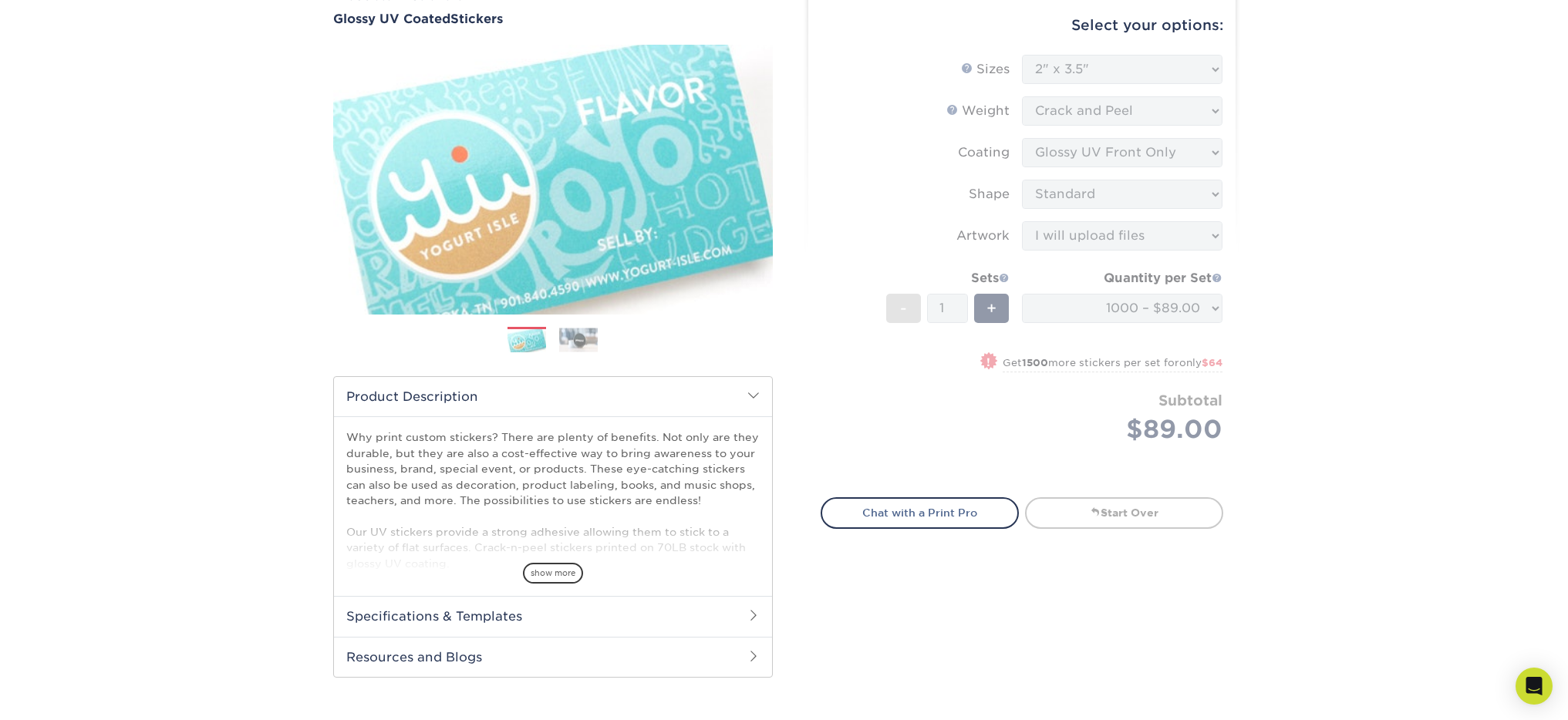
scroll to position [172, 0]
